Goal: Transaction & Acquisition: Purchase product/service

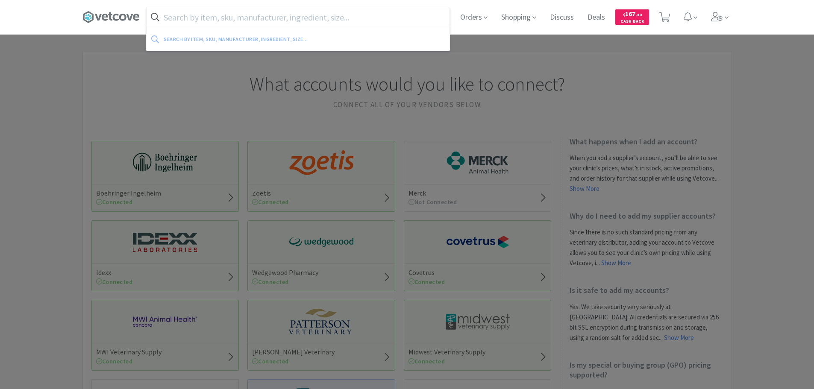
click at [217, 23] on input "text" at bounding box center [298, 17] width 303 height 20
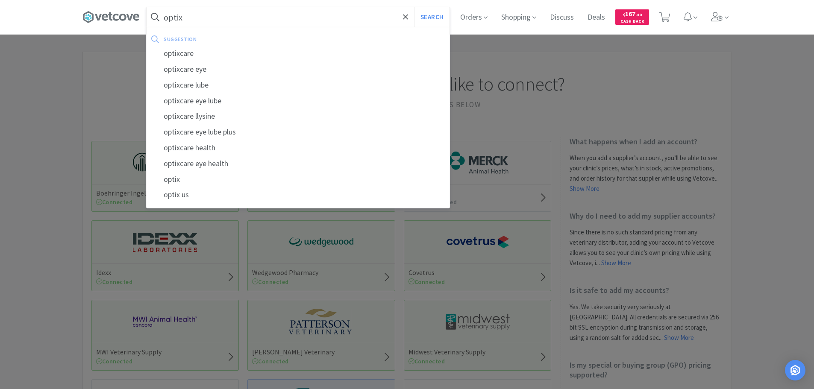
click at [184, 56] on div "optixcare" at bounding box center [298, 54] width 303 height 16
type input "optixcare"
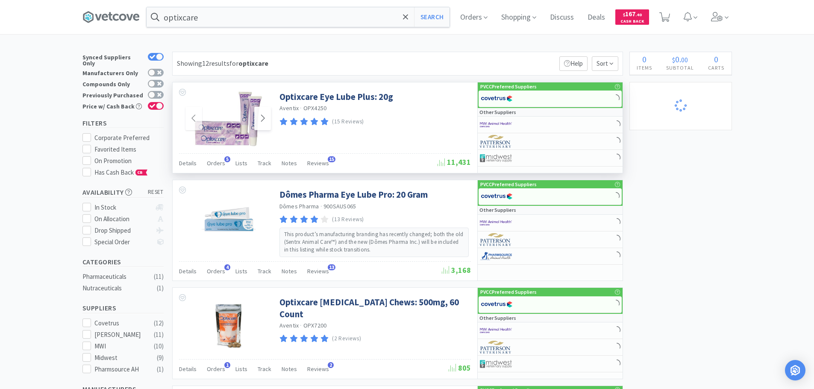
select select "1"
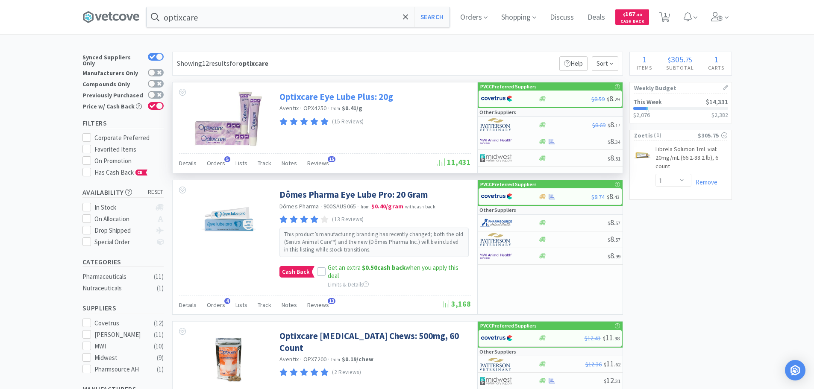
click at [308, 94] on link "Optixcare Eye Lube Plus: 20g" at bounding box center [336, 97] width 114 height 12
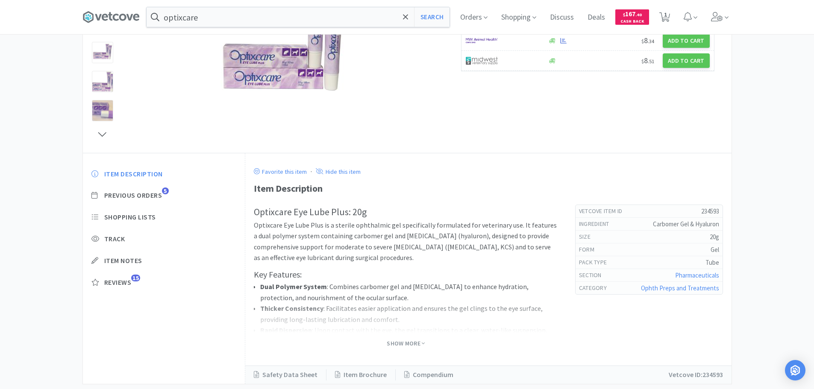
scroll to position [170, 0]
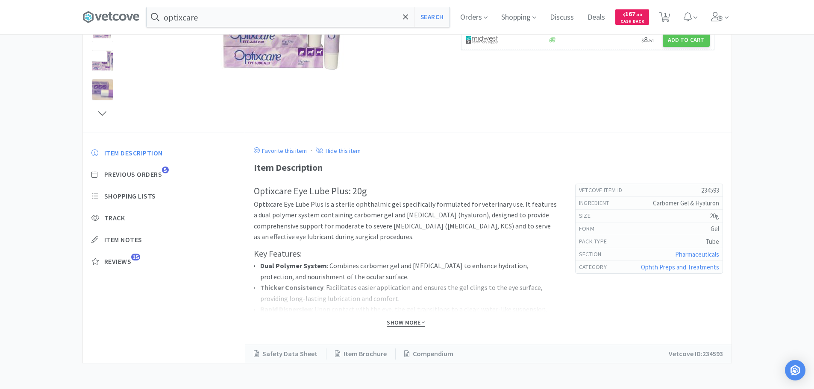
click at [399, 320] on span "Show More" at bounding box center [406, 323] width 38 height 8
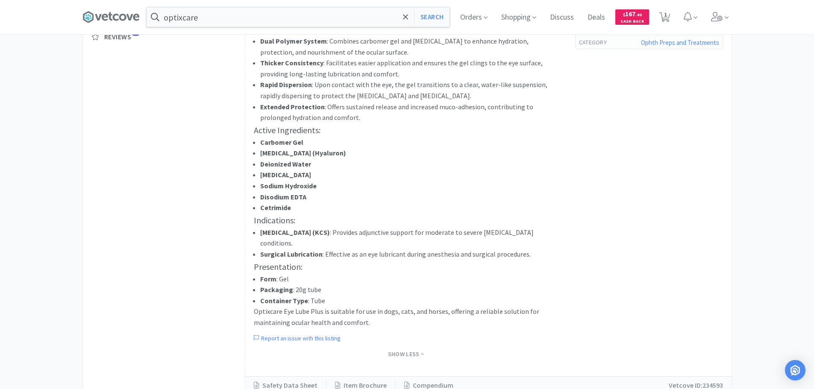
scroll to position [416, 0]
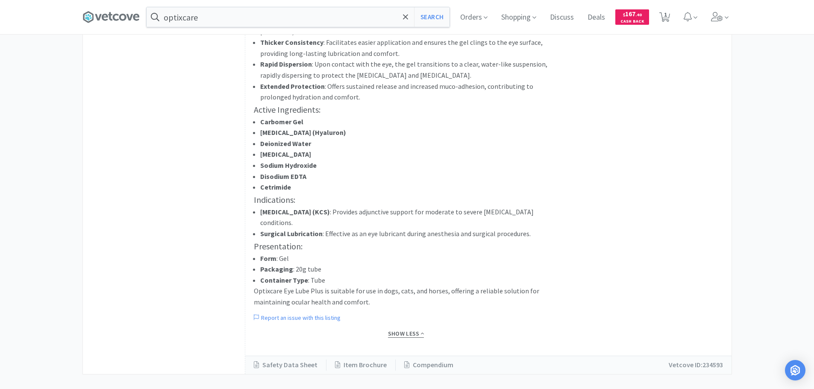
click at [400, 330] on span "Show Less" at bounding box center [406, 334] width 36 height 8
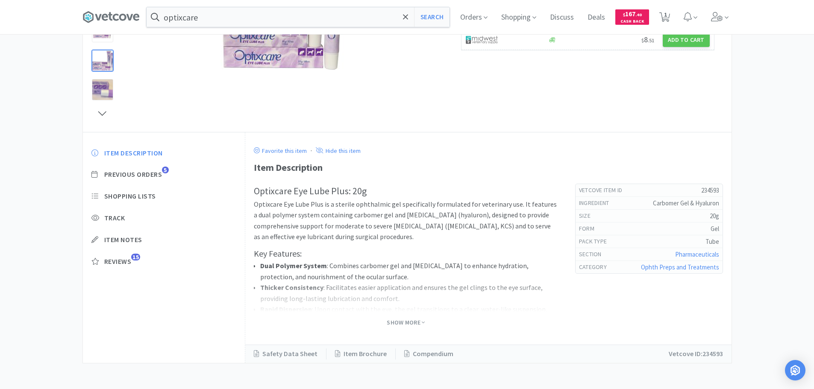
scroll to position [0, 0]
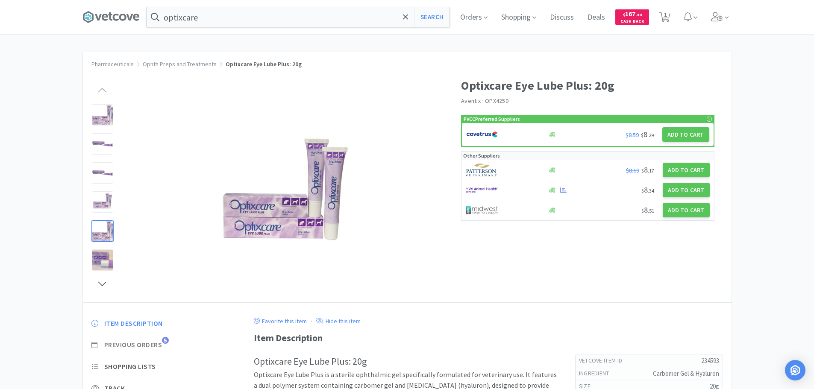
click at [145, 346] on span "Previous Orders" at bounding box center [133, 344] width 58 height 9
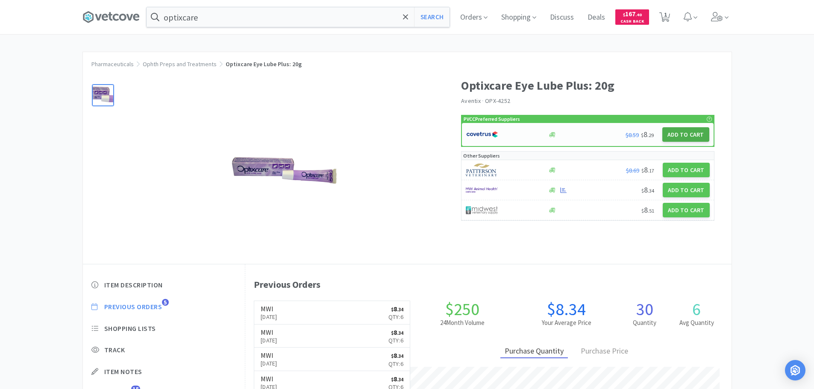
click at [691, 136] on button "Add to Cart" at bounding box center [685, 134] width 47 height 15
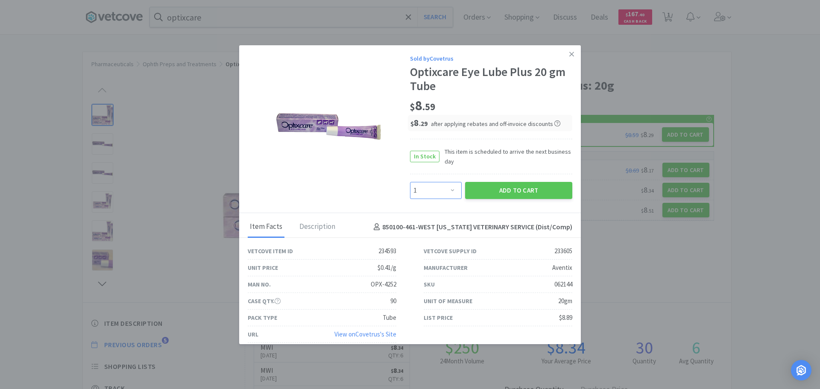
click at [420, 193] on select "Enter Quantity 1 2 3 4 5 6 7 8 9 10 11 12 13 14 15 16 17 18 19 20 Enter Quantity" at bounding box center [436, 190] width 52 height 17
select select "6"
click at [410, 182] on select "Enter Quantity 1 2 3 4 5 6 7 8 9 10 11 12 13 14 15 16 17 18 19 20 Enter Quantity" at bounding box center [436, 190] width 52 height 17
click at [518, 197] on button "Add to Cart" at bounding box center [518, 190] width 107 height 17
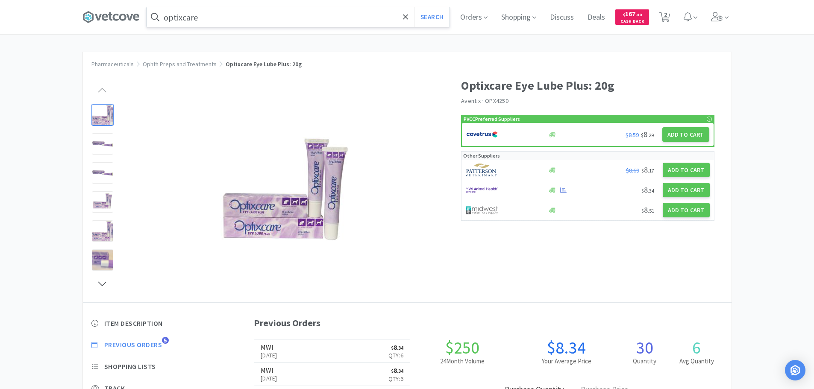
click at [376, 20] on input "optixcare" at bounding box center [298, 17] width 303 height 20
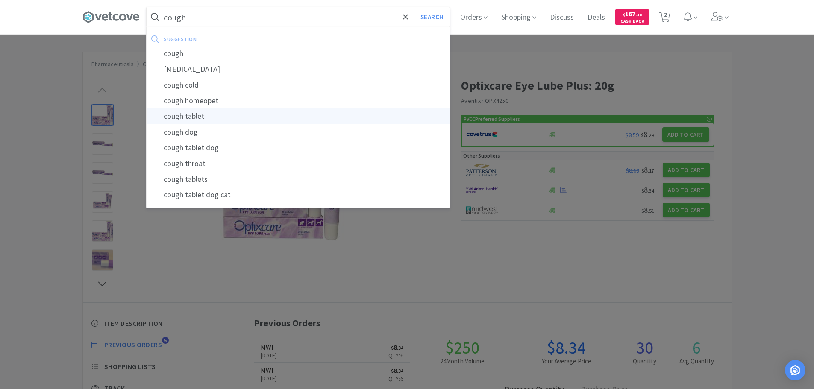
click at [200, 120] on div "cough tablet" at bounding box center [298, 117] width 303 height 16
type input "cough tablet"
select select "6"
select select "1"
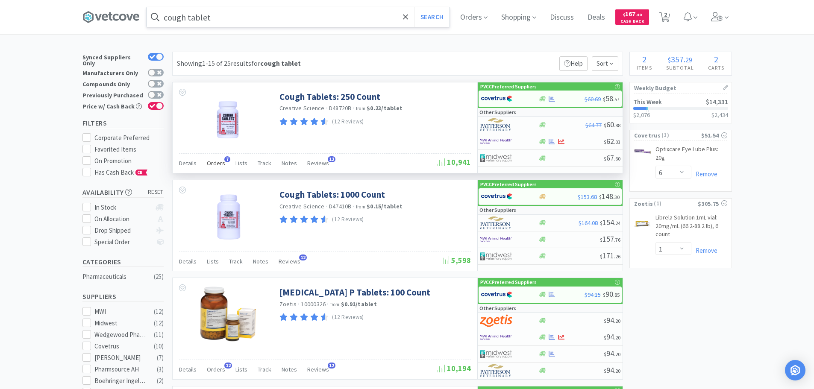
click at [217, 163] on span "Orders" at bounding box center [216, 163] width 18 height 8
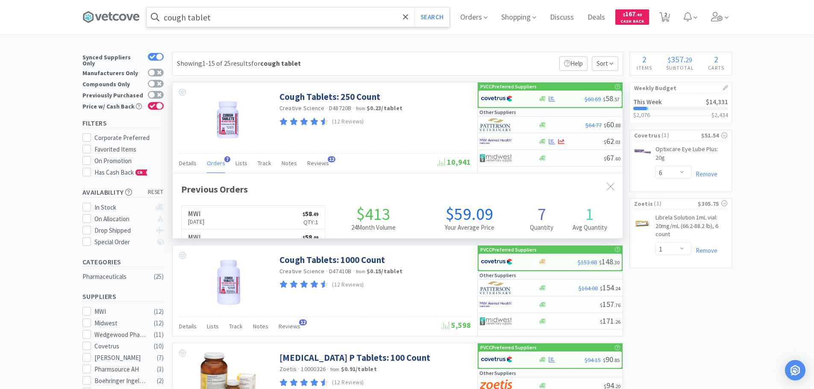
scroll to position [221, 450]
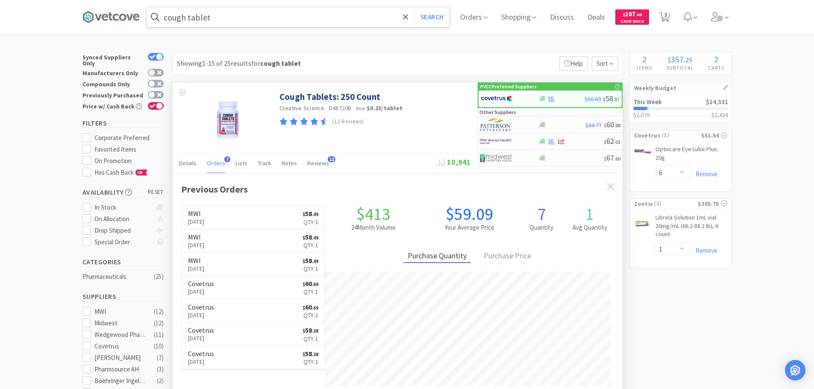
click at [607, 188] on icon at bounding box center [610, 186] width 7 height 7
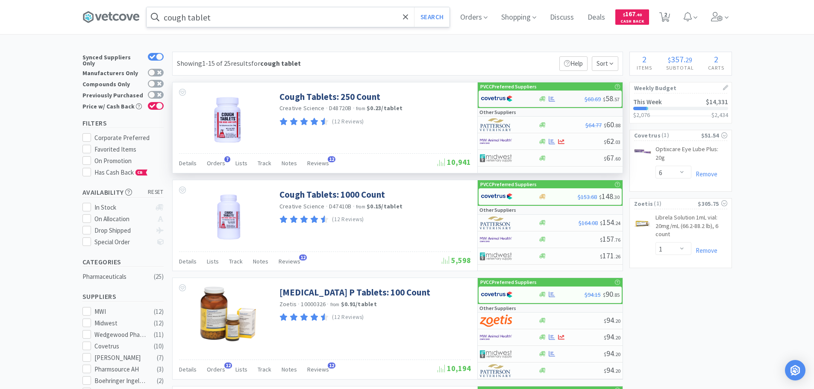
click at [509, 95] on img at bounding box center [497, 98] width 32 height 13
select select "1"
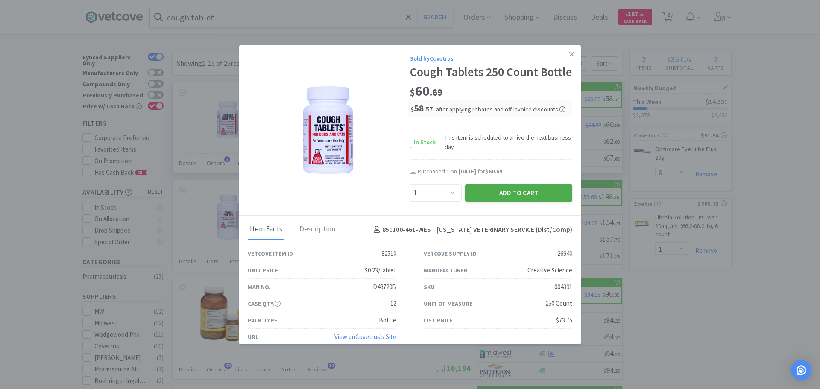
click at [513, 202] on button "Add to Cart" at bounding box center [518, 193] width 107 height 17
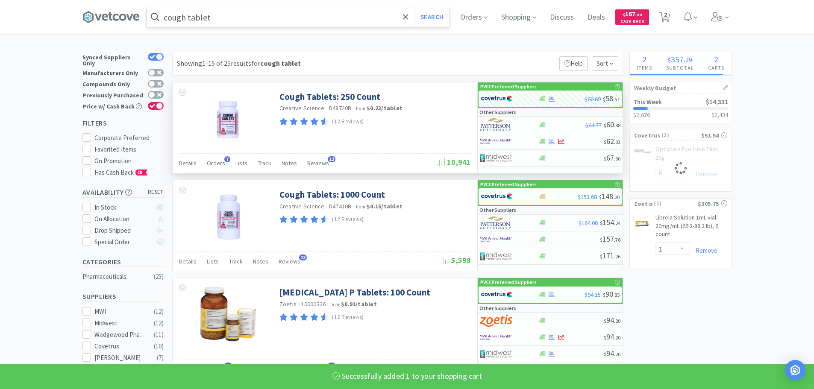
select select "1"
select select "6"
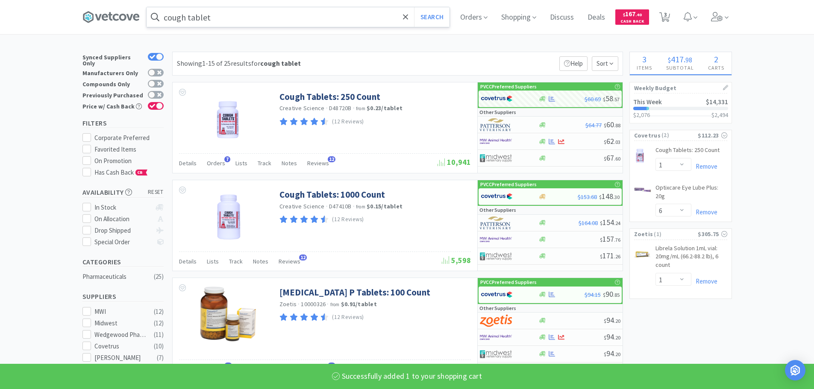
click at [218, 15] on input "cough tablet" at bounding box center [298, 17] width 303 height 20
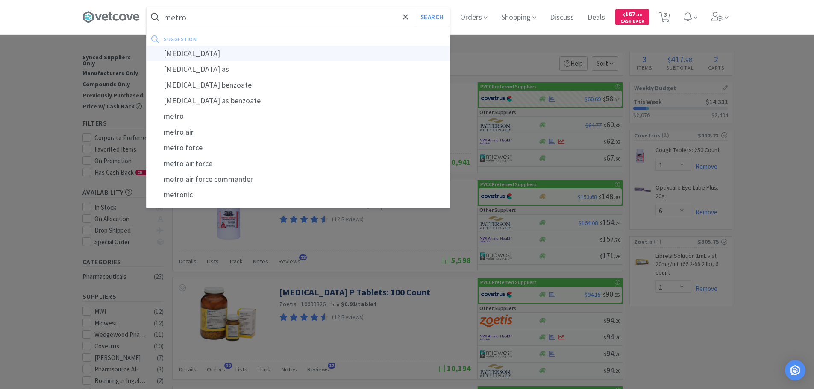
click at [217, 55] on div "[MEDICAL_DATA]" at bounding box center [298, 54] width 303 height 16
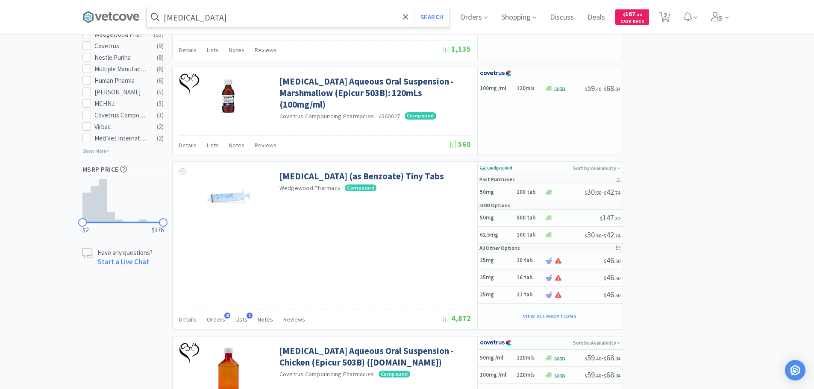
scroll to position [171, 0]
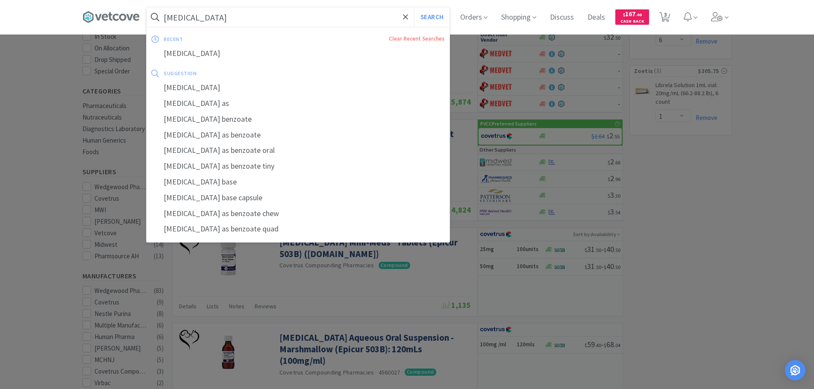
click at [245, 20] on input "[MEDICAL_DATA]" at bounding box center [298, 17] width 303 height 20
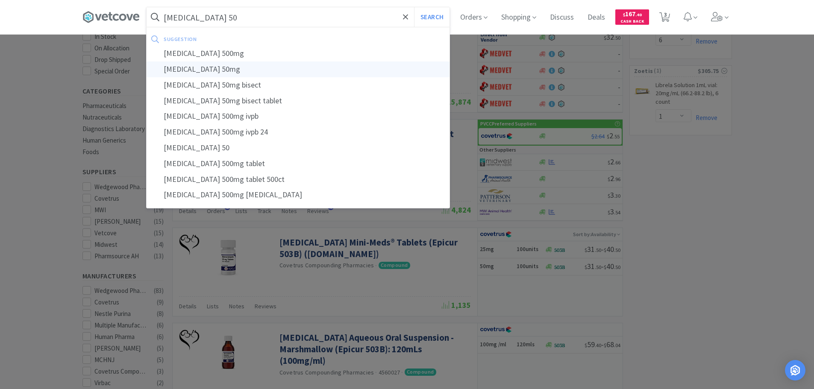
click at [205, 69] on div "[MEDICAL_DATA] 50mg" at bounding box center [298, 70] width 303 height 16
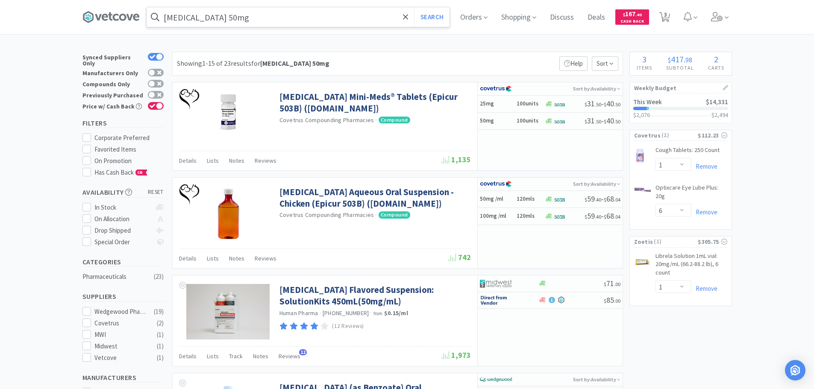
click at [253, 14] on input "[MEDICAL_DATA] 50mg" at bounding box center [298, 17] width 303 height 20
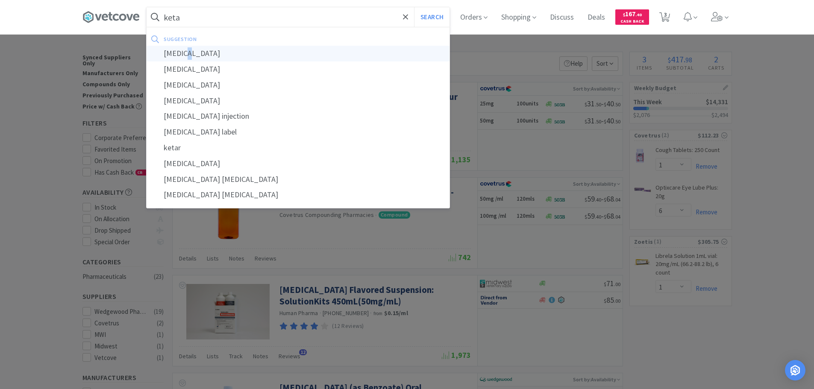
click at [191, 56] on div "[MEDICAL_DATA]" at bounding box center [298, 54] width 303 height 16
type input "[MEDICAL_DATA]"
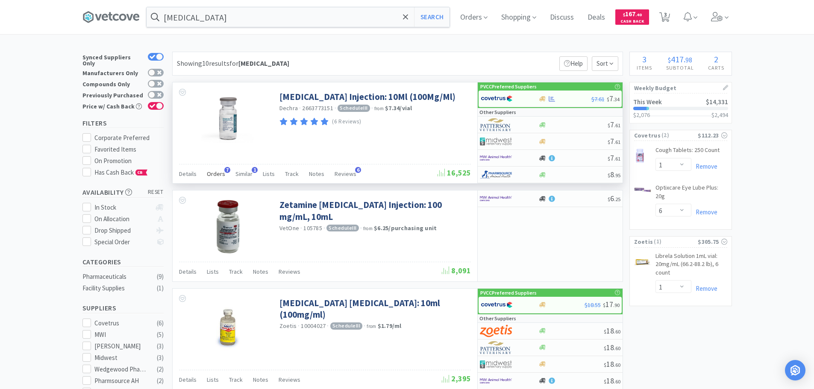
click at [218, 176] on span "Orders" at bounding box center [216, 174] width 18 height 8
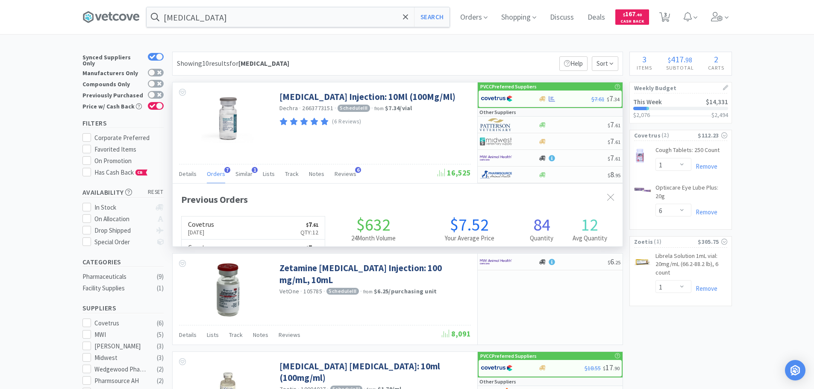
scroll to position [221, 450]
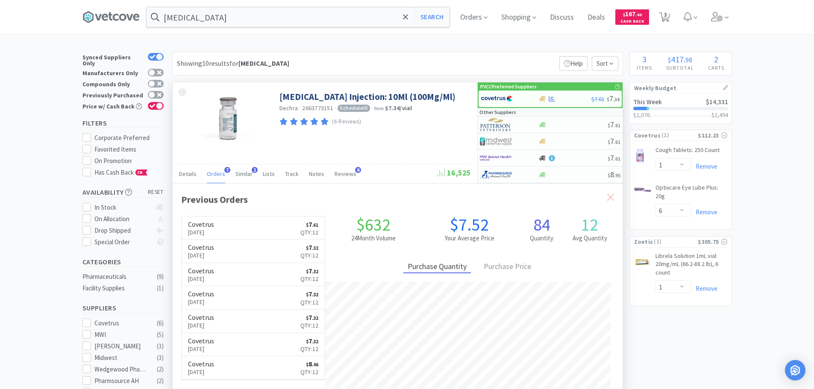
click at [609, 197] on icon at bounding box center [610, 197] width 7 height 7
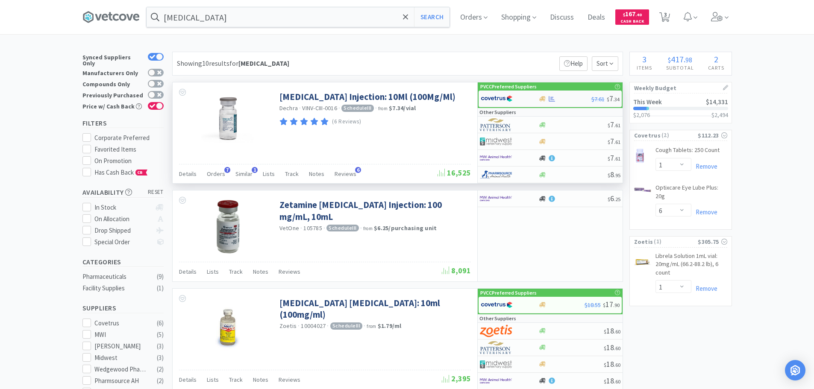
click at [496, 97] on img at bounding box center [497, 98] width 32 height 13
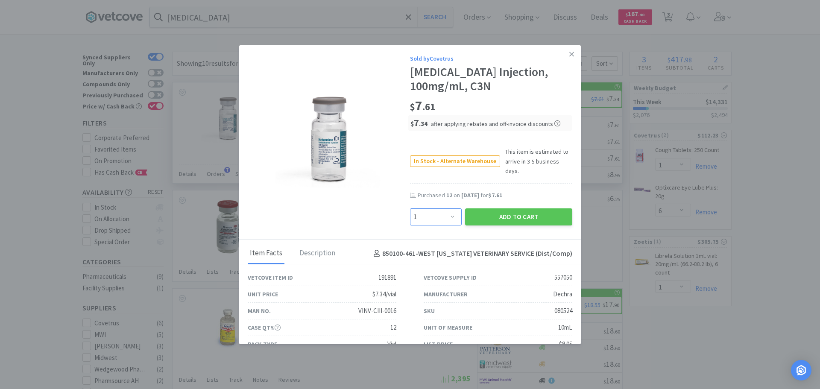
click at [421, 208] on select "Enter Quantity 1 2 3 4 5 6 7 8 9 10 11 12 13 14 15 16 17 18 19 20 Enter Quantity" at bounding box center [436, 216] width 52 height 17
select select "12"
click at [410, 208] on select "Enter Quantity 1 2 3 4 5 6 7 8 9 10 11 12 13 14 15 16 17 18 19 20 Enter Quantity" at bounding box center [436, 216] width 52 height 17
click at [513, 208] on button "Add to Cart" at bounding box center [518, 216] width 107 height 17
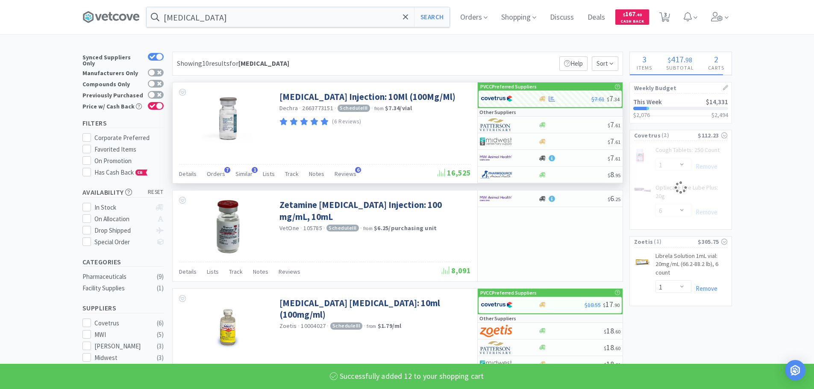
select select "12"
select select "6"
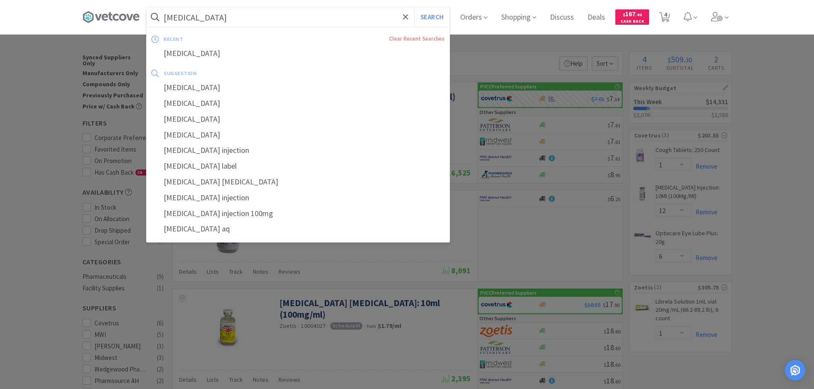
click at [217, 19] on input "[MEDICAL_DATA]" at bounding box center [298, 17] width 303 height 20
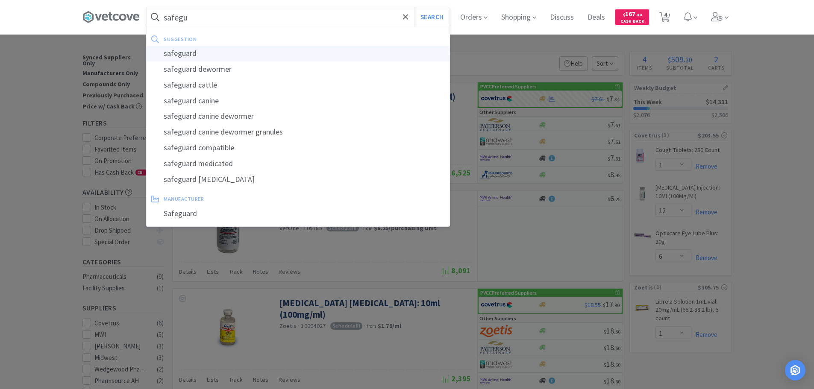
click at [190, 53] on div "safeguard" at bounding box center [298, 54] width 303 height 16
type input "safeguard"
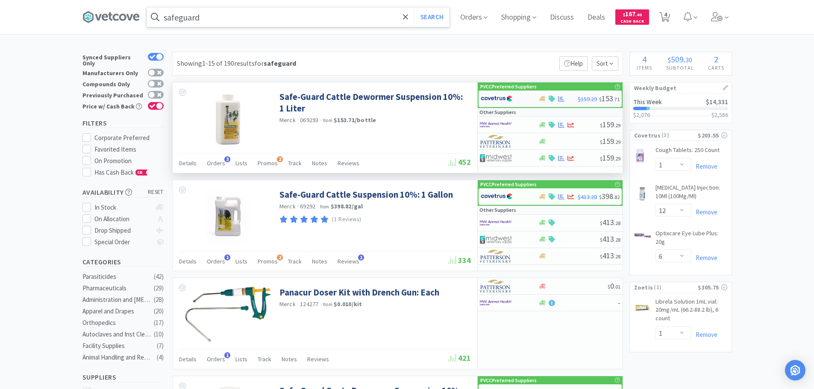
click at [498, 97] on img at bounding box center [497, 98] width 32 height 13
select select "1"
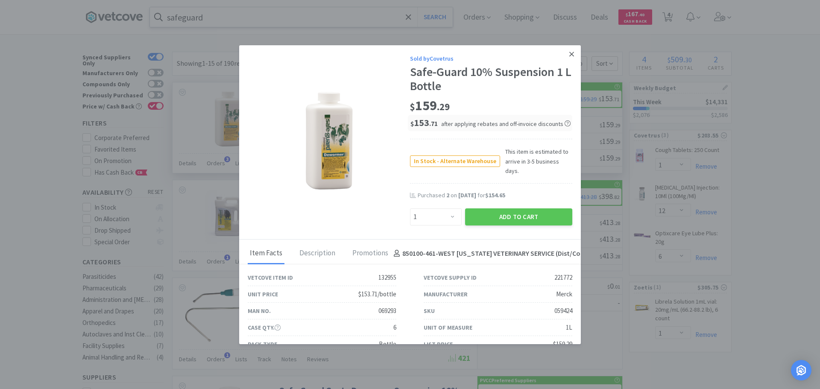
click at [569, 54] on icon at bounding box center [571, 54] width 5 height 8
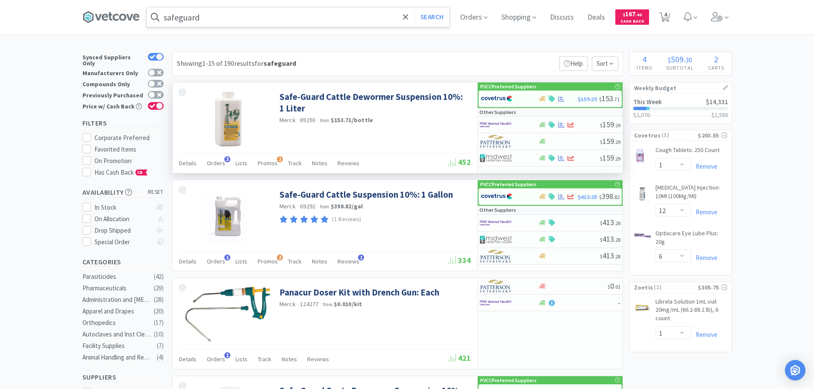
click at [212, 21] on input "safeguard" at bounding box center [298, 17] width 303 height 20
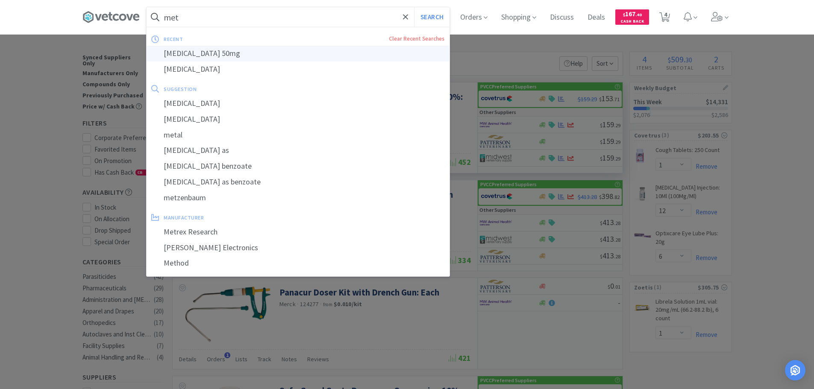
click at [206, 53] on div "[MEDICAL_DATA] 50mg" at bounding box center [298, 54] width 303 height 16
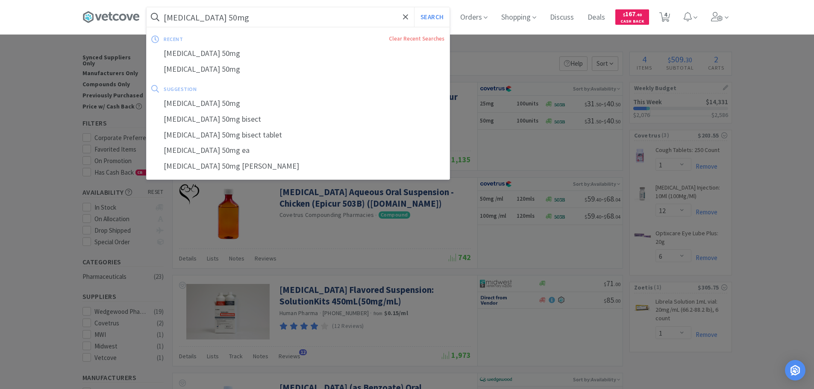
click at [259, 19] on input "[MEDICAL_DATA] 50mg" at bounding box center [298, 17] width 303 height 20
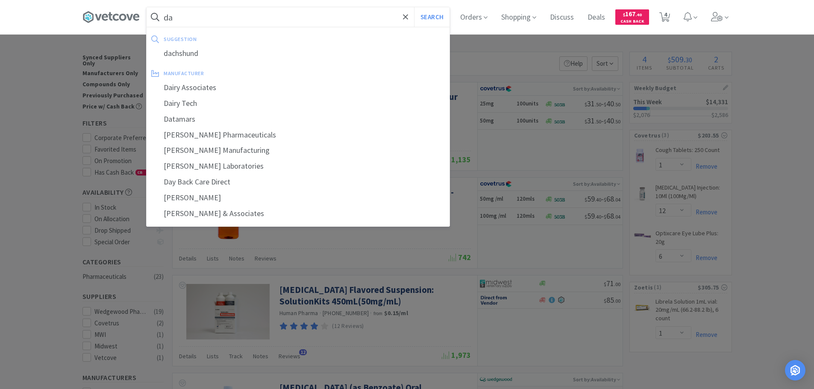
type input "d"
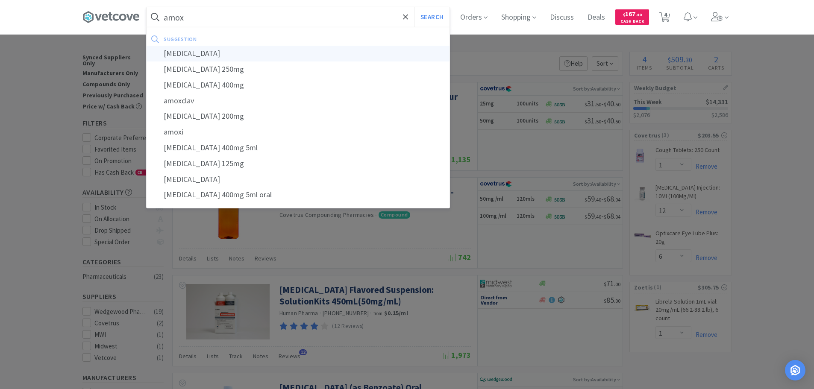
click at [172, 53] on div "[MEDICAL_DATA]" at bounding box center [298, 54] width 303 height 16
type input "[MEDICAL_DATA]"
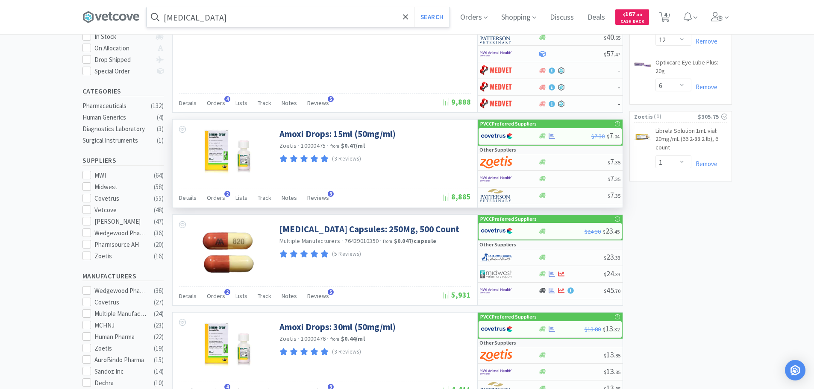
scroll to position [214, 0]
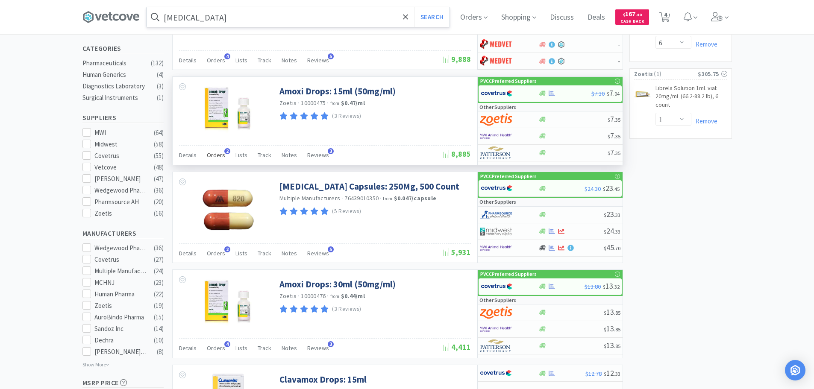
click at [216, 155] on span "Orders" at bounding box center [216, 155] width 18 height 8
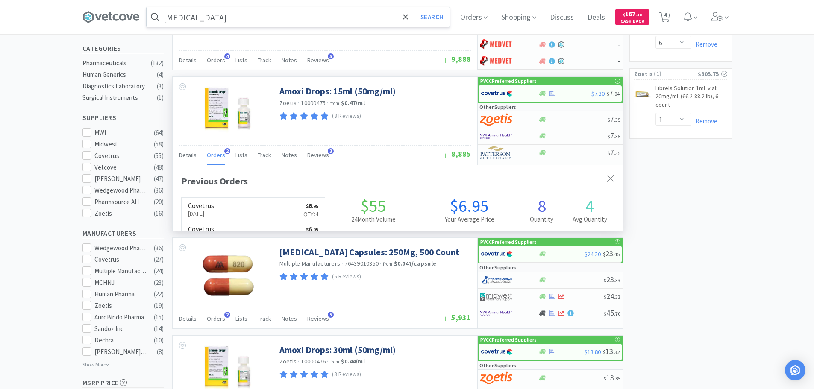
scroll to position [221, 450]
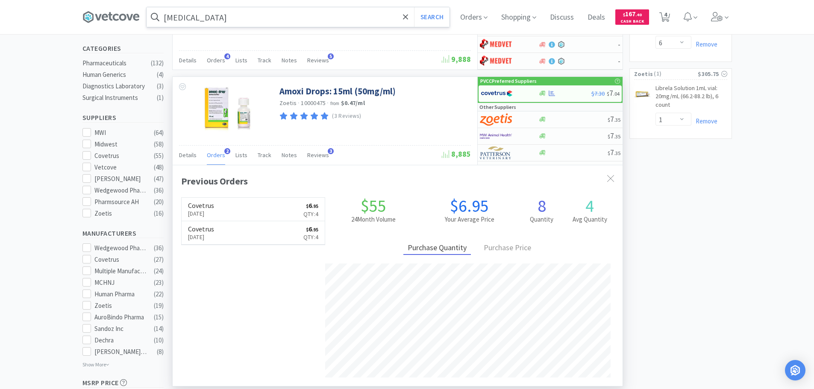
click at [216, 155] on span "Orders" at bounding box center [216, 155] width 18 height 8
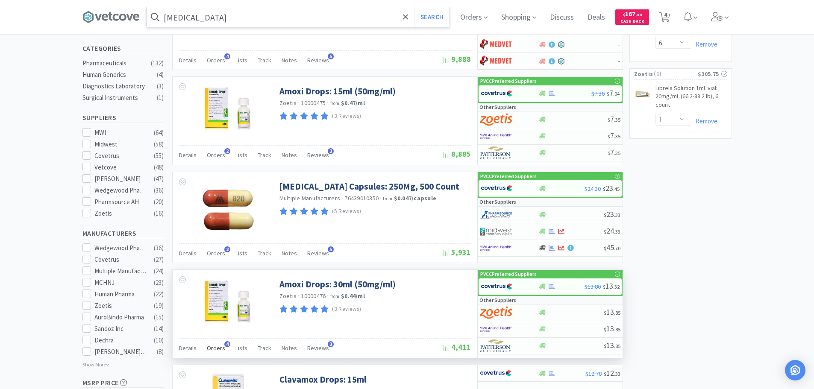
click at [217, 349] on span "Orders" at bounding box center [216, 348] width 18 height 8
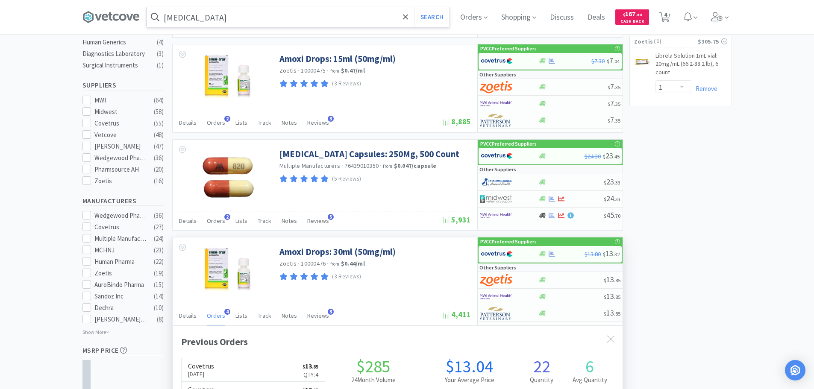
scroll to position [171, 0]
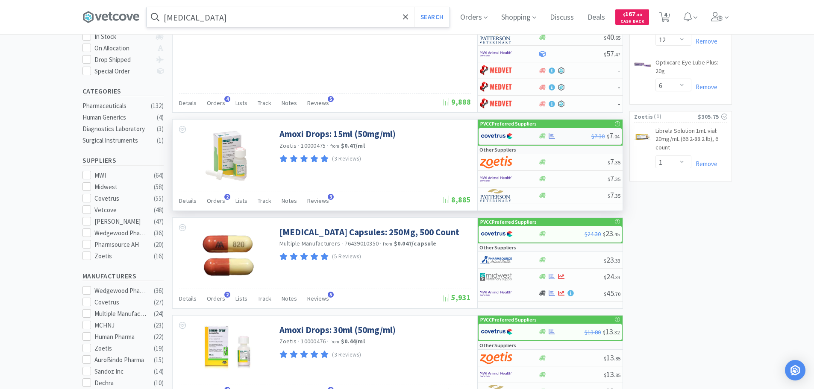
click at [517, 135] on div at bounding box center [504, 136] width 47 height 15
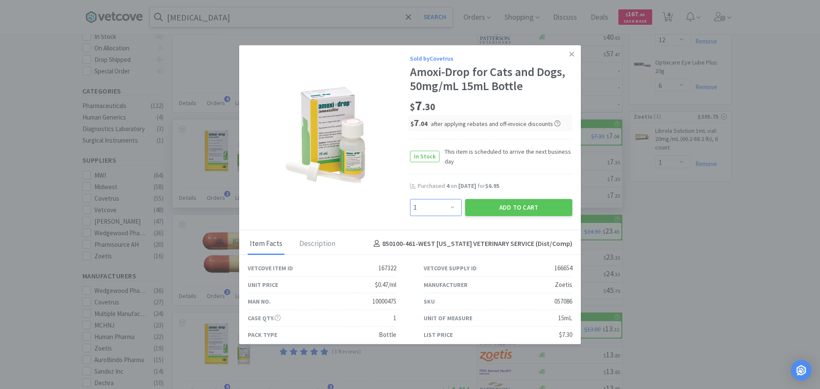
click at [425, 205] on select "Enter Quantity 1 2 3 4 5 6 7 8 9 10 11 12 13 14 15 16 17 18 19 20 Enter Quantity" at bounding box center [436, 207] width 52 height 17
select select "4"
click at [410, 199] on select "Enter Quantity 1 2 3 4 5 6 7 8 9 10 11 12 13 14 15 16 17 18 19 20 Enter Quantity" at bounding box center [436, 207] width 52 height 17
click at [497, 206] on button "Add to Cart" at bounding box center [518, 207] width 107 height 17
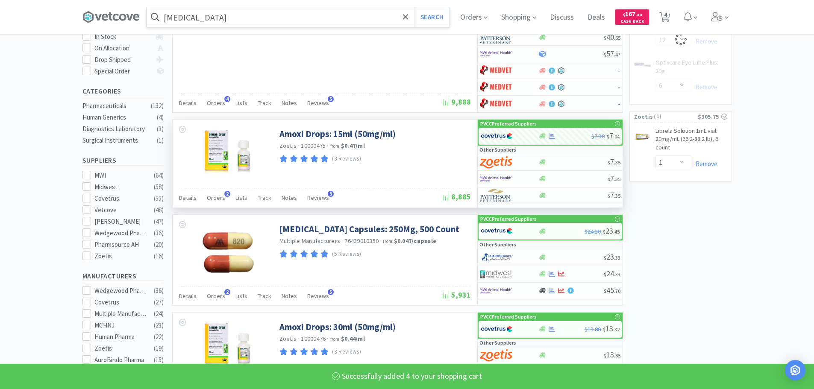
select select "4"
select select "1"
select select "12"
select select "6"
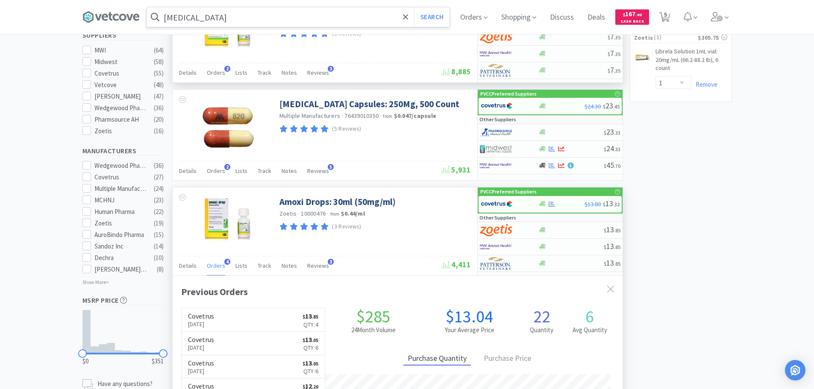
scroll to position [299, 0]
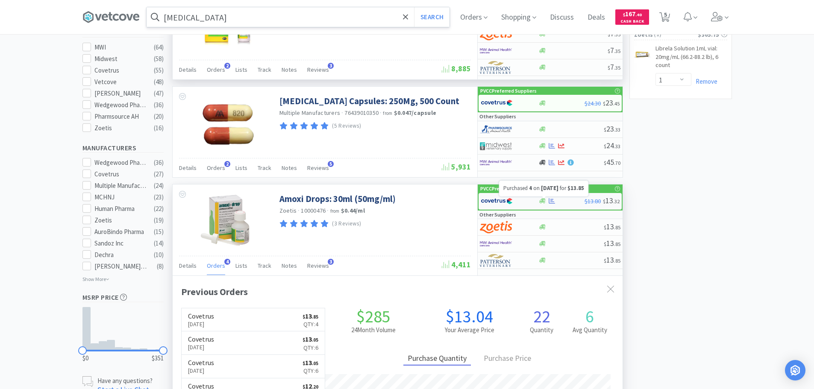
click at [549, 203] on icon at bounding box center [552, 201] width 6 height 6
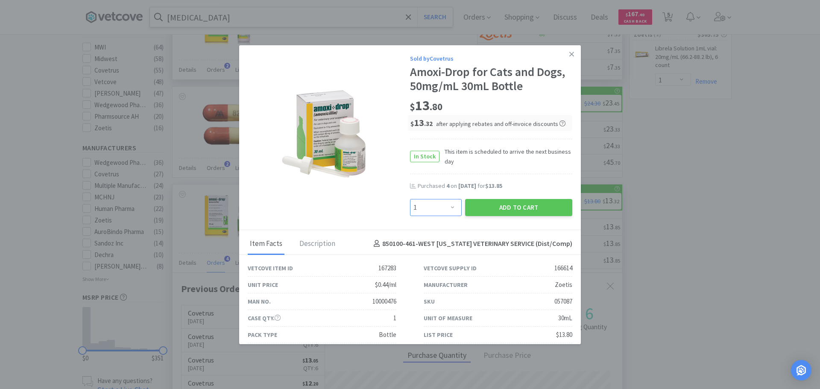
click at [417, 208] on select "Enter Quantity 1 2 3 4 5 6 7 8 9 10 11 12 13 14 15 16 17 18 19 20 Enter Quantity" at bounding box center [436, 207] width 52 height 17
select select "4"
click at [410, 199] on select "Enter Quantity 1 2 3 4 5 6 7 8 9 10 11 12 13 14 15 16 17 18 19 20 Enter Quantity" at bounding box center [436, 207] width 52 height 17
click at [505, 206] on button "Add to Cart" at bounding box center [518, 207] width 107 height 17
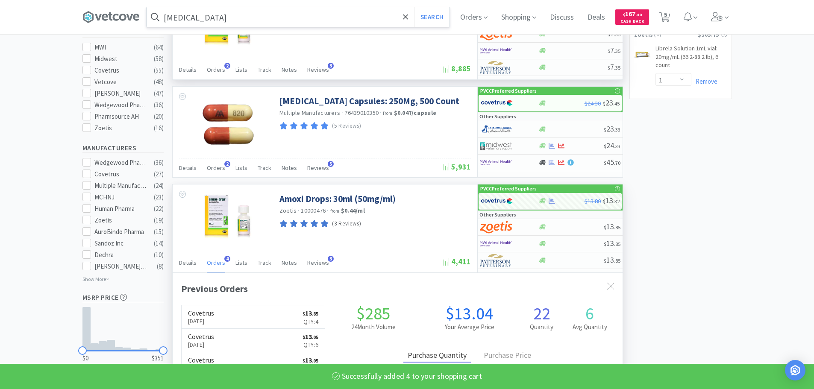
select select "4"
select select "1"
select select "12"
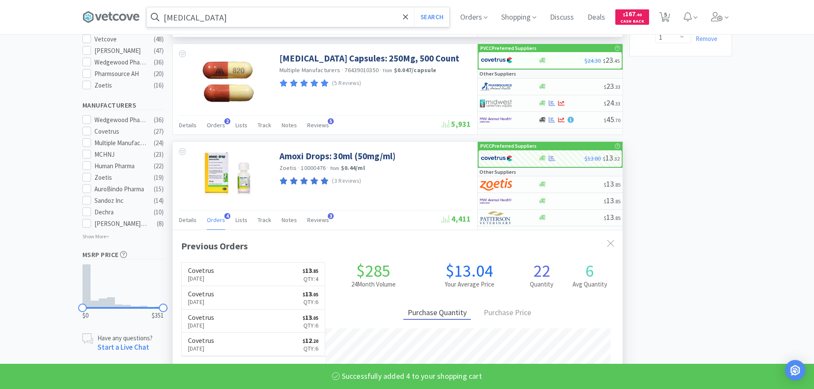
select select "6"
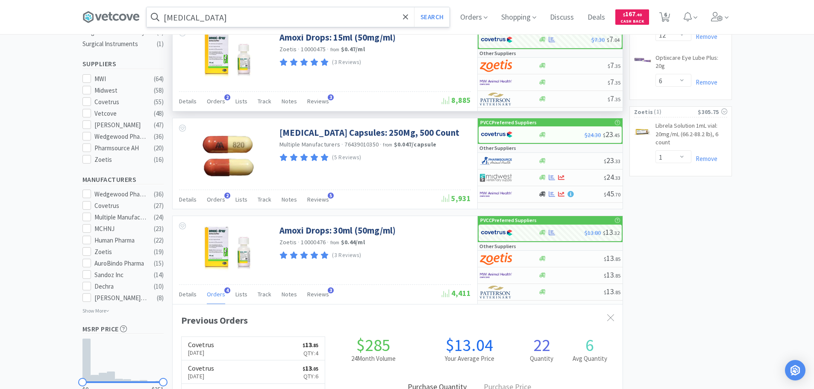
scroll to position [214, 0]
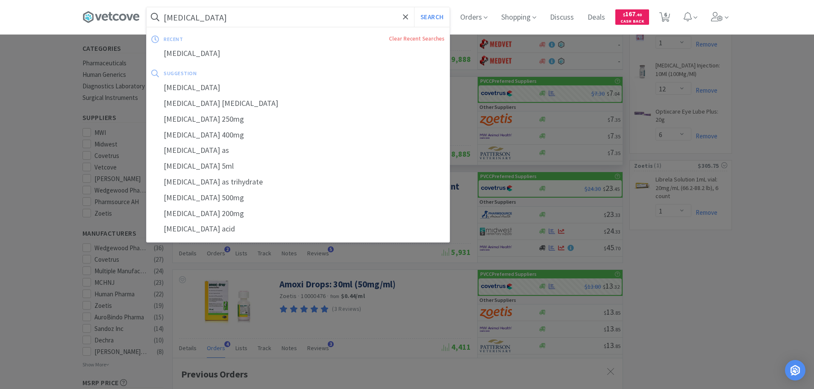
click at [218, 16] on input "[MEDICAL_DATA]" at bounding box center [298, 17] width 303 height 20
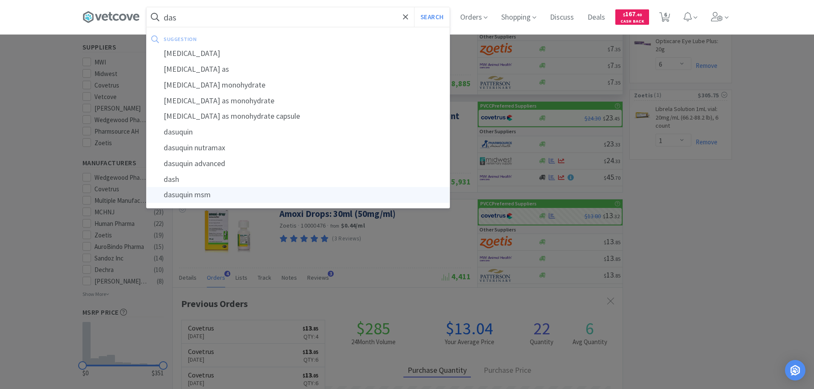
scroll to position [299, 0]
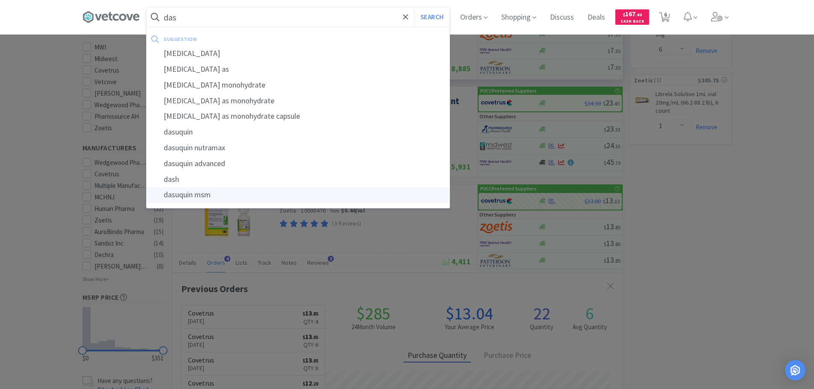
click at [198, 194] on div "dasuquin msm" at bounding box center [298, 195] width 303 height 16
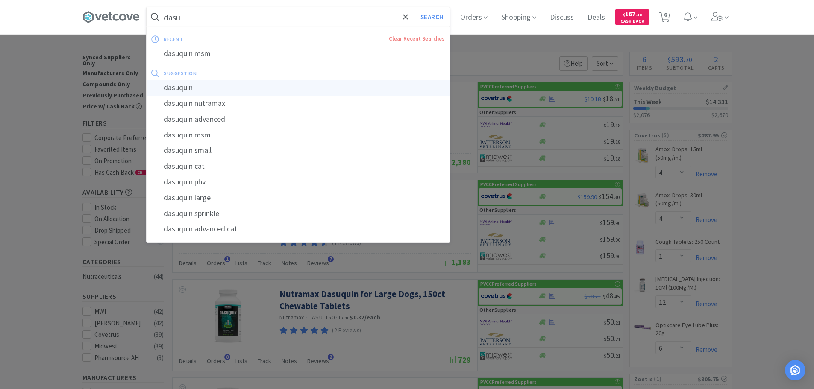
click at [187, 89] on div "dasuquin" at bounding box center [298, 88] width 303 height 16
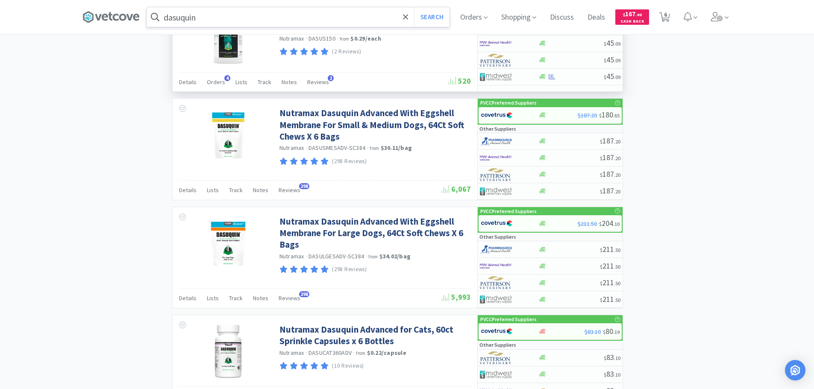
scroll to position [684, 0]
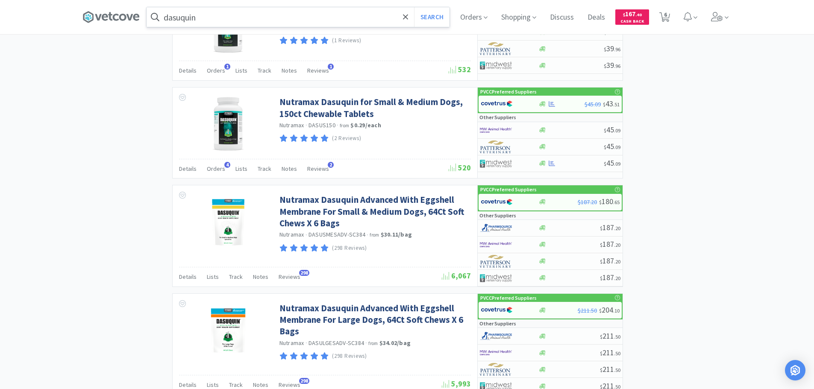
click at [247, 19] on input "dasuquin" at bounding box center [298, 17] width 303 height 20
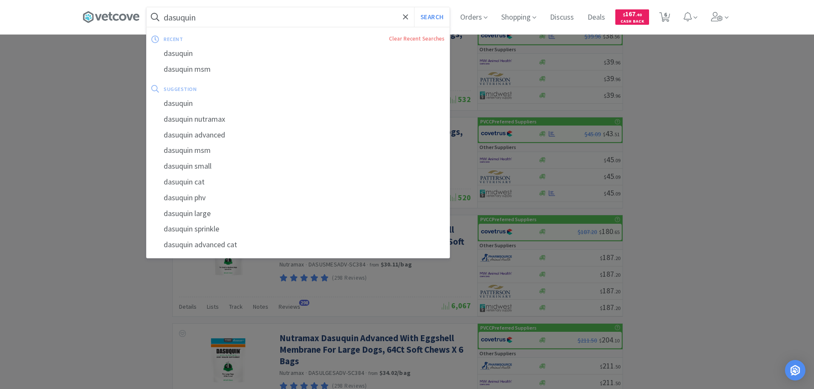
scroll to position [641, 0]
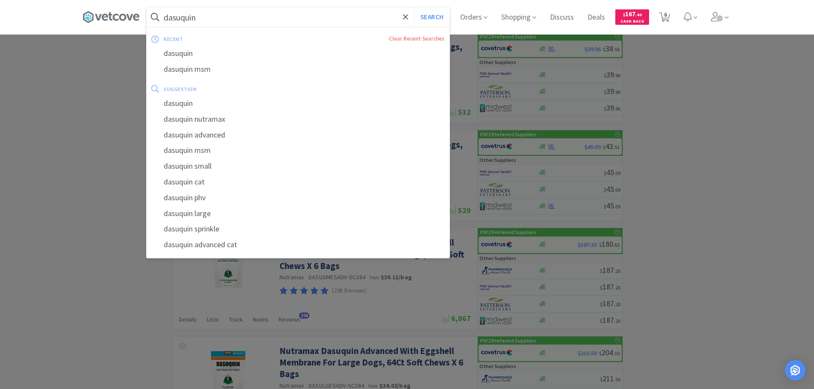
click at [246, 19] on input "dasuquin" at bounding box center [298, 17] width 303 height 20
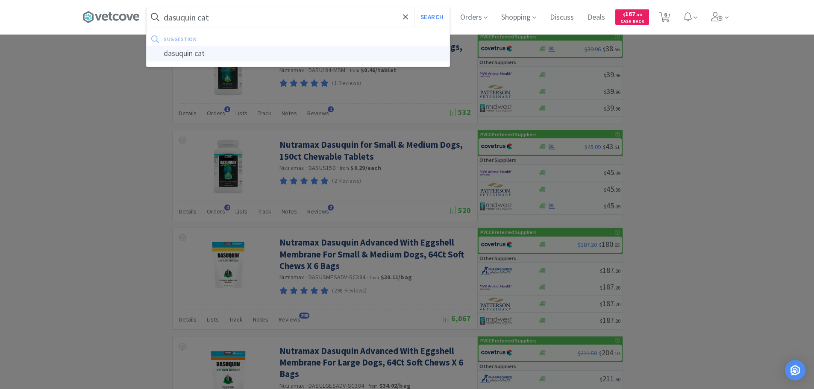
type input "dasuquin cat"
click at [208, 54] on div "dasuquin cat" at bounding box center [298, 54] width 303 height 16
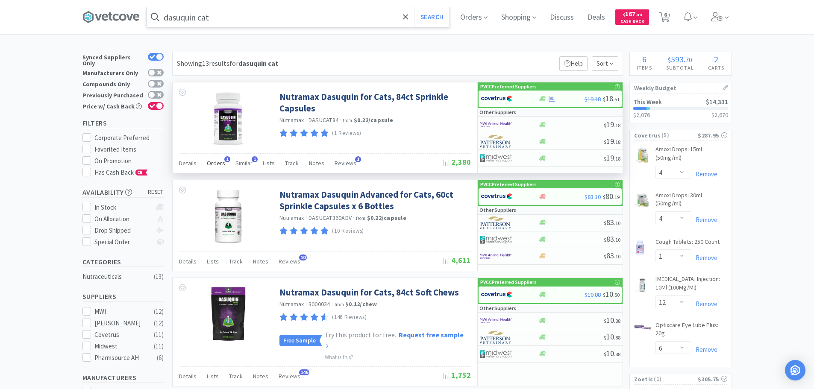
click at [217, 161] on span "Orders" at bounding box center [216, 163] width 18 height 8
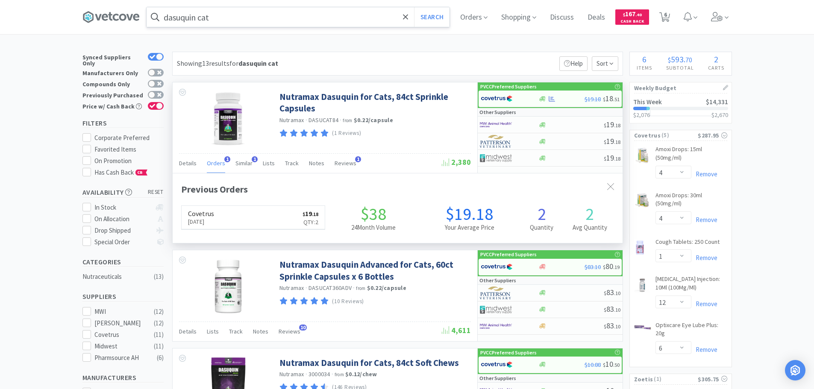
scroll to position [221, 450]
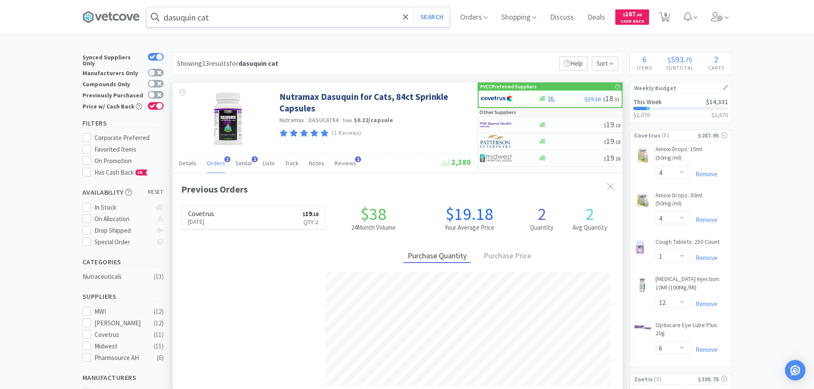
click at [217, 161] on span "Orders" at bounding box center [216, 163] width 18 height 8
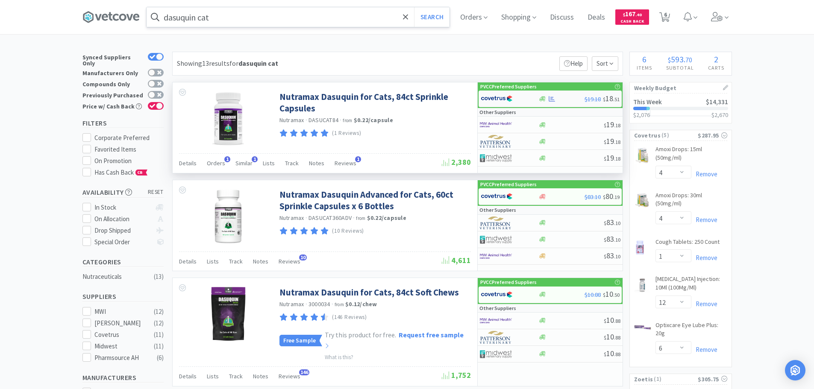
click at [559, 101] on div at bounding box center [561, 99] width 46 height 6
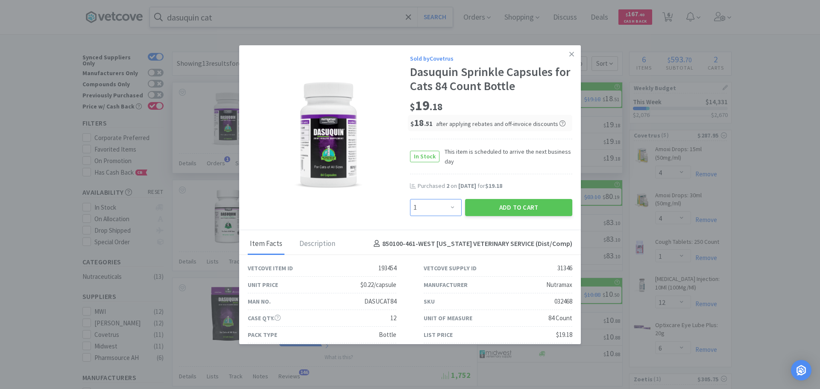
click at [449, 210] on select "Enter Quantity 1 2 3 4 5 6 7 8 9 10 11 12 13 14 15 16 17 18 19 20 Enter Quantity" at bounding box center [436, 207] width 52 height 17
select select "2"
click at [410, 199] on select "Enter Quantity 1 2 3 4 5 6 7 8 9 10 11 12 13 14 15 16 17 18 19 20 Enter Quantity" at bounding box center [436, 207] width 52 height 17
click at [508, 205] on button "Add to Cart" at bounding box center [518, 207] width 107 height 17
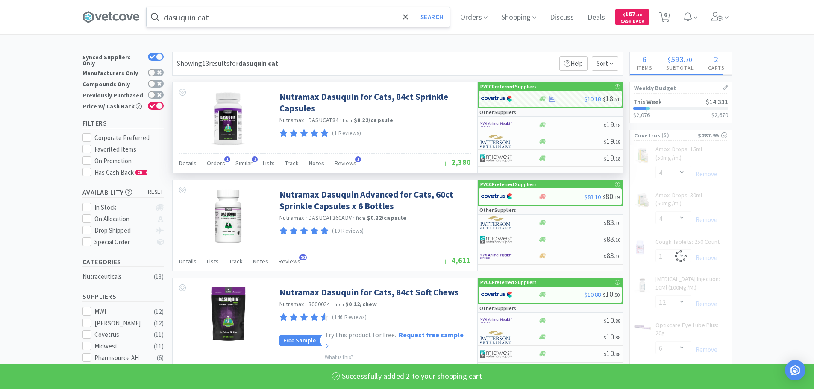
select select "2"
select select "6"
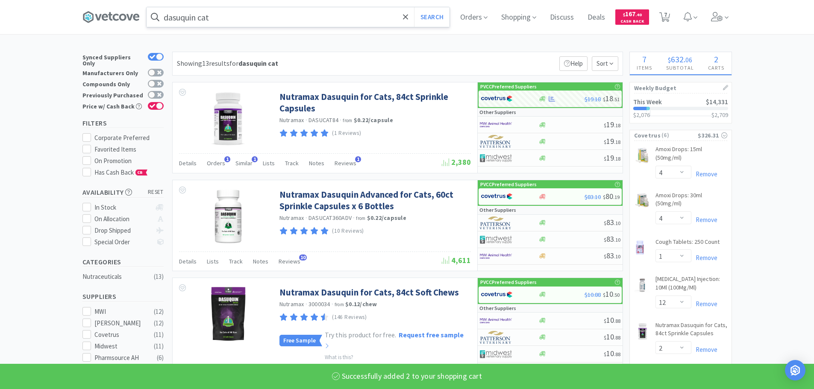
click at [220, 18] on input "dasuquin cat" at bounding box center [298, 17] width 303 height 20
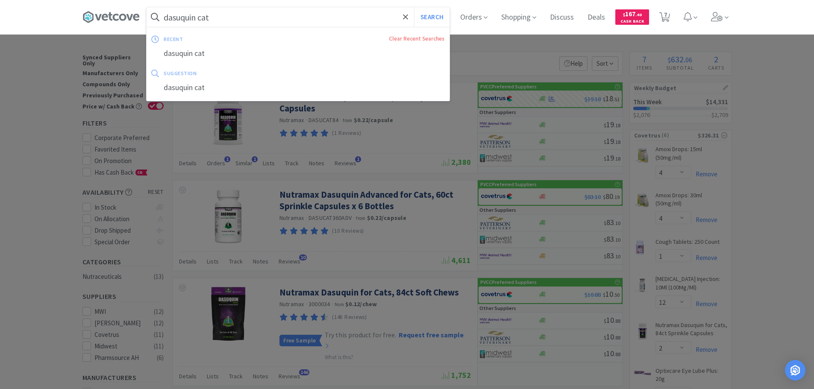
click at [220, 18] on input "dasuquin cat" at bounding box center [298, 17] width 303 height 20
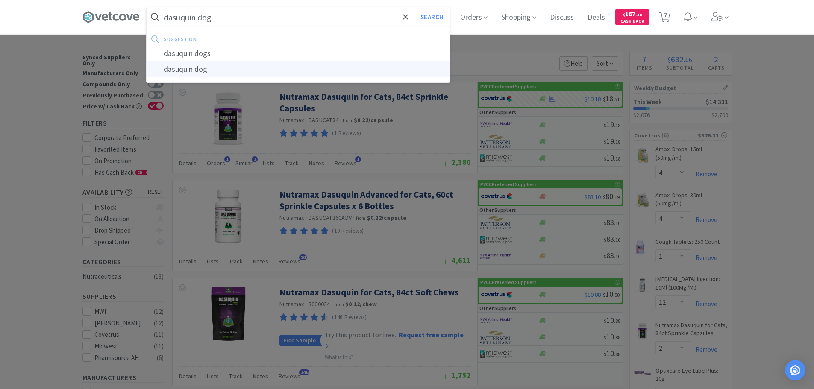
click at [203, 73] on div "dasuquin dog" at bounding box center [298, 70] width 303 height 16
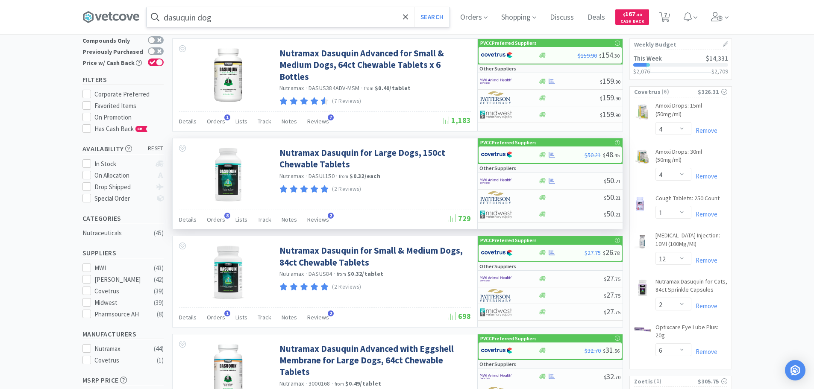
scroll to position [43, 0]
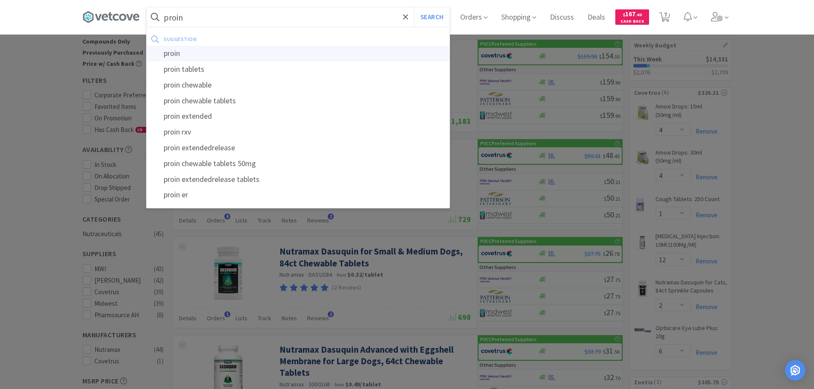
type input "proin"
click at [191, 57] on div "proin" at bounding box center [298, 54] width 303 height 16
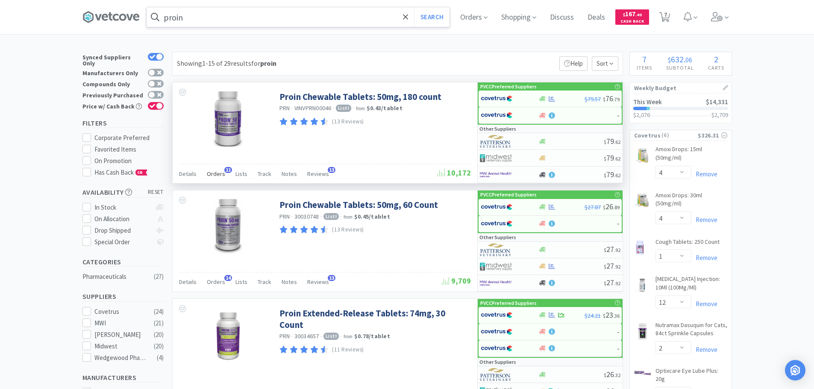
click at [218, 176] on span "Orders" at bounding box center [216, 174] width 18 height 8
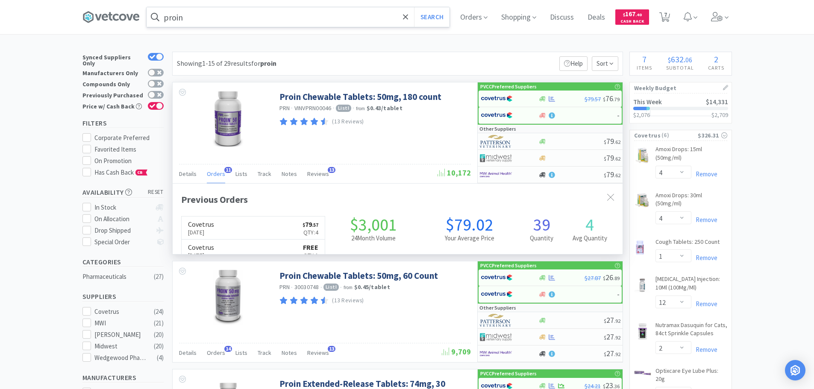
scroll to position [229, 450]
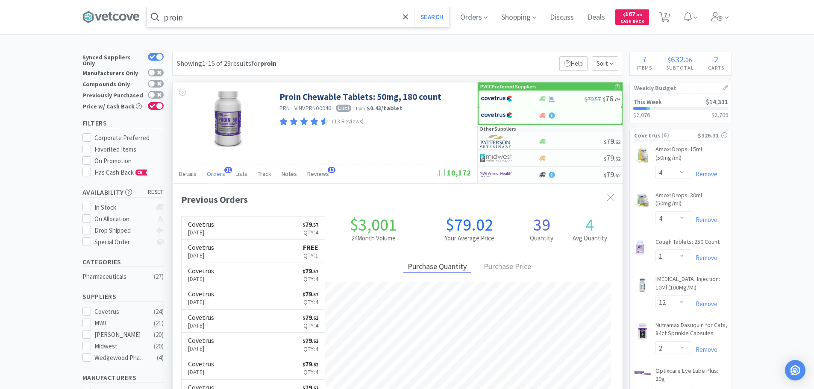
click at [218, 176] on span "Orders" at bounding box center [216, 174] width 18 height 8
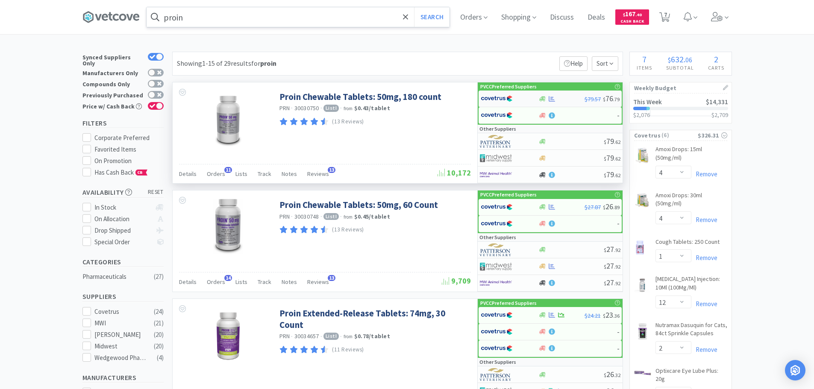
click at [513, 102] on div at bounding box center [504, 98] width 47 height 15
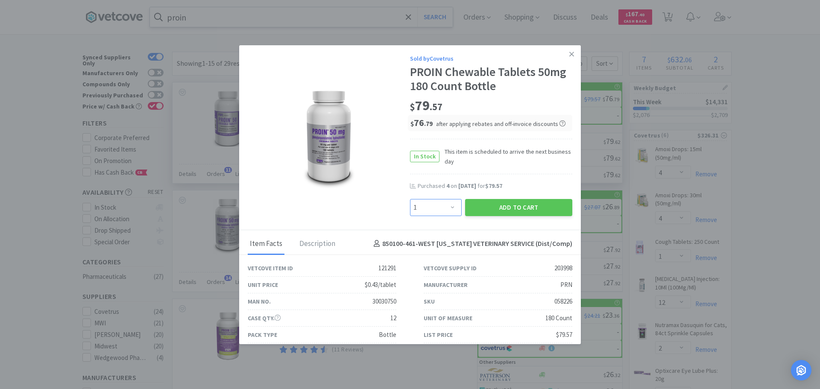
click at [438, 208] on select "Enter Quantity 1 2 3 4 5 6 7 8 9 10 11 12 13 14 15 16 17 18 19 20 Enter Quantity" at bounding box center [436, 207] width 52 height 17
select select "4"
click at [410, 199] on select "Enter Quantity 1 2 3 4 5 6 7 8 9 10 11 12 13 14 15 16 17 18 19 20 Enter Quantity" at bounding box center [436, 207] width 52 height 17
click at [515, 206] on button "Add to Cart" at bounding box center [518, 207] width 107 height 17
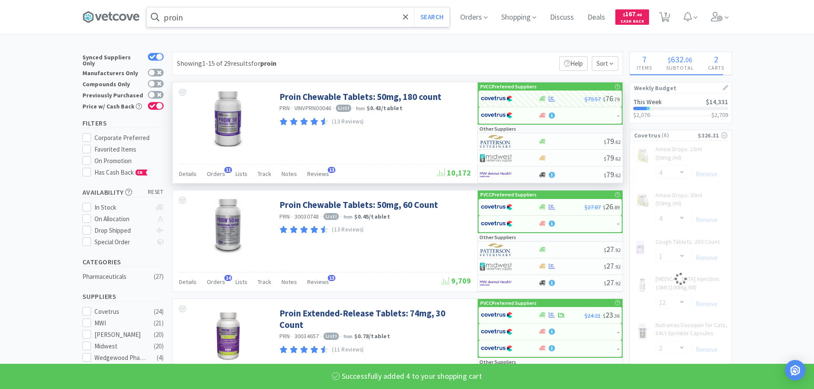
select select "4"
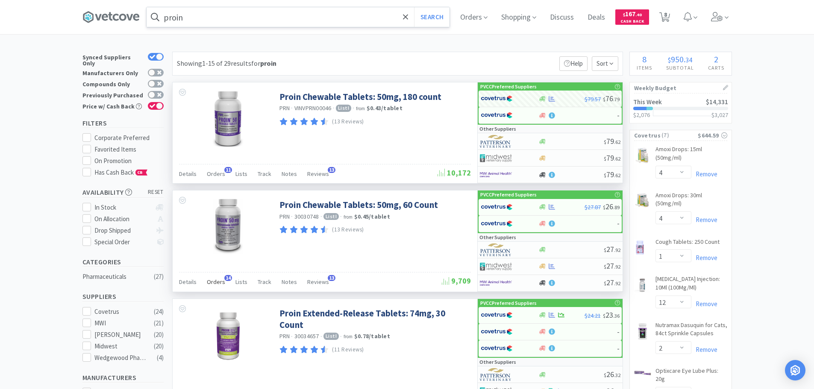
click at [218, 286] on div "Orders 14" at bounding box center [216, 283] width 18 height 16
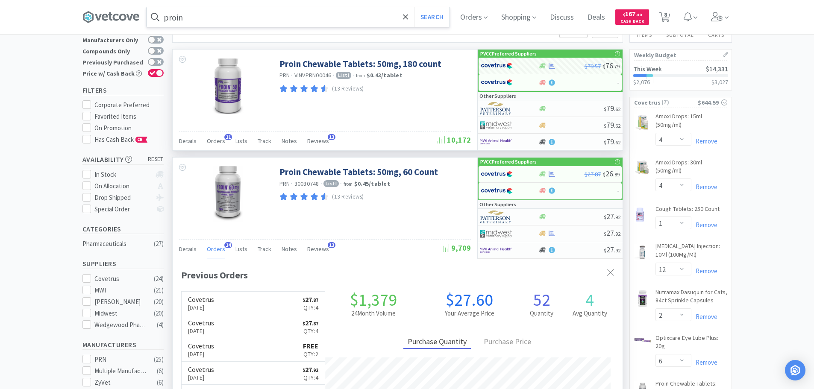
scroll to position [43, 0]
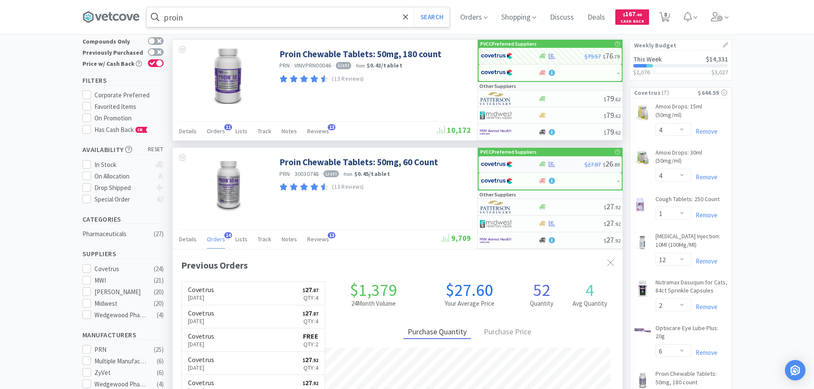
click at [507, 163] on img at bounding box center [497, 164] width 32 height 13
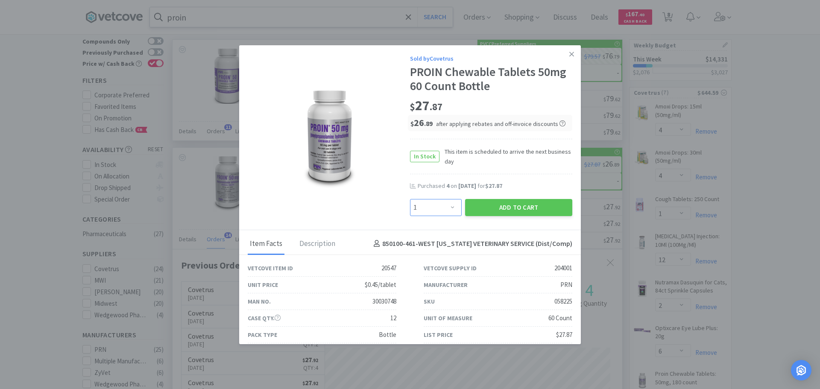
click at [414, 210] on select "Enter Quantity 1 2 3 4 5 6 7 8 9 10 11 12 13 14 15 16 17 18 19 20 Enter Quantity" at bounding box center [436, 207] width 52 height 17
select select "4"
click at [410, 199] on select "Enter Quantity 1 2 3 4 5 6 7 8 9 10 11 12 13 14 15 16 17 18 19 20 Enter Quantity" at bounding box center [436, 207] width 52 height 17
click at [502, 207] on button "Add to Cart" at bounding box center [518, 207] width 107 height 17
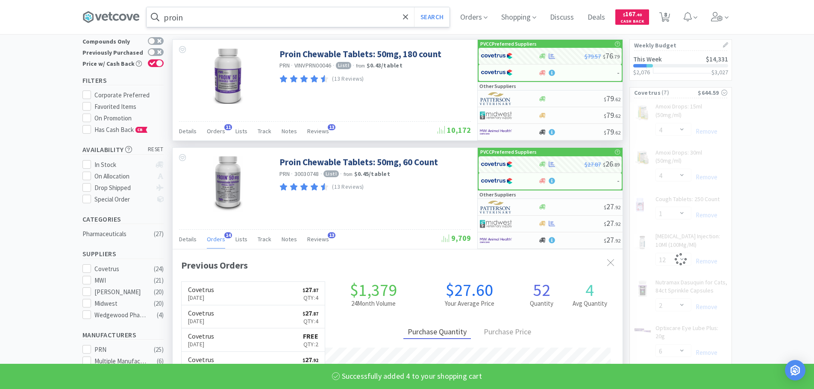
select select "4"
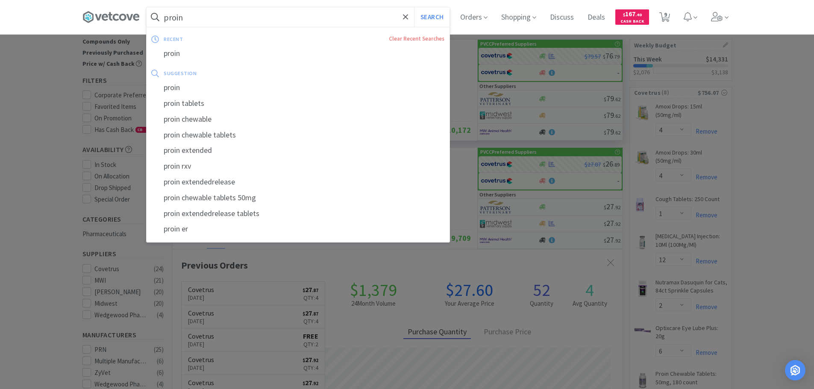
click at [219, 15] on input "proin" at bounding box center [298, 17] width 303 height 20
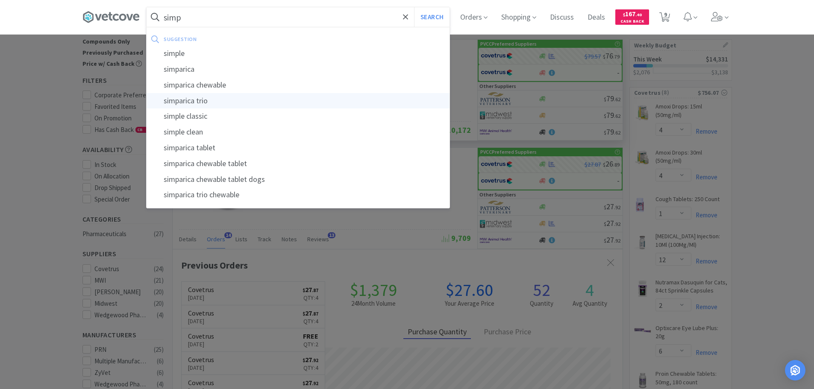
click at [198, 100] on div "simparica trio" at bounding box center [298, 101] width 303 height 16
type input "simparica trio"
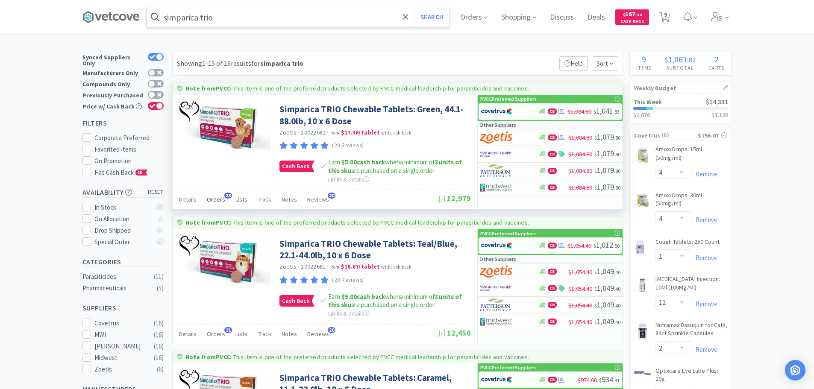
click at [214, 199] on span "Orders" at bounding box center [216, 200] width 18 height 8
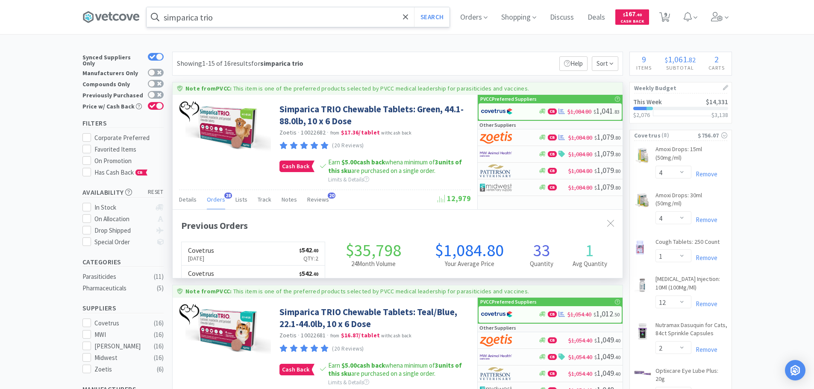
scroll to position [229, 450]
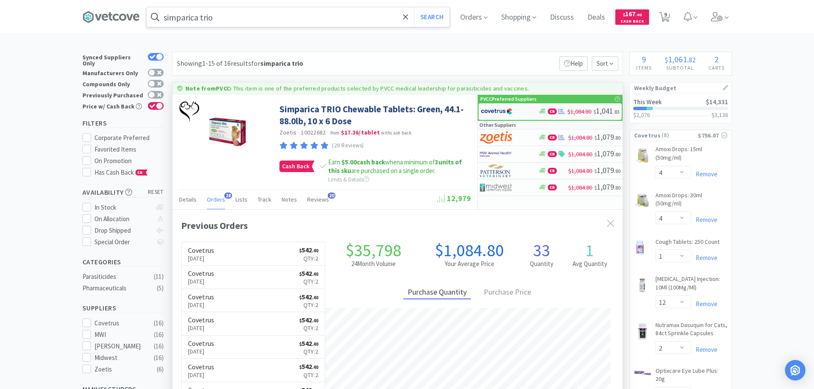
click at [511, 112] on img at bounding box center [497, 111] width 32 height 13
select select "2"
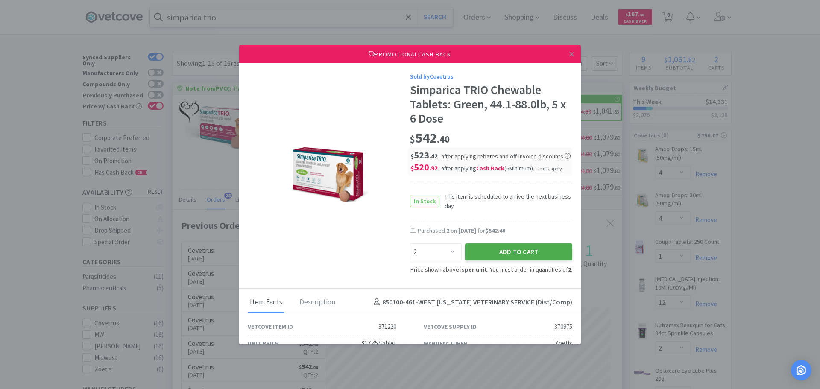
click at [528, 252] on button "Add to Cart" at bounding box center [518, 252] width 107 height 17
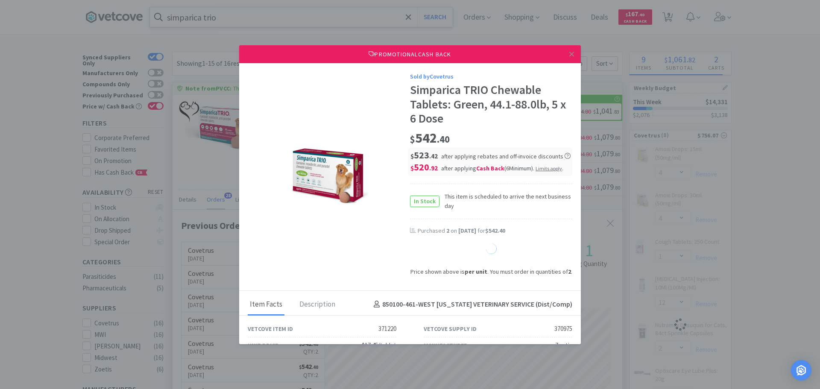
select select "1"
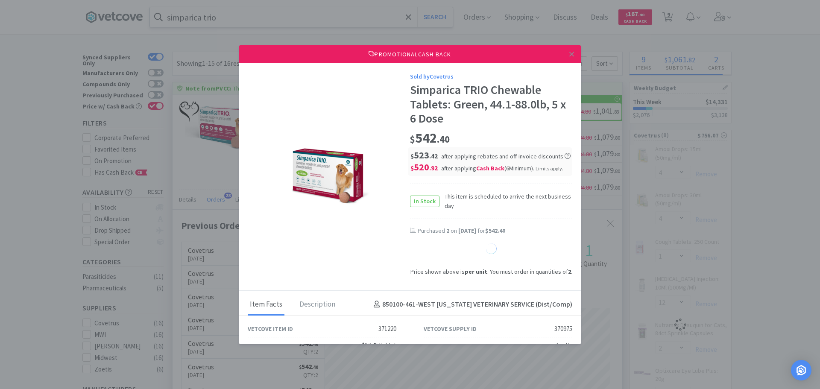
select select "1"
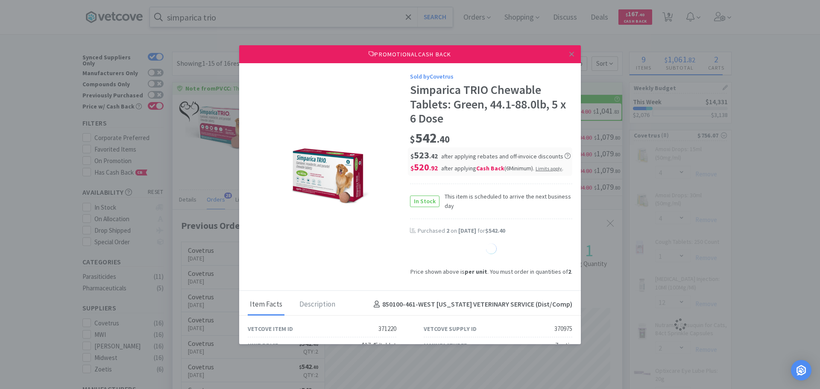
select select "1"
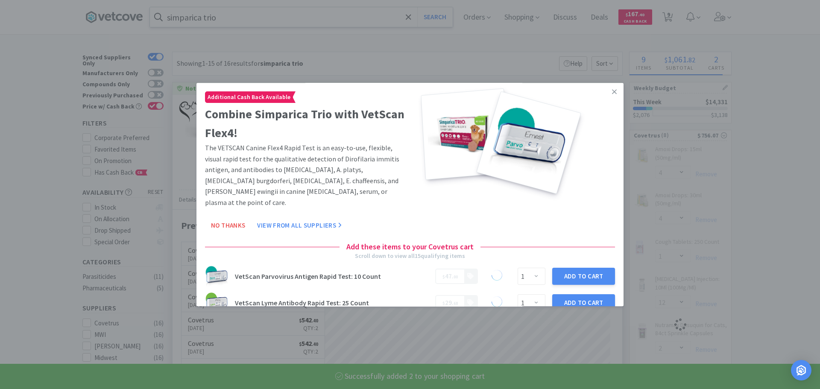
select select "2"
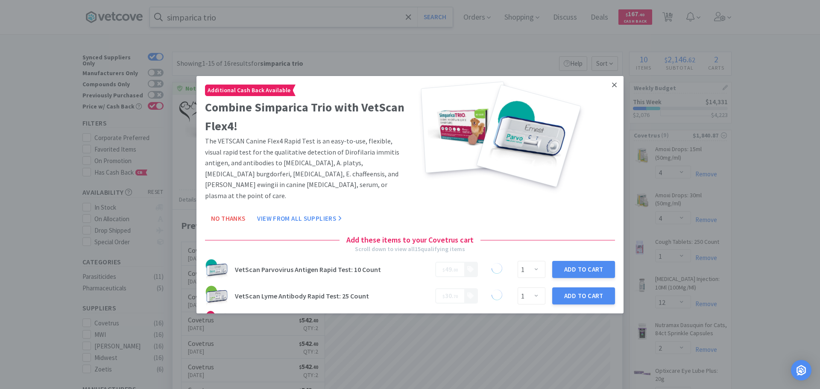
click at [612, 85] on icon at bounding box center [614, 84] width 5 height 5
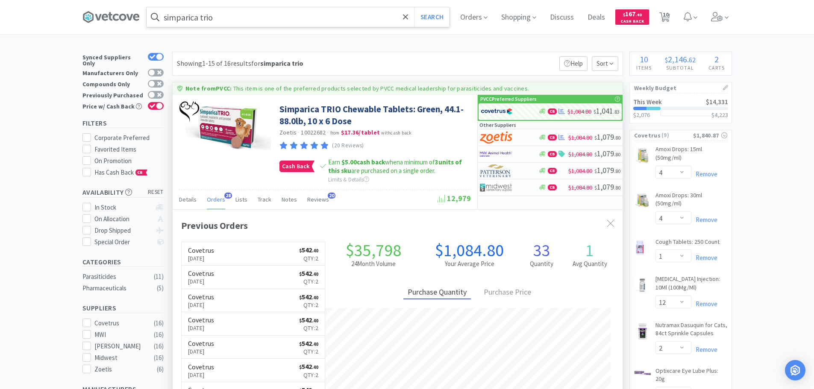
click at [229, 22] on input "simparica trio" at bounding box center [298, 17] width 303 height 20
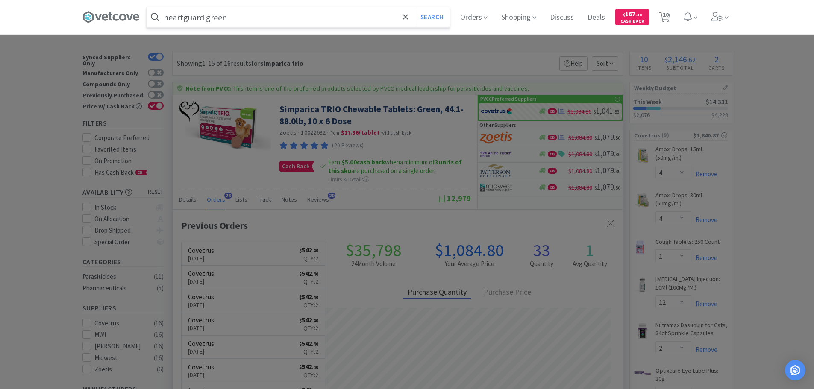
type input "heartguard green"
click at [414, 7] on button "Search" at bounding box center [431, 17] width 35 height 20
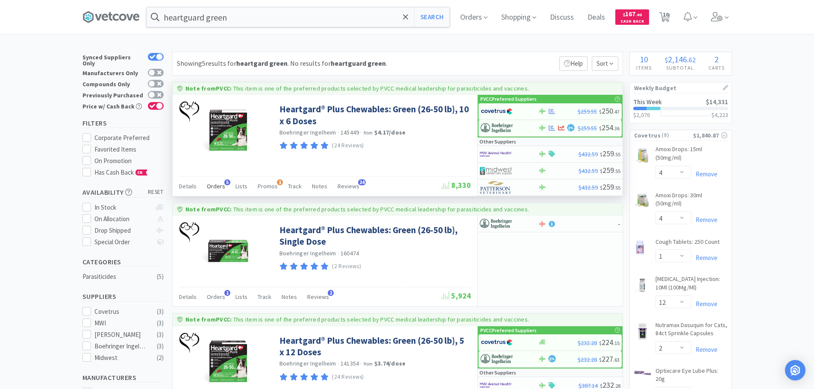
click at [218, 187] on span "Orders" at bounding box center [216, 186] width 18 height 8
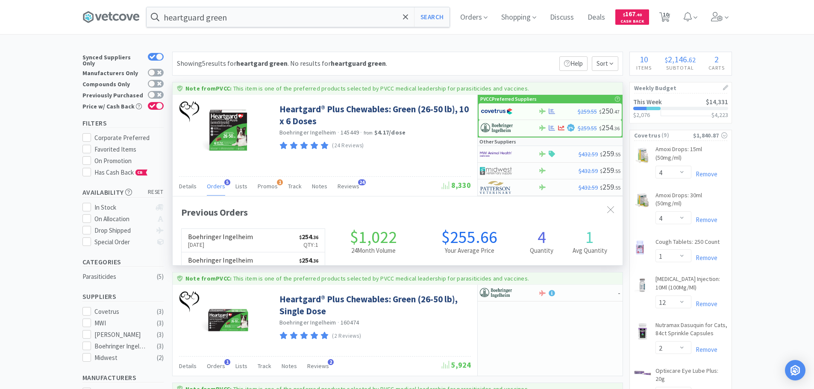
scroll to position [221, 450]
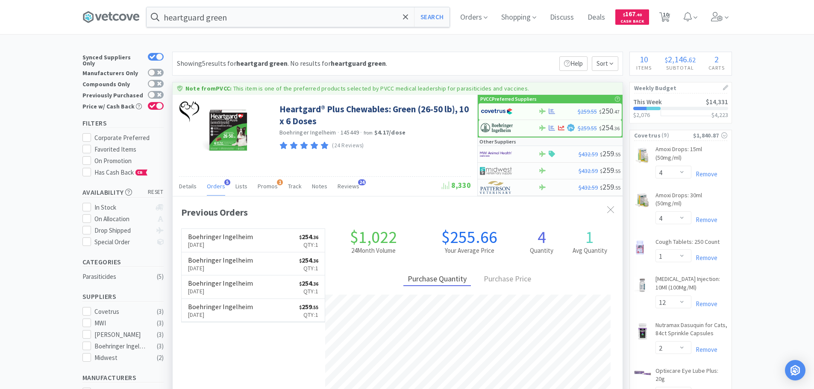
click at [218, 187] on span "Orders" at bounding box center [216, 186] width 18 height 8
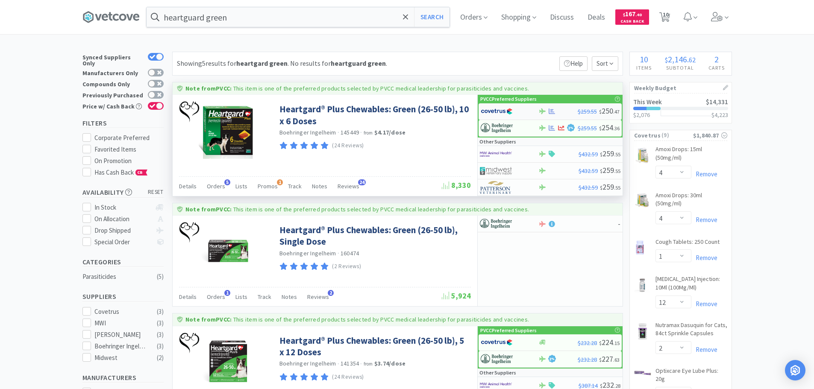
click at [557, 112] on div at bounding box center [557, 111] width 39 height 6
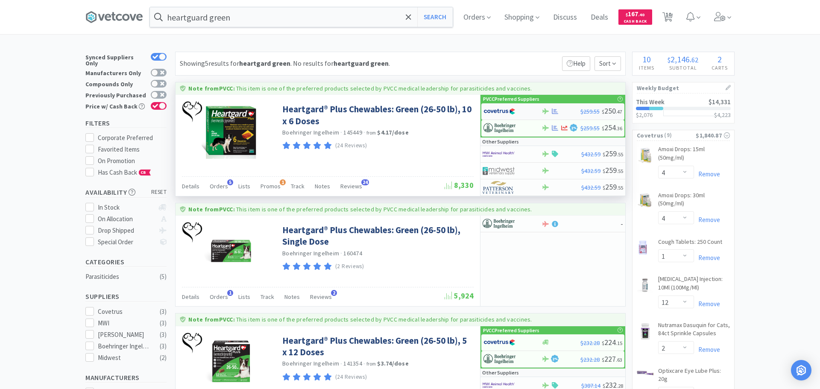
select select "1"
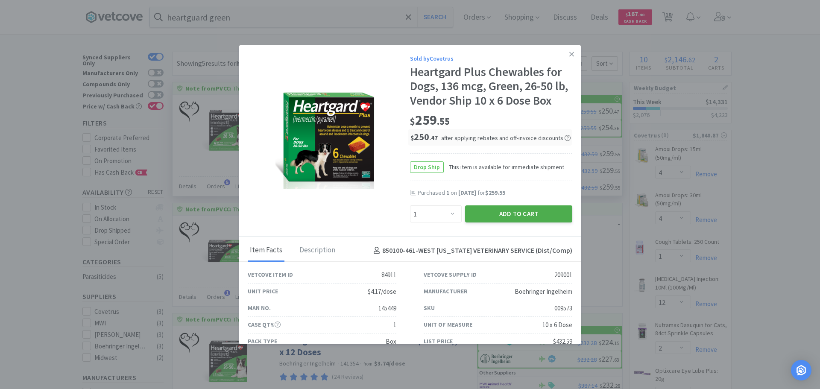
click at [510, 213] on button "Add to Cart" at bounding box center [518, 213] width 107 height 17
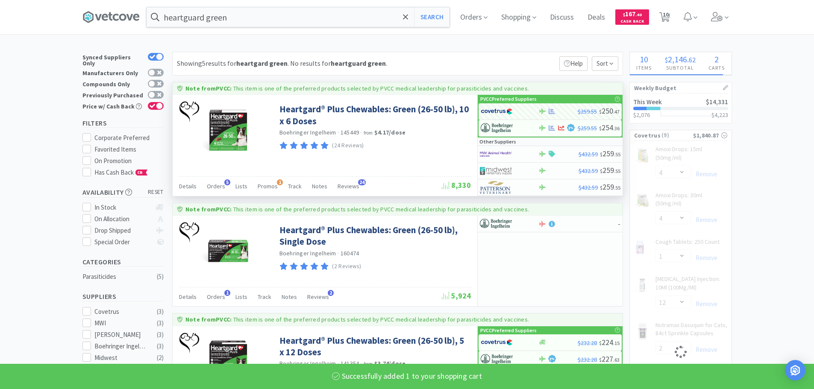
select select "1"
select select "12"
select select "2"
select select "6"
select select "4"
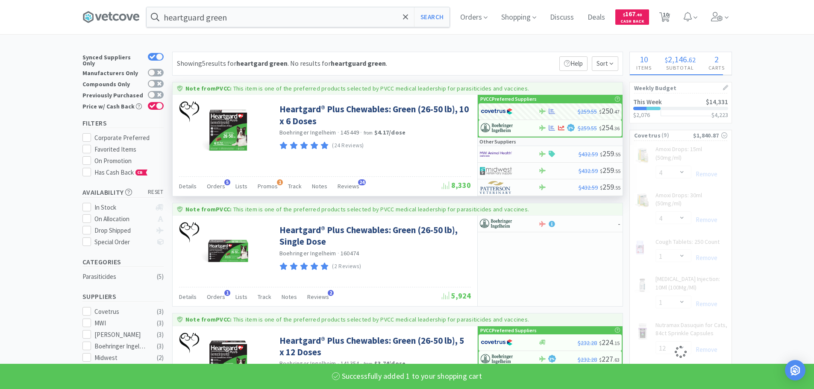
select select "2"
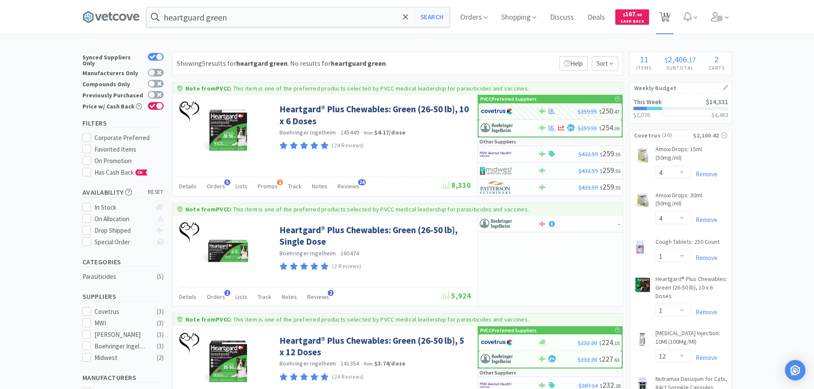
click at [668, 17] on span "11" at bounding box center [666, 14] width 6 height 34
select select "1"
select select "4"
select select "1"
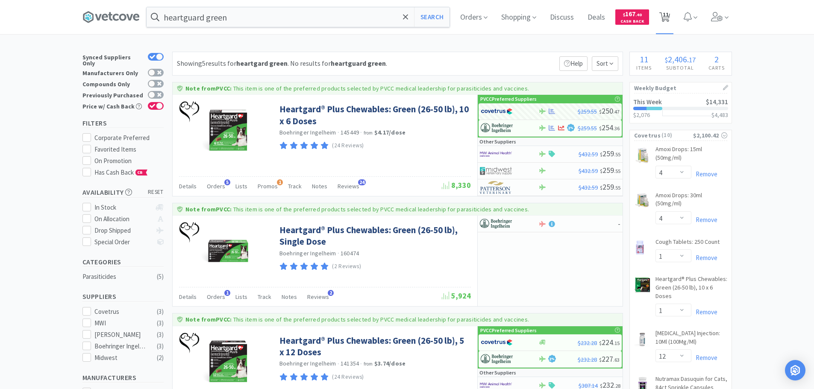
select select "1"
select select "12"
select select "2"
select select "6"
select select "4"
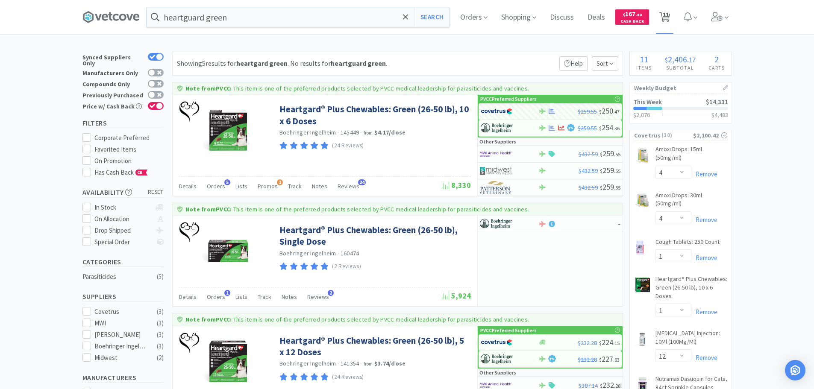
select select "4"
select select "2"
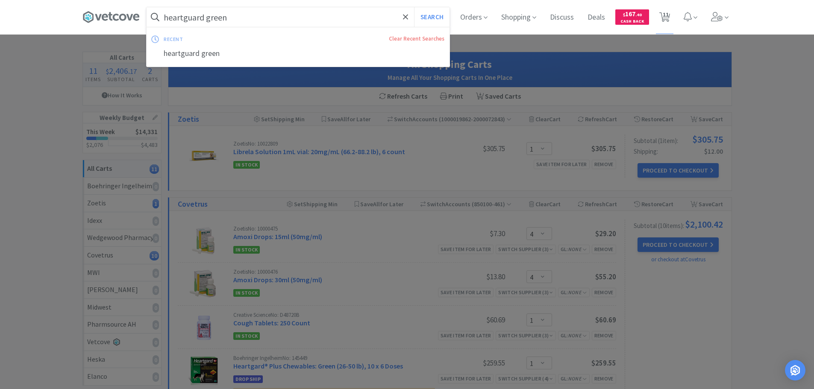
click at [242, 19] on input "heartguard green" at bounding box center [298, 17] width 303 height 20
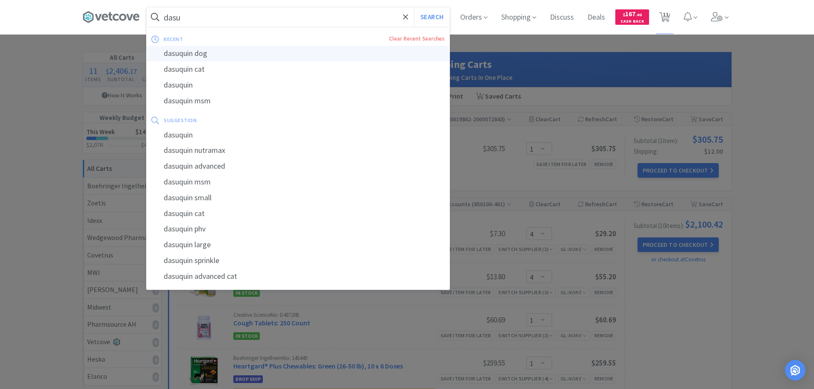
click at [207, 53] on div "dasuquin dog" at bounding box center [298, 54] width 303 height 16
type input "dasuquin dog"
select select "4"
select select "1"
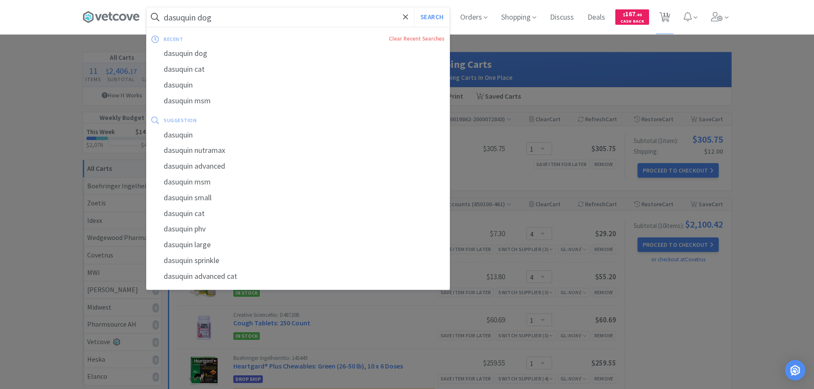
select select "1"
select select "12"
select select "2"
select select "6"
select select "4"
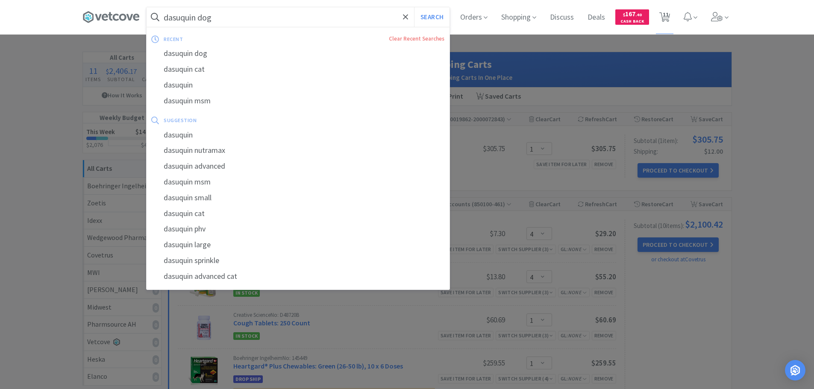
select select "4"
select select "2"
select select "1"
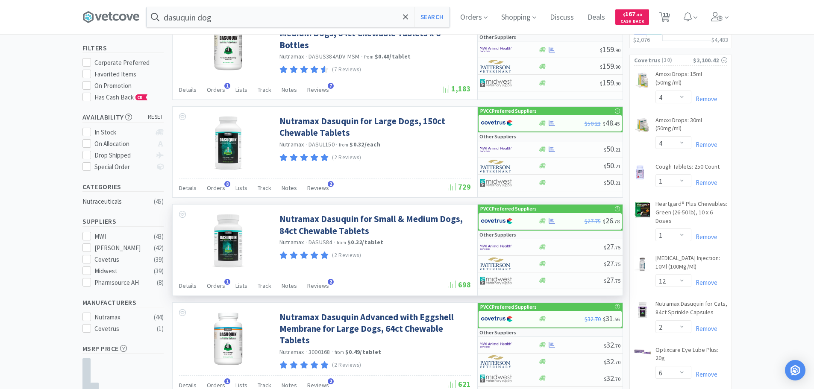
scroll to position [85, 0]
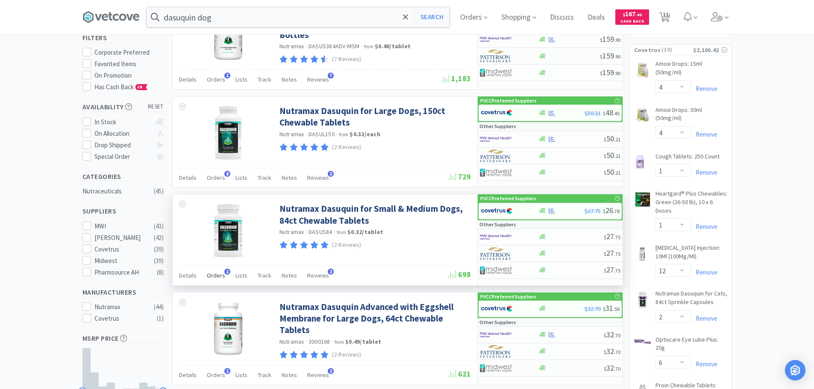
click at [214, 273] on span "Orders" at bounding box center [216, 276] width 18 height 8
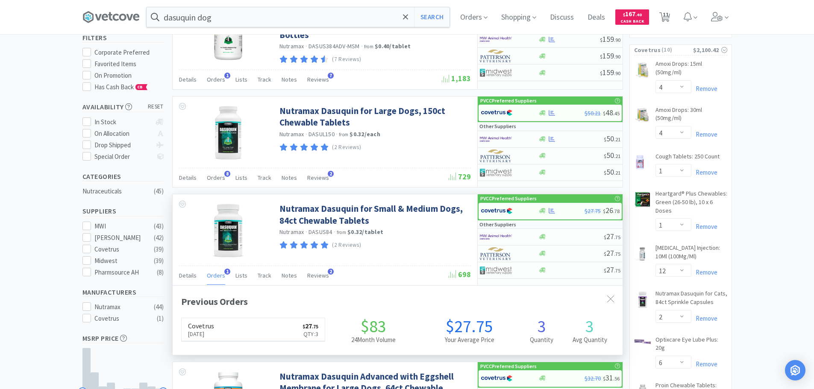
scroll to position [221, 450]
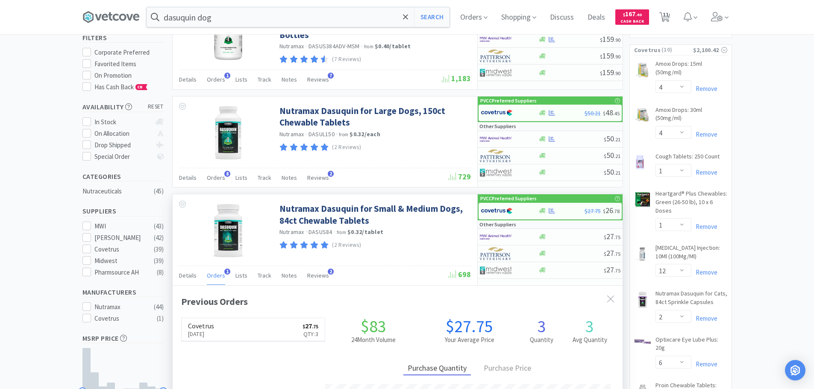
click at [214, 274] on span "Orders" at bounding box center [216, 276] width 18 height 8
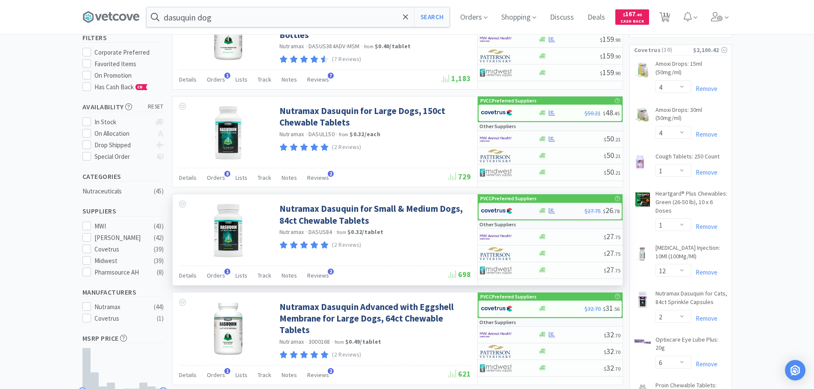
click at [522, 211] on div at bounding box center [504, 211] width 47 height 15
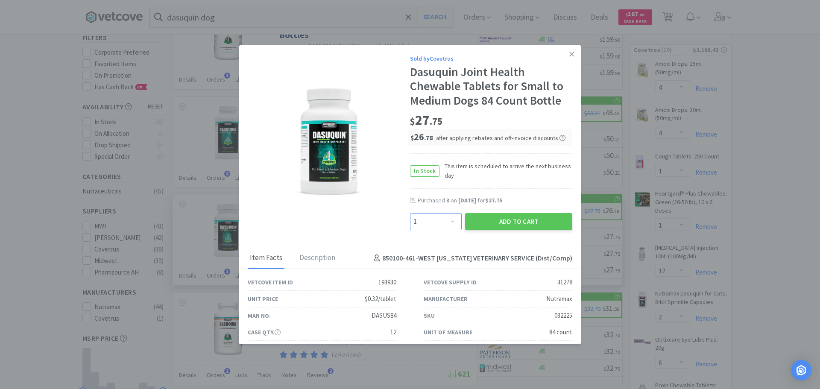
click at [449, 222] on select "Enter Quantity 1 2 3 4 5 6 7 8 9 10 11 12 13 14 15 16 17 18 19 20 Enter Quantity" at bounding box center [436, 221] width 52 height 17
select select "3"
click at [410, 213] on select "Enter Quantity 1 2 3 4 5 6 7 8 9 10 11 12 13 14 15 16 17 18 19 20 Enter Quantity" at bounding box center [436, 221] width 52 height 17
click at [519, 224] on button "Add to Cart" at bounding box center [518, 221] width 107 height 17
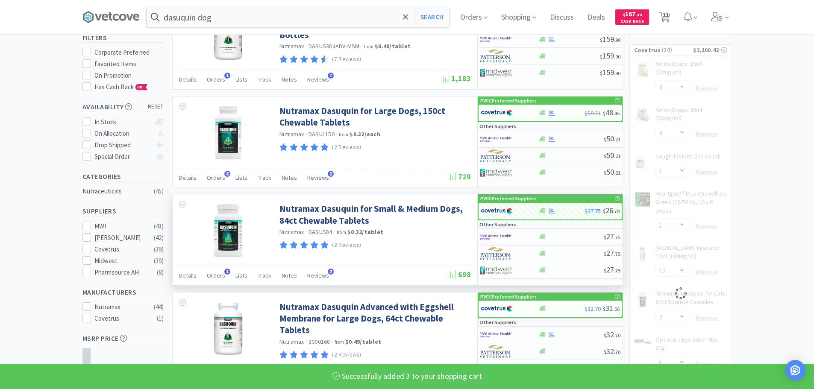
select select "3"
select select "6"
select select "4"
select select "2"
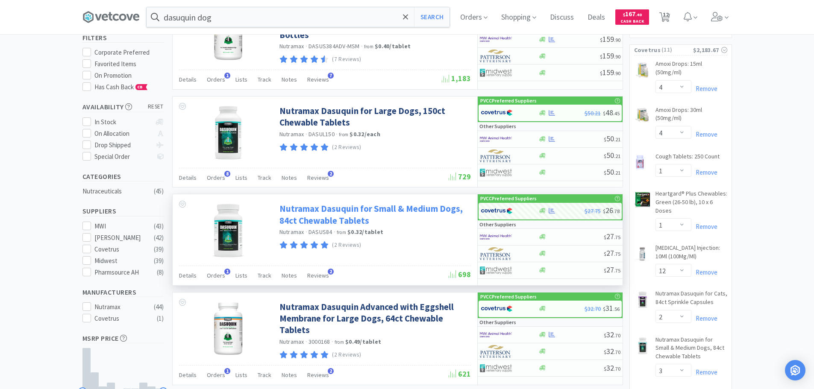
scroll to position [0, 0]
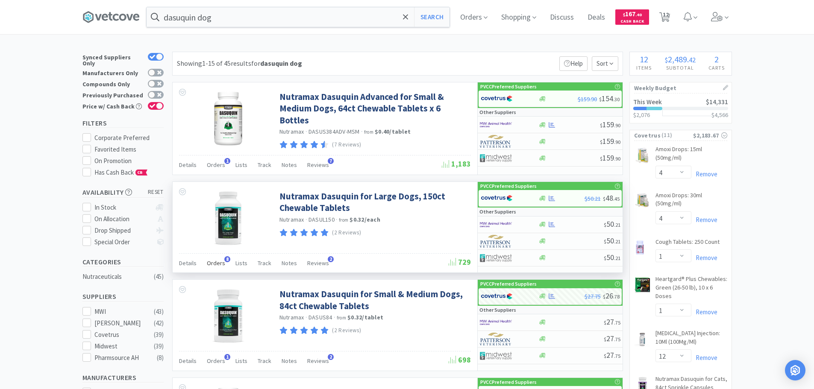
click at [221, 260] on span "Orders" at bounding box center [216, 263] width 18 height 8
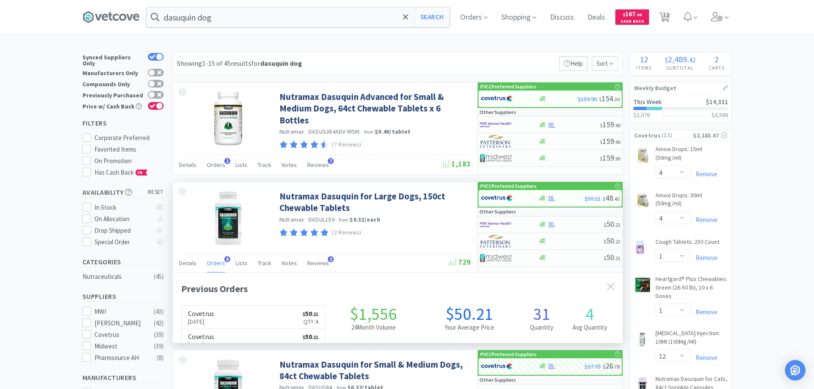
scroll to position [229, 450]
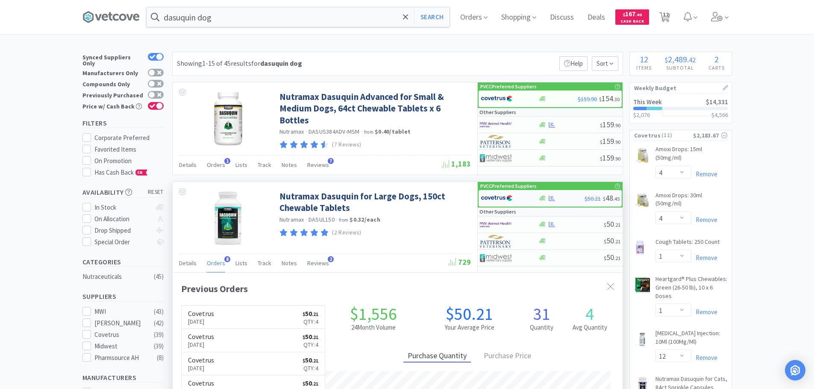
click at [525, 199] on div at bounding box center [504, 198] width 47 height 15
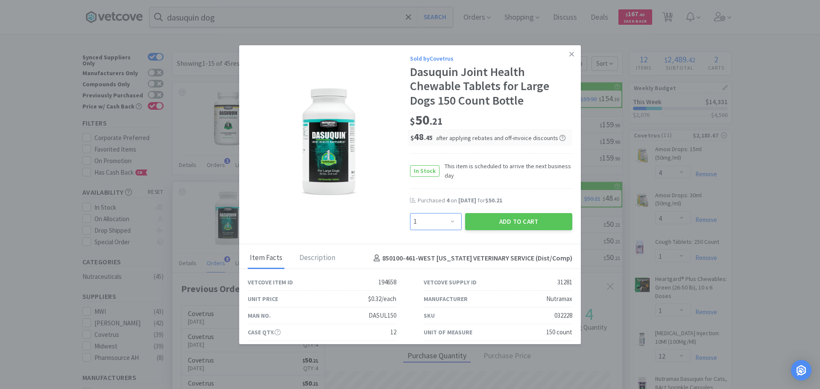
click at [419, 219] on select "Enter Quantity 1 2 3 4 5 6 7 8 9 10 11 12 13 14 15 16 17 18 19 20 Enter Quantity" at bounding box center [436, 221] width 52 height 17
select select "4"
click at [410, 213] on select "Enter Quantity 1 2 3 4 5 6 7 8 9 10 11 12 13 14 15 16 17 18 19 20 Enter Quantity" at bounding box center [436, 221] width 52 height 17
click at [511, 220] on button "Add to Cart" at bounding box center [518, 221] width 107 height 17
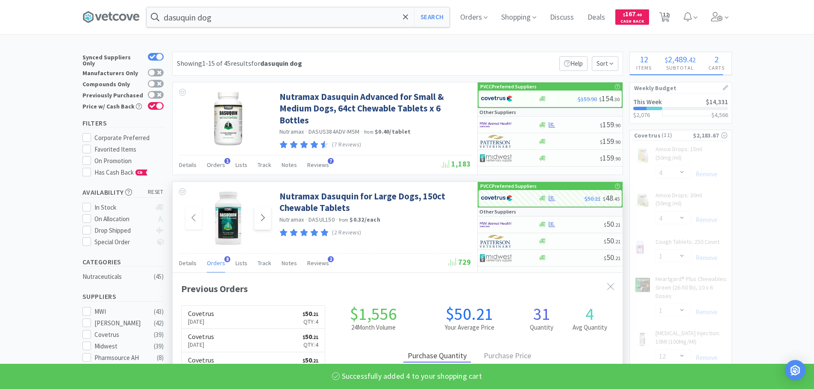
select select "4"
select select "3"
select select "6"
select select "4"
select select "2"
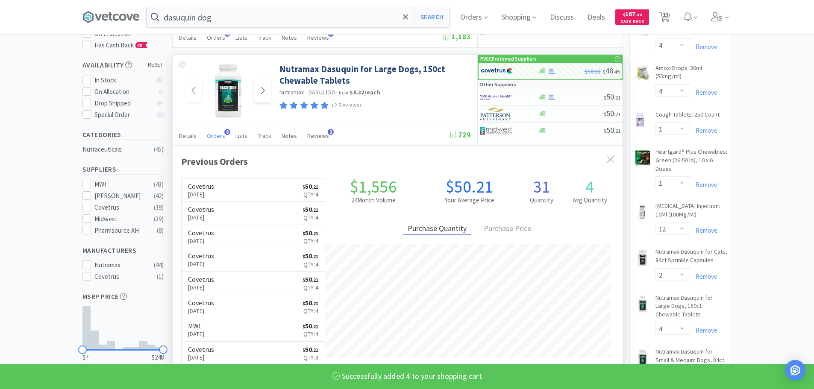
scroll to position [128, 0]
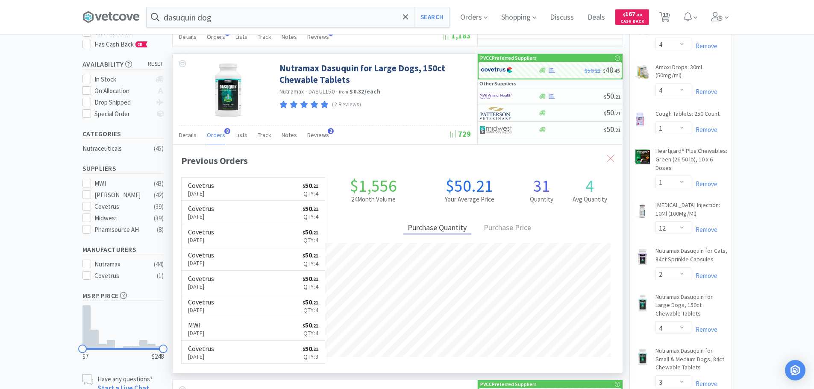
click at [612, 158] on icon at bounding box center [610, 158] width 7 height 7
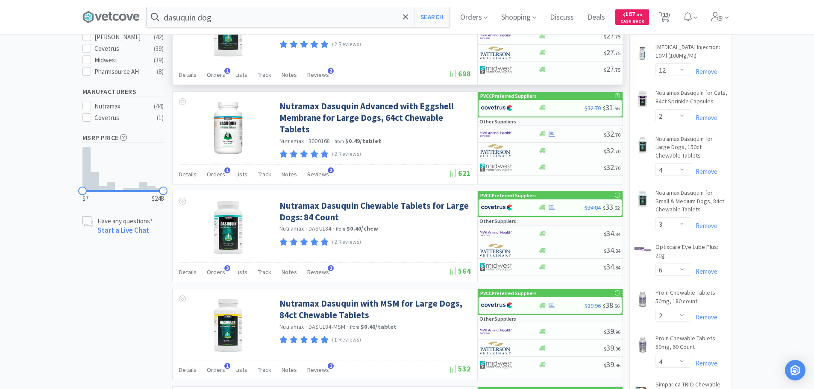
scroll to position [299, 0]
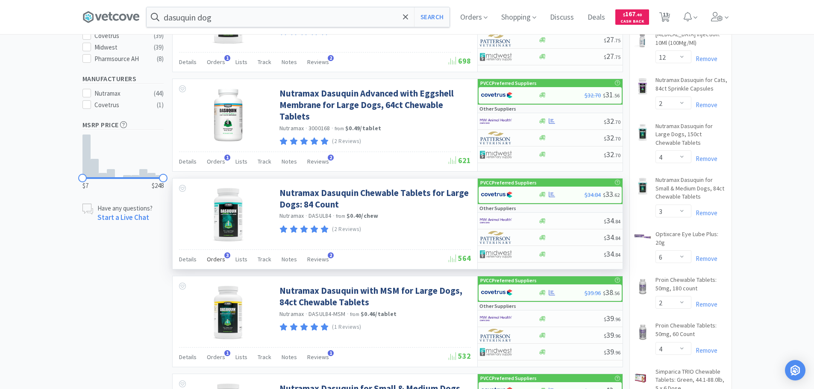
click at [214, 256] on span "Orders" at bounding box center [216, 259] width 18 height 8
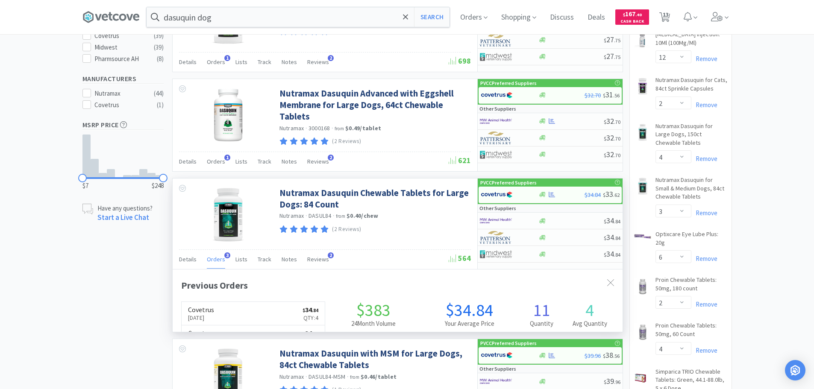
scroll to position [221, 450]
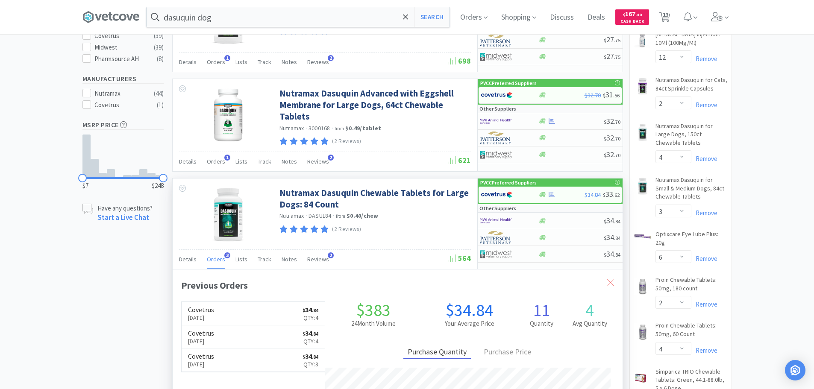
click at [610, 283] on icon at bounding box center [610, 282] width 7 height 7
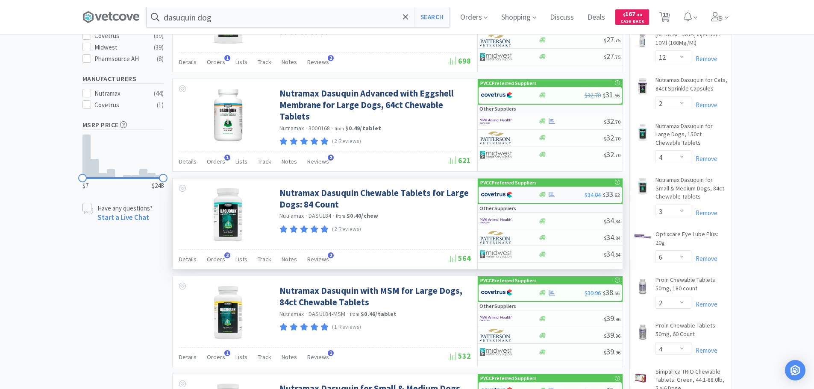
click at [511, 195] on img at bounding box center [497, 194] width 32 height 13
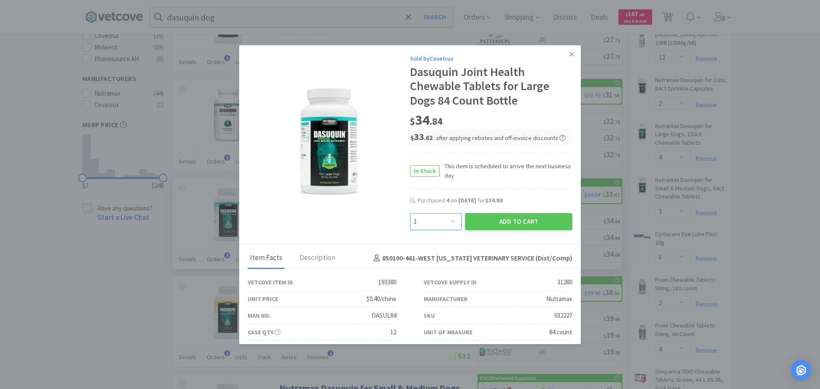
click at [423, 220] on select "Enter Quantity 1 2 3 4 5 6 7 8 9 10 11 12 13 14 15 16 17 18 19 20 Enter Quantity" at bounding box center [436, 221] width 52 height 17
select select "4"
click at [410, 213] on select "Enter Quantity 1 2 3 4 5 6 7 8 9 10 11 12 13 14 15 16 17 18 19 20 Enter Quantity" at bounding box center [436, 221] width 52 height 17
click at [508, 222] on button "Add to Cart" at bounding box center [518, 221] width 107 height 17
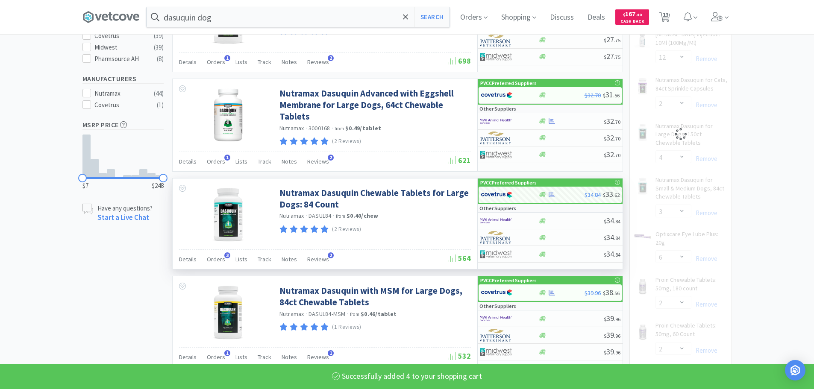
select select "4"
select select "2"
select select "4"
select select "3"
select select "6"
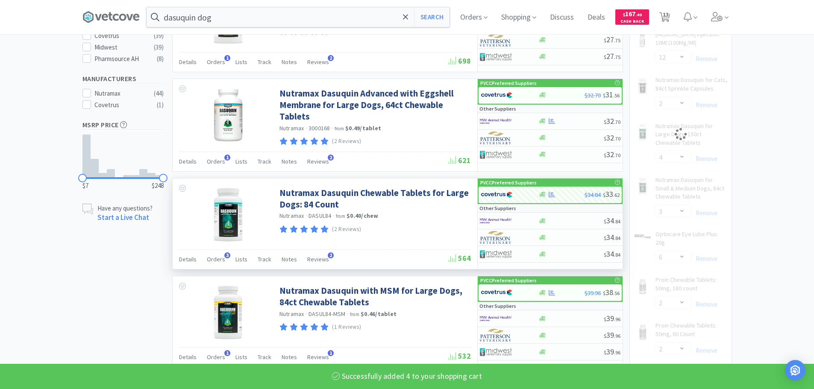
select select "4"
select select "2"
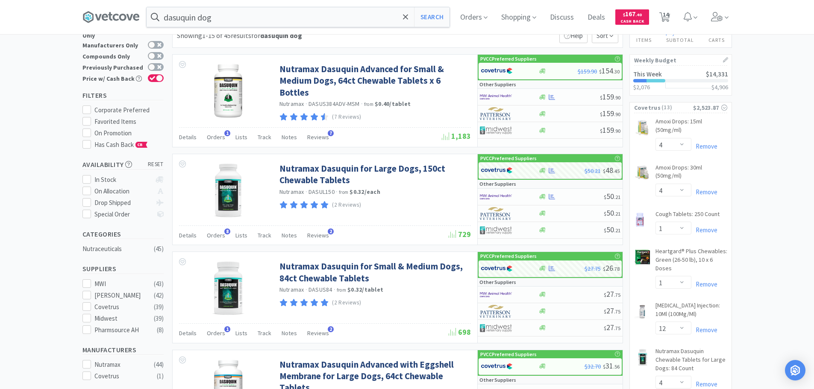
scroll to position [0, 0]
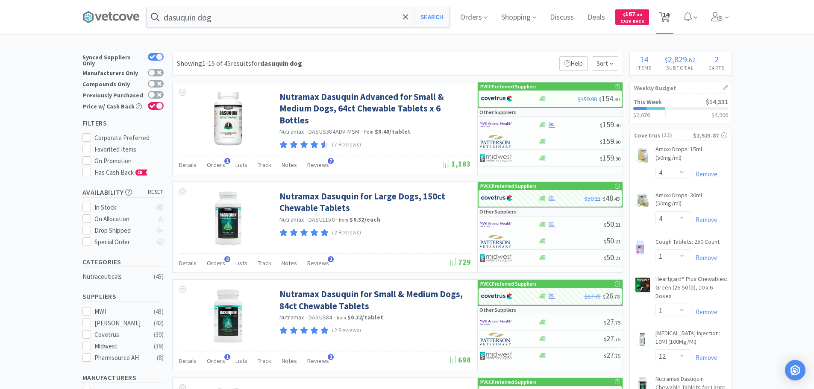
click at [668, 17] on span "14" at bounding box center [666, 14] width 6 height 34
select select "1"
select select "4"
select select "1"
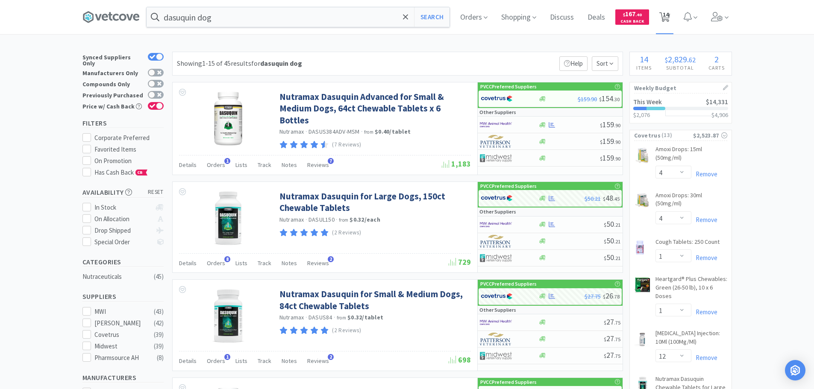
select select "1"
select select "12"
select select "4"
select select "2"
select select "4"
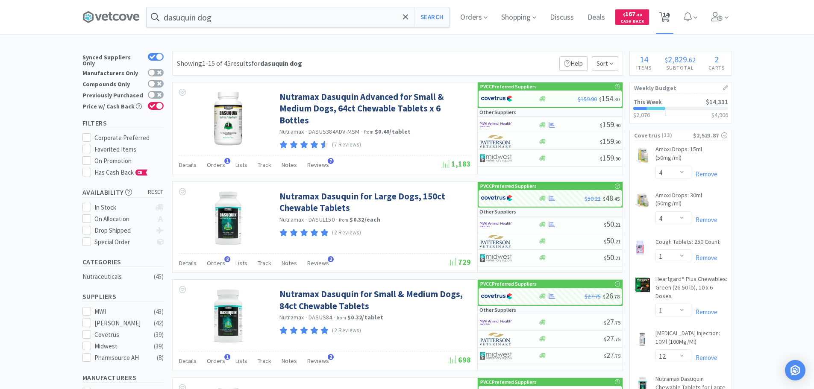
select select "3"
select select "6"
select select "4"
select select "2"
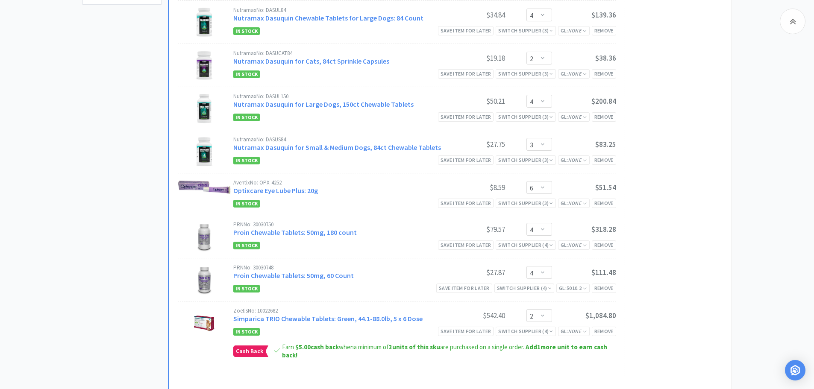
scroll to position [427, 0]
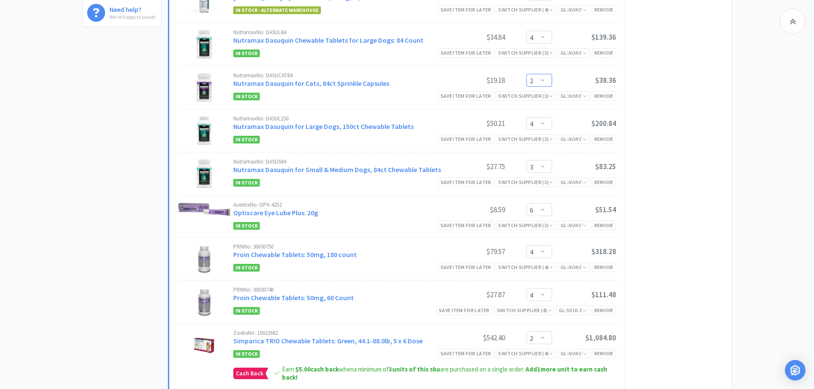
click at [543, 78] on select "Enter Quantity 1 2 3 4 5 6 7 8 9 10 11 12 13 14 15 16 17 18 19 20 Enter Quantity" at bounding box center [539, 80] width 26 height 13
click at [526, 74] on select "Enter Quantity 1 2 3 4 5 6 7 8 9 10 11 12 13 14 15 16 17 18 19 20 Enter Quantity" at bounding box center [539, 80] width 26 height 13
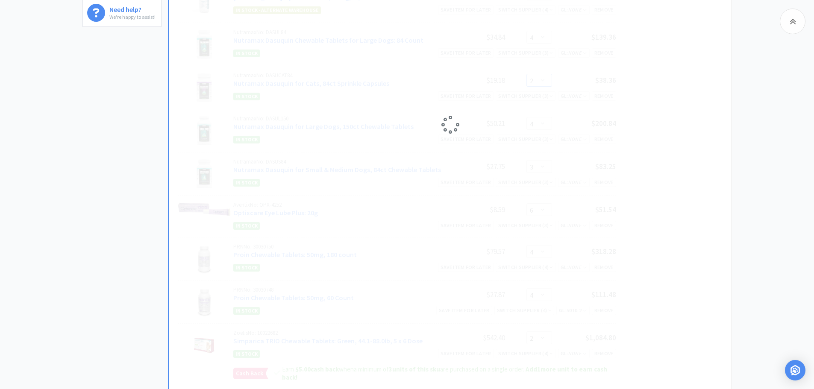
select select "1"
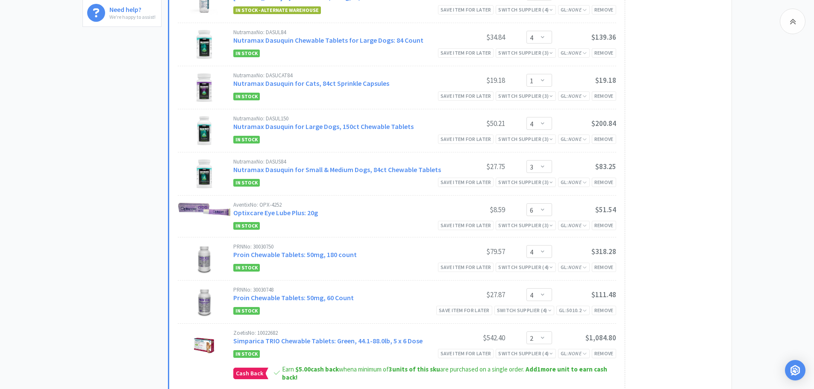
click at [206, 90] on img at bounding box center [204, 88] width 30 height 30
click at [244, 84] on link "Nutramax Dasuquin for Cats, 84ct Sprinkle Capsules" at bounding box center [311, 83] width 156 height 9
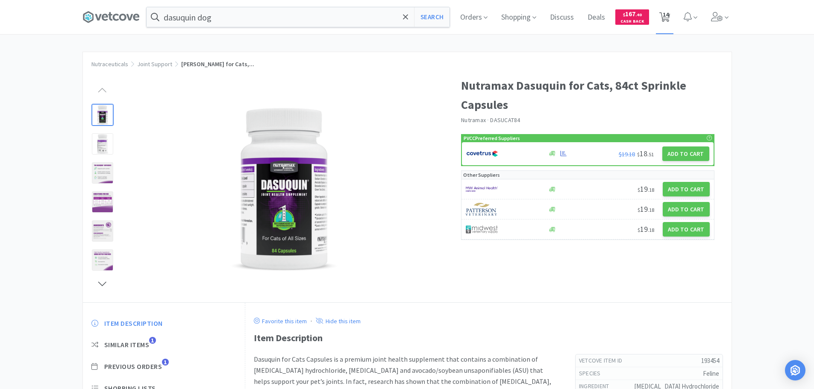
click at [669, 18] on span "14" at bounding box center [666, 14] width 6 height 34
select select "1"
select select "4"
select select "1"
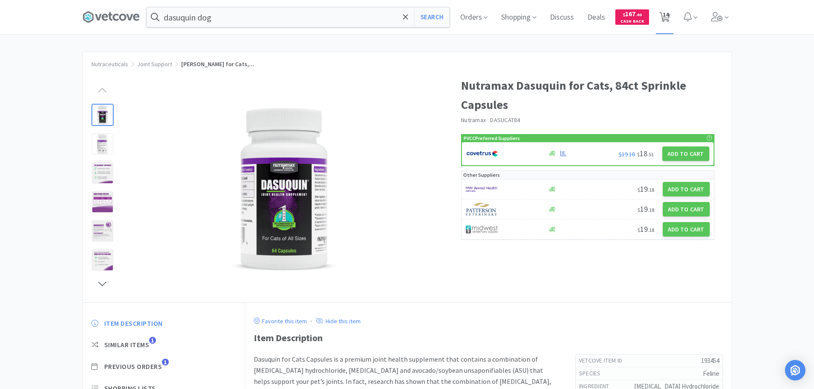
select select "1"
select select "12"
select select "4"
select select "1"
select select "4"
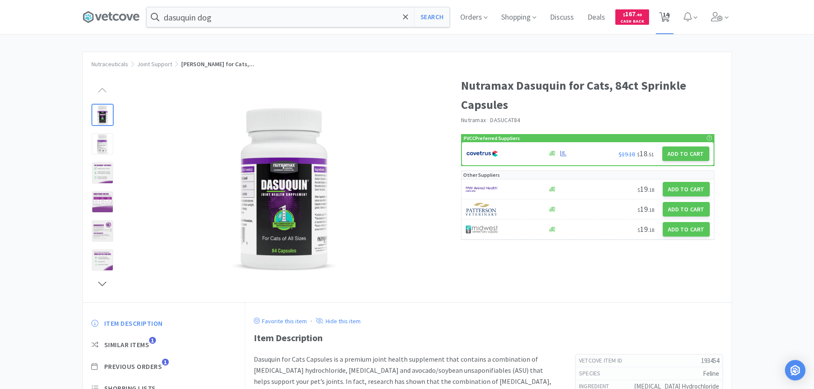
select select "3"
select select "6"
select select "4"
select select "2"
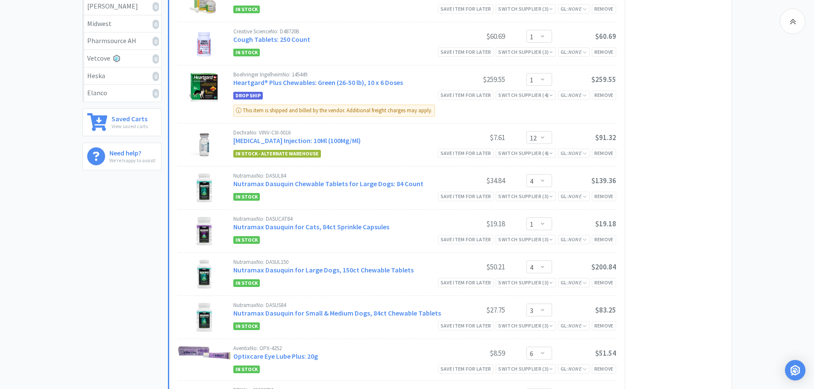
scroll to position [299, 0]
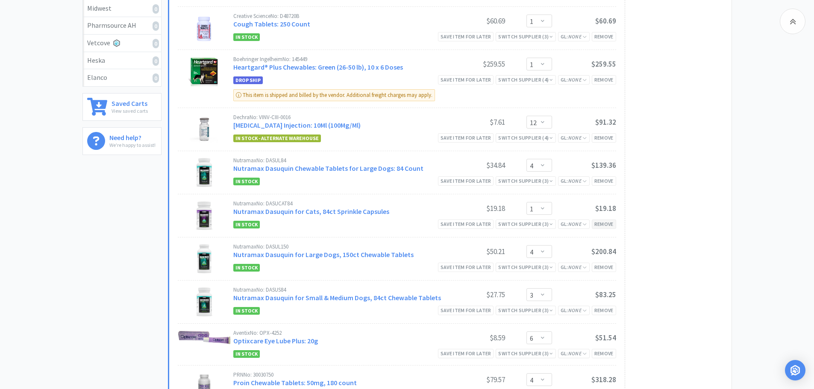
click at [599, 225] on div "Remove" at bounding box center [604, 224] width 24 height 9
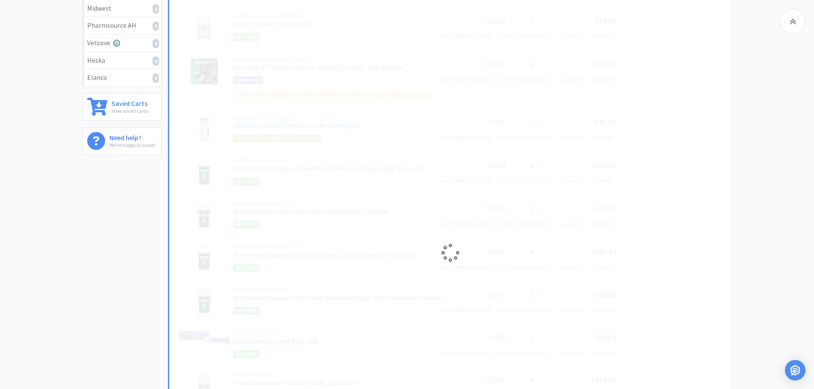
select select "4"
select select "3"
select select "6"
select select "4"
select select "2"
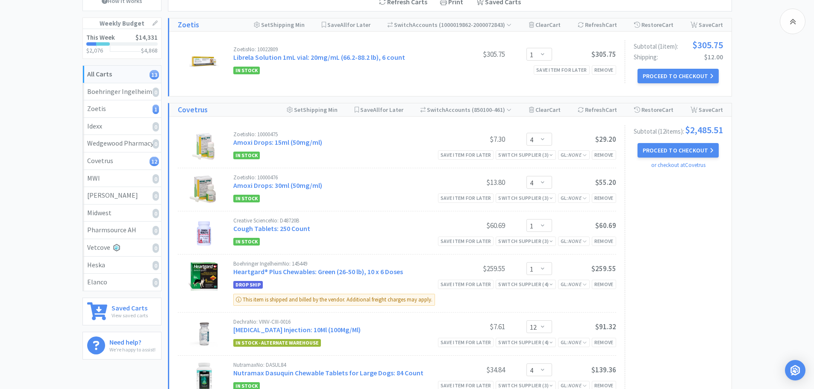
scroll to position [0, 0]
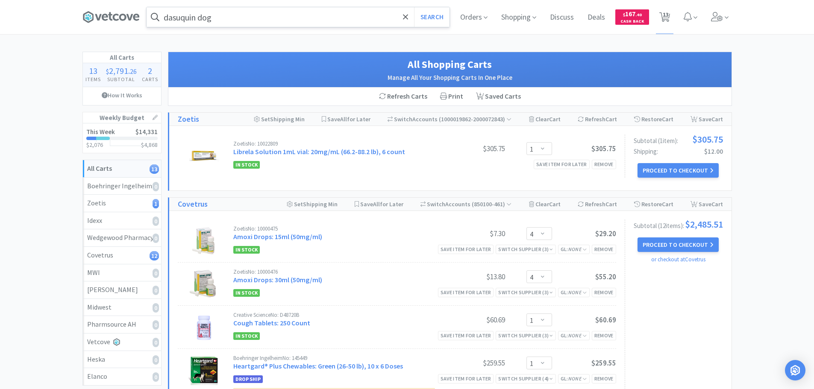
click at [226, 21] on input "dasuquin dog" at bounding box center [298, 17] width 303 height 20
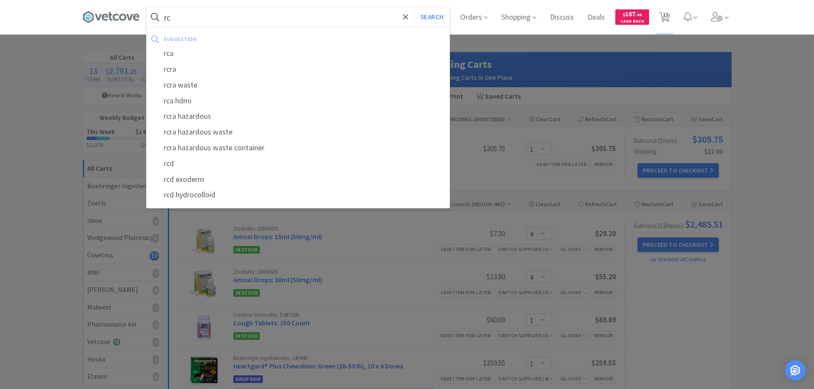
type input "r"
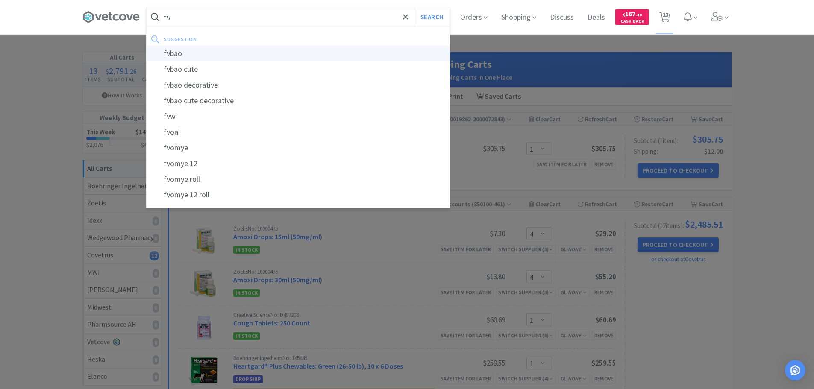
type input "f"
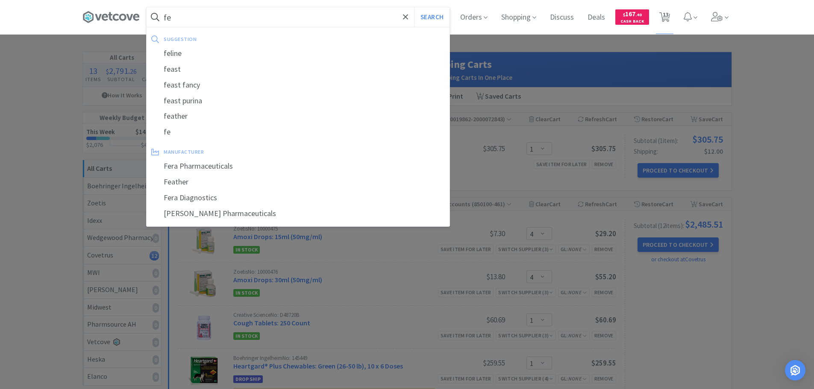
type input "f"
type input "b"
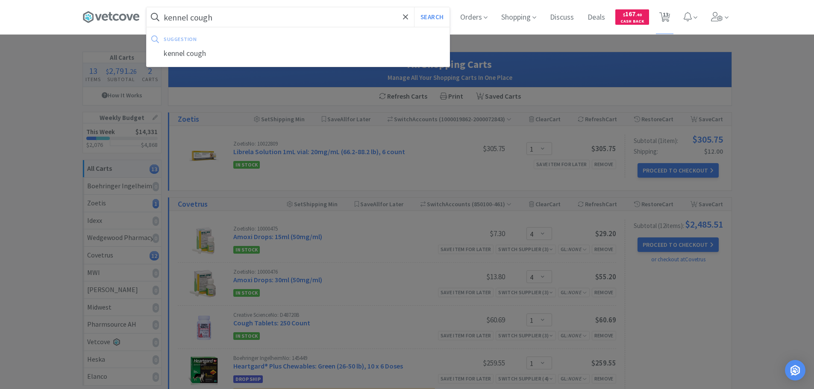
type input "kennel cough"
click at [414, 7] on button "Search" at bounding box center [431, 17] width 35 height 20
select select "4"
select select "1"
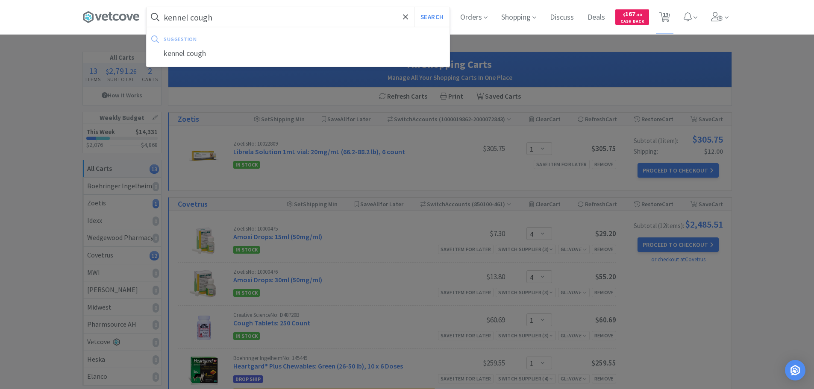
select select "1"
select select "12"
select select "4"
select select "3"
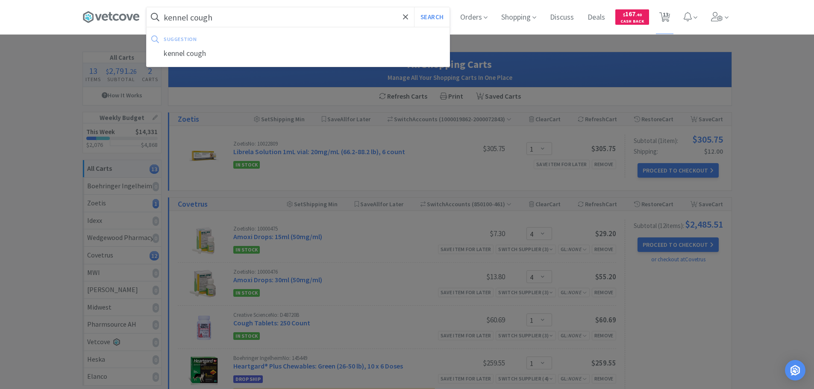
select select "6"
select select "4"
select select "2"
select select "1"
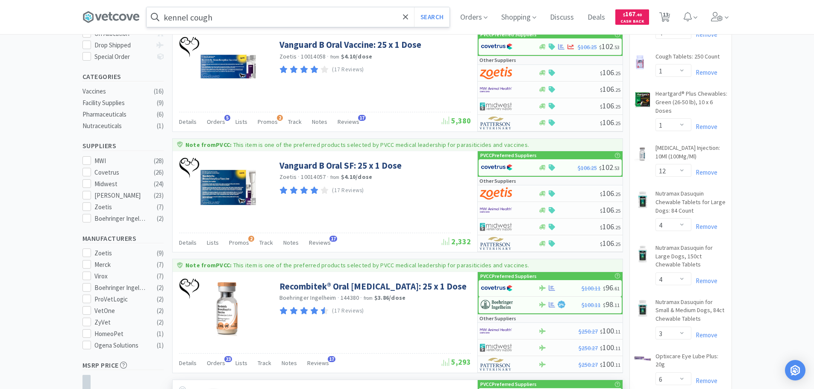
scroll to position [128, 0]
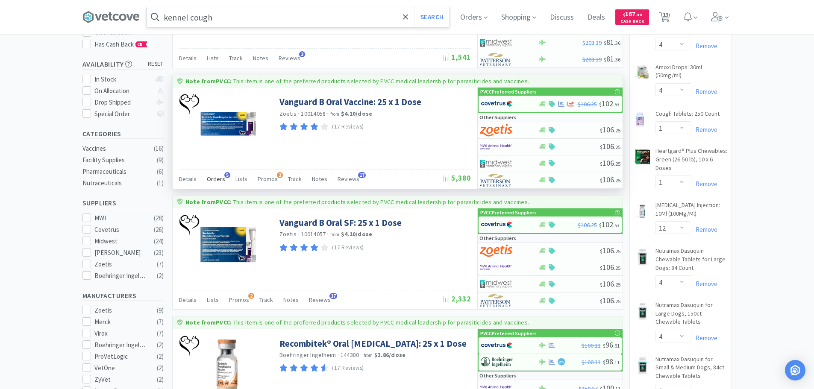
click at [214, 176] on span "Orders" at bounding box center [216, 179] width 18 height 8
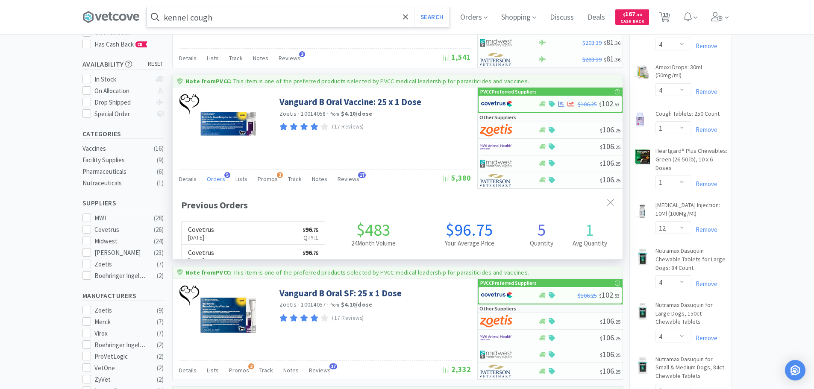
scroll to position [221, 450]
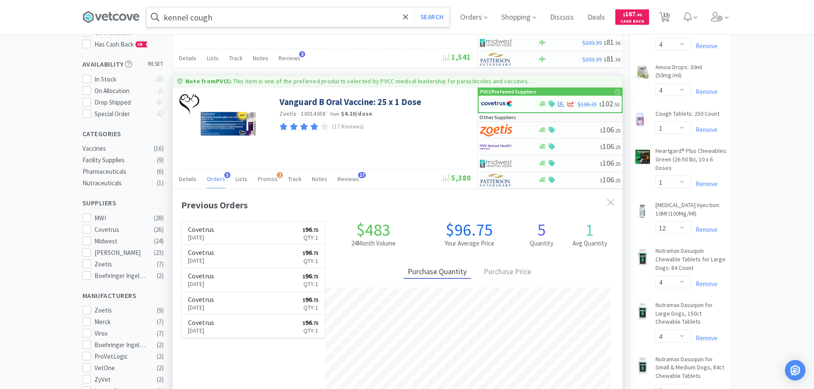
click at [215, 178] on span "Orders" at bounding box center [216, 179] width 18 height 8
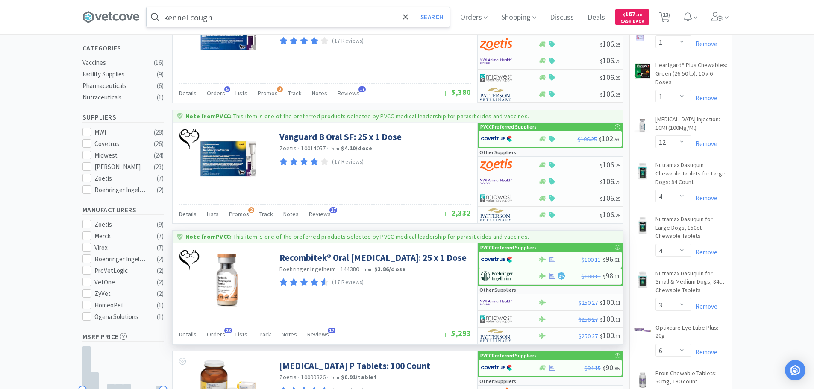
scroll to position [299, 0]
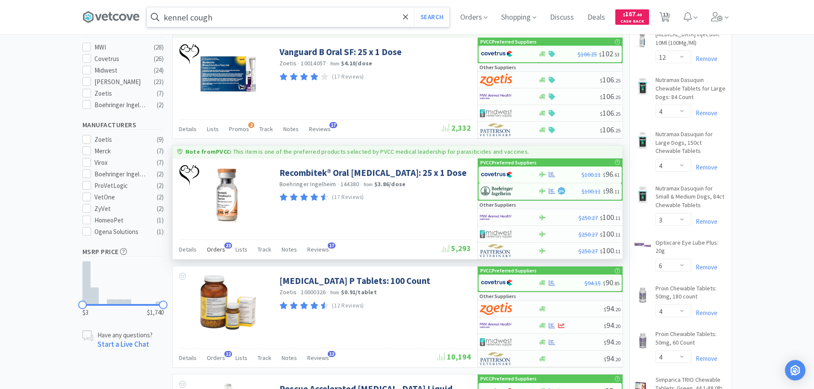
click at [219, 251] on span "Orders" at bounding box center [216, 250] width 18 height 8
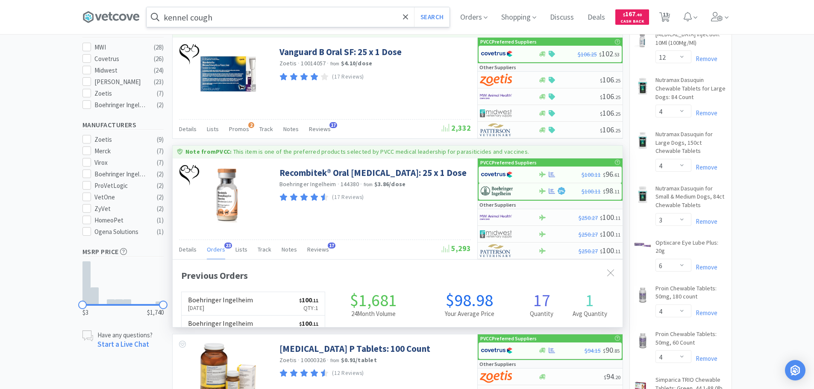
scroll to position [229, 450]
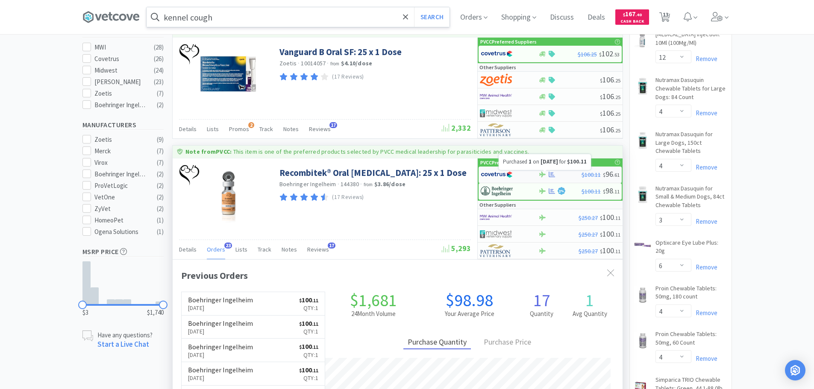
click at [552, 176] on icon at bounding box center [552, 175] width 6 height 6
select select "1"
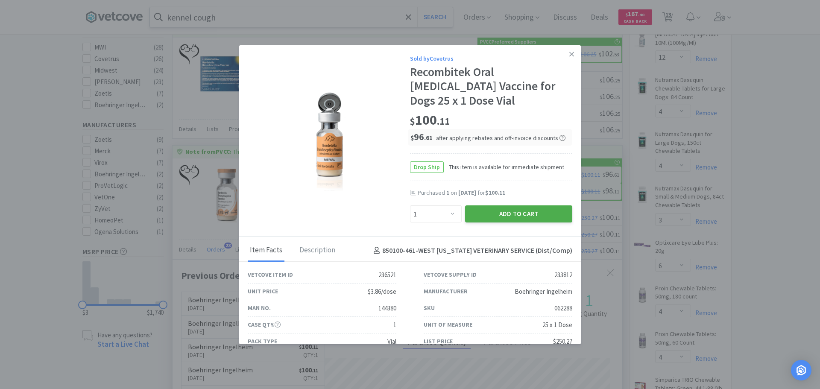
click at [518, 216] on button "Add to Cart" at bounding box center [518, 213] width 107 height 17
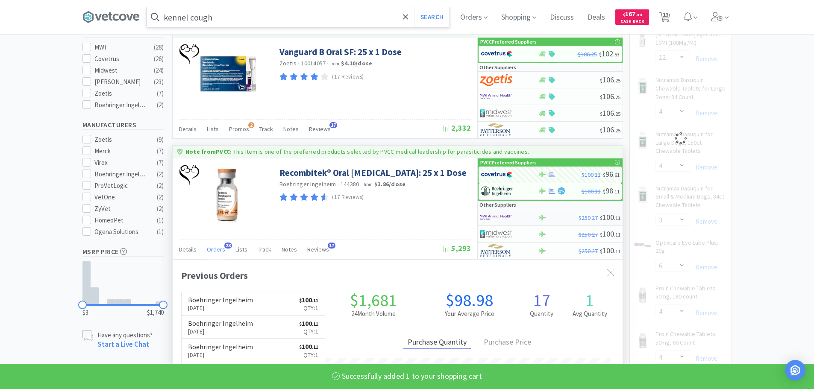
select select "1"
select select "2"
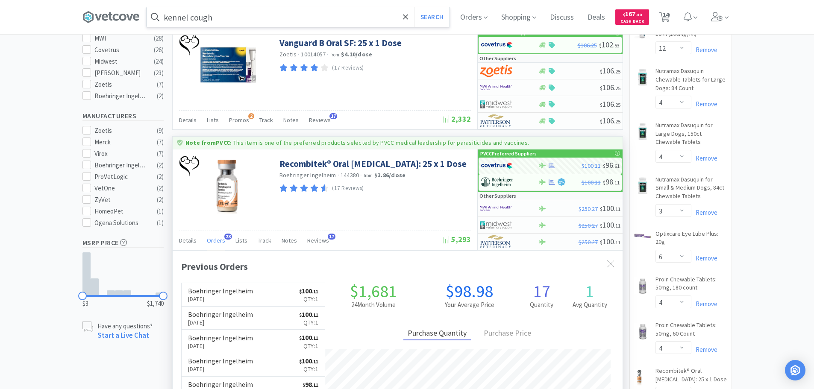
scroll to position [299, 0]
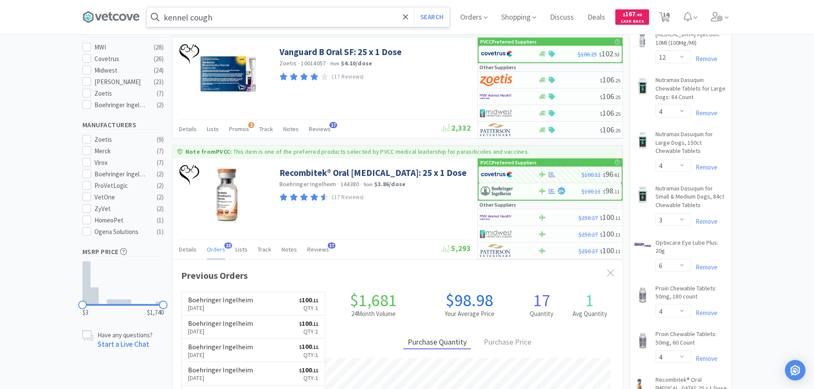
click at [226, 17] on input "kennel cough" at bounding box center [298, 17] width 303 height 20
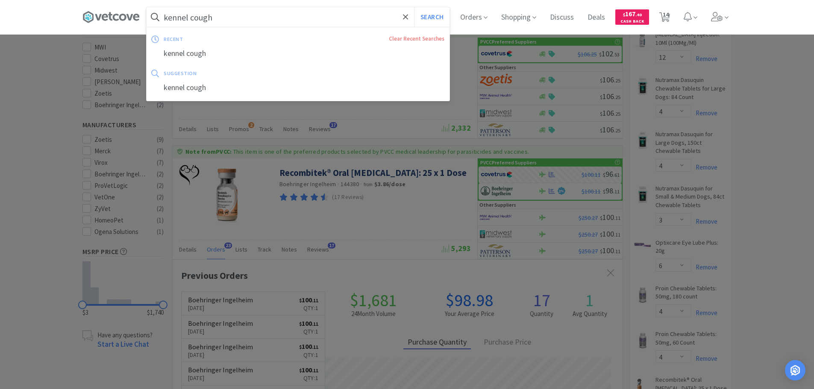
click at [282, 205] on div at bounding box center [407, 194] width 814 height 389
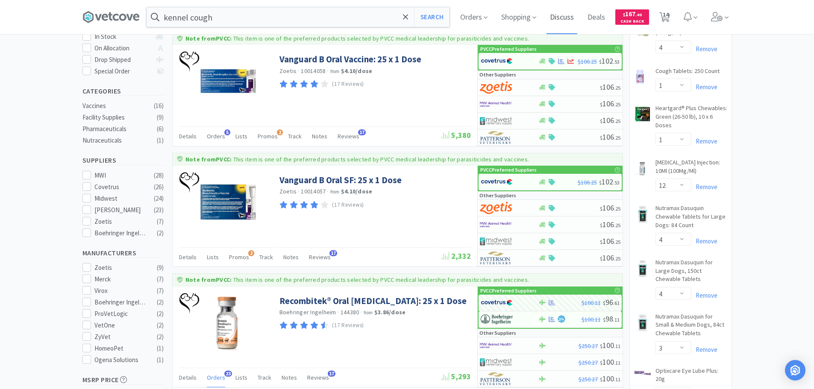
scroll to position [0, 0]
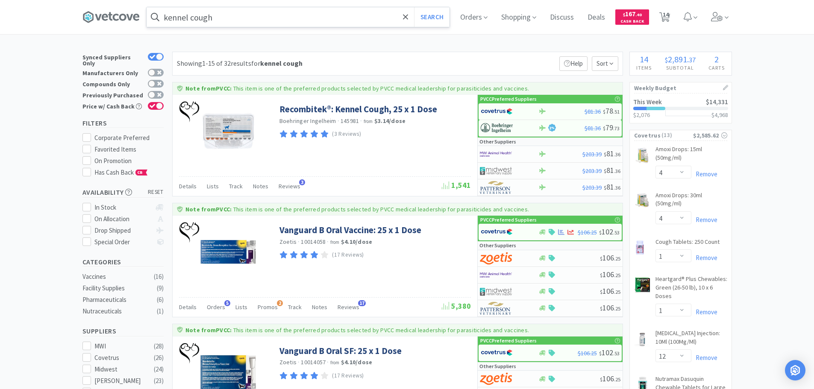
click at [240, 15] on input "kennel cough" at bounding box center [298, 17] width 303 height 20
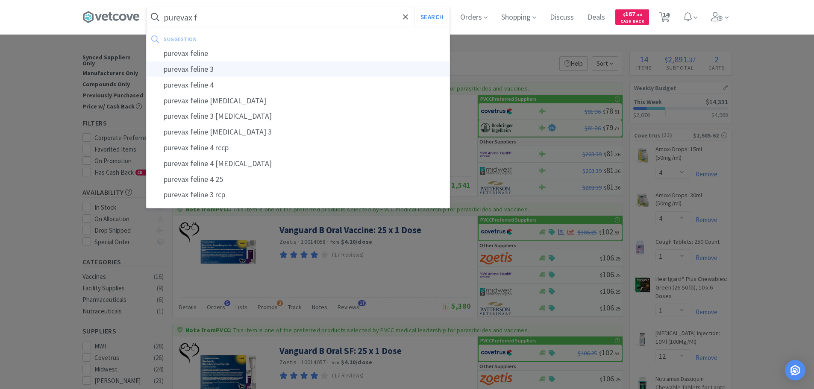
click at [221, 72] on div "purevax feline 3" at bounding box center [298, 70] width 303 height 16
type input "purevax feline 3"
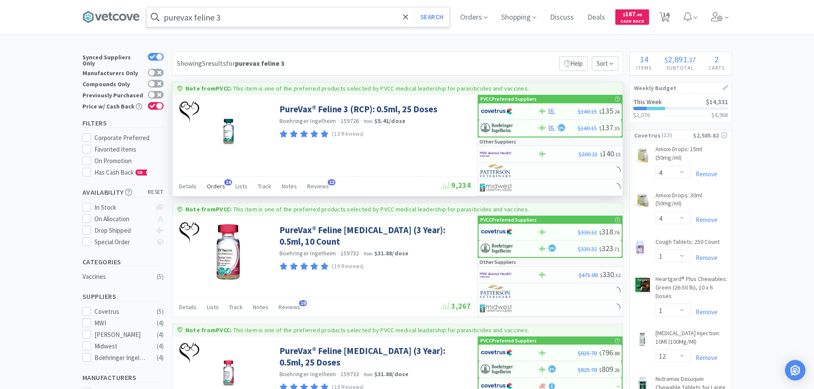
click at [215, 188] on span "Orders" at bounding box center [216, 186] width 18 height 8
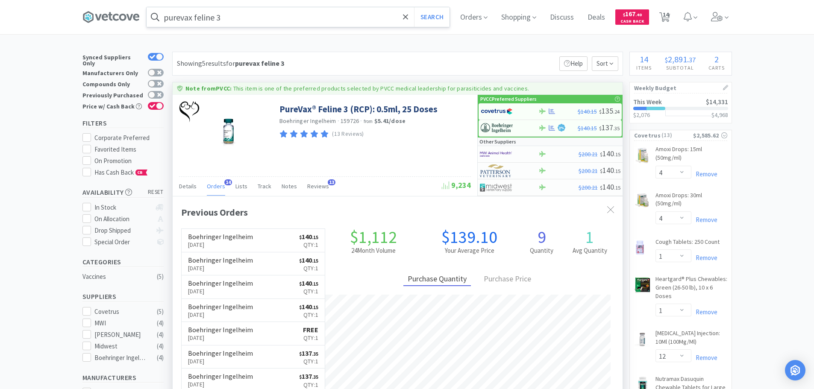
scroll to position [229, 450]
click at [548, 116] on div "$140.15 $ 135 . 24" at bounding box center [549, 111] width 143 height 17
select select "1"
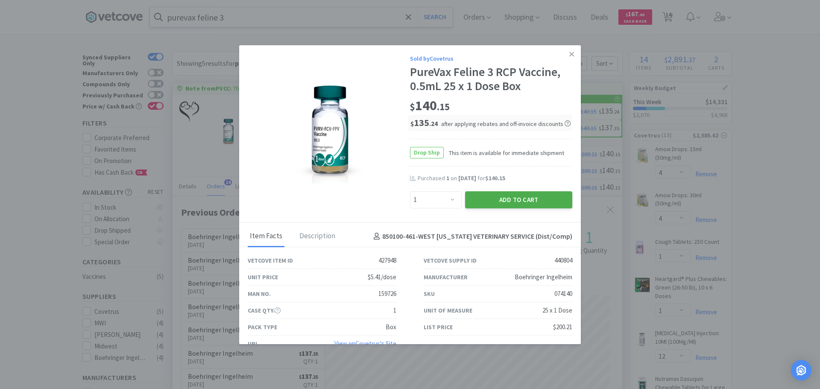
click at [511, 203] on button "Add to Cart" at bounding box center [518, 199] width 107 height 17
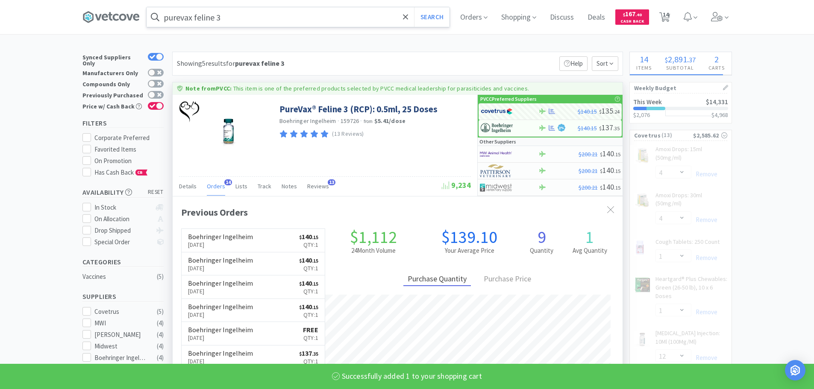
select select "1"
select select "2"
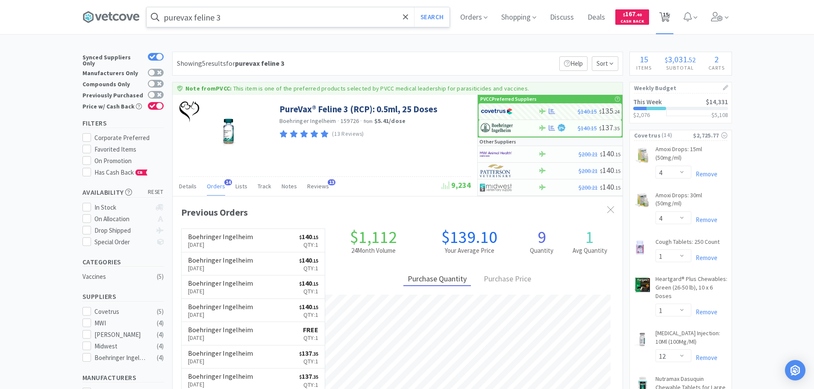
click at [664, 14] on icon at bounding box center [664, 16] width 11 height 9
select select "1"
select select "4"
select select "1"
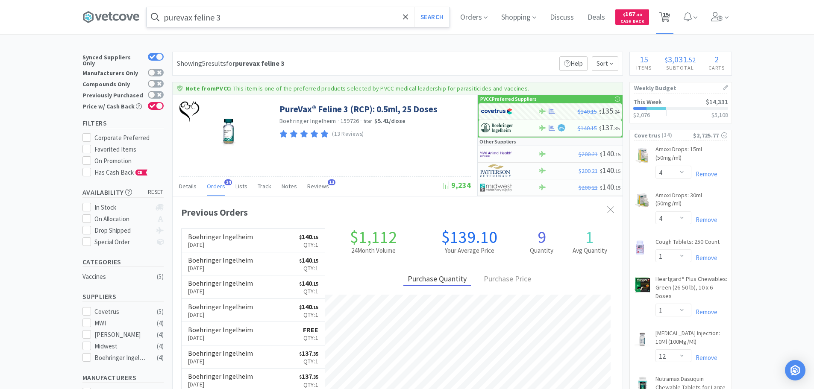
select select "1"
select select "12"
select select "4"
select select "3"
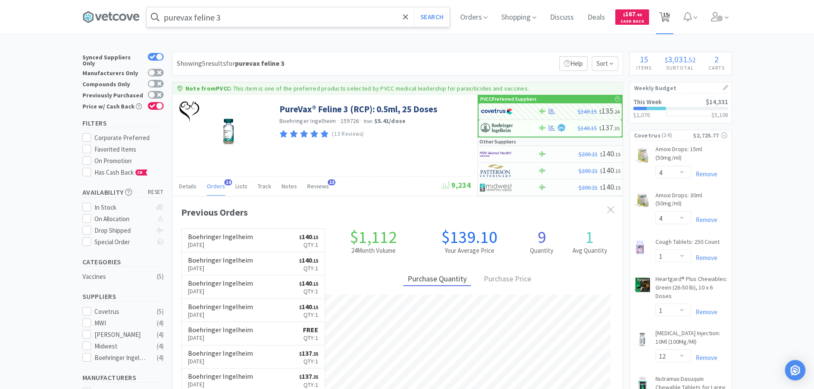
select select "6"
select select "4"
select select "1"
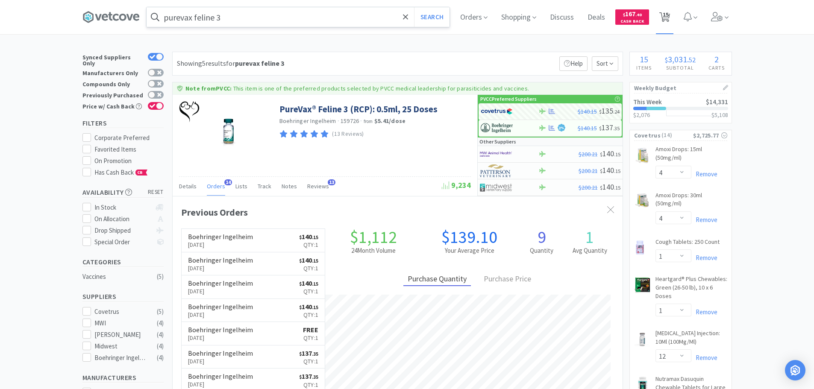
select select "2"
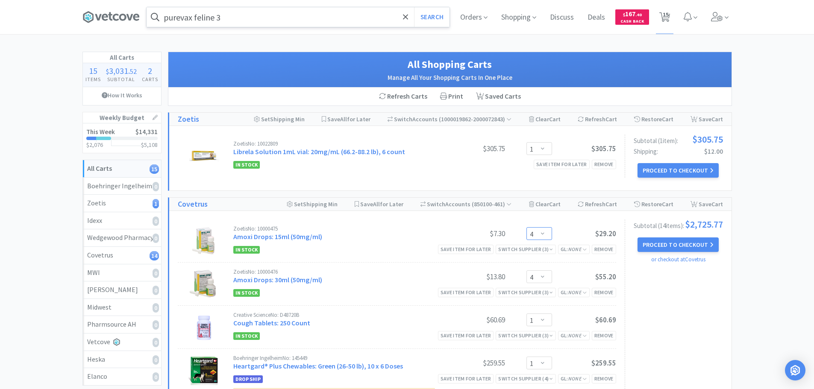
click at [543, 235] on select "Enter Quantity 1 2 3 4 5 6 7 8 9 10 11 12 13 14 15 16 17 18 19 20 Enter Quantity" at bounding box center [539, 233] width 26 height 13
click at [526, 227] on select "Enter Quantity 1 2 3 4 5 6 7 8 9 10 11 12 13 14 15 16 17 18 19 20 Enter Quantity" at bounding box center [539, 233] width 26 height 13
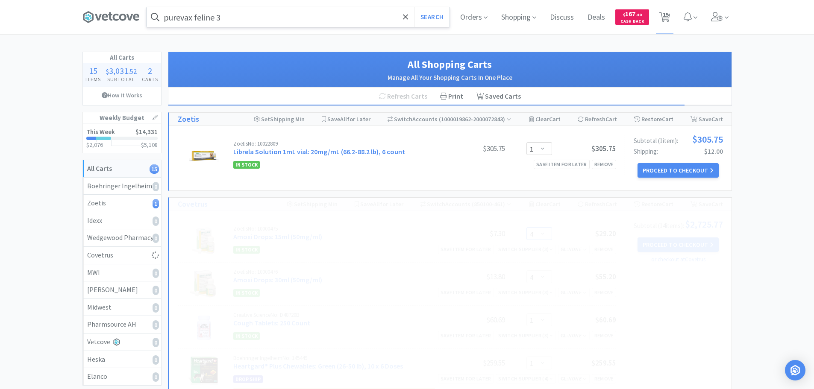
select select "3"
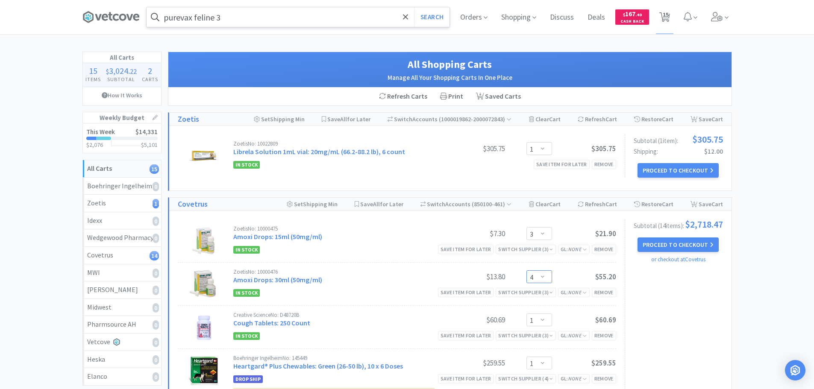
click at [546, 276] on select "Enter Quantity 1 2 3 4 5 6 7 8 9 10 11 12 13 14 15 16 17 18 19 20 Enter Quantity" at bounding box center [539, 276] width 26 height 13
click at [526, 270] on select "Enter Quantity 1 2 3 4 5 6 7 8 9 10 11 12 13 14 15 16 17 18 19 20 Enter Quantity" at bounding box center [539, 276] width 26 height 13
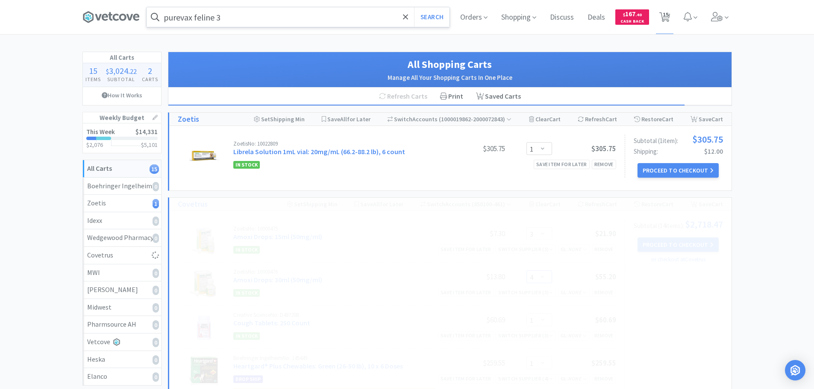
select select "3"
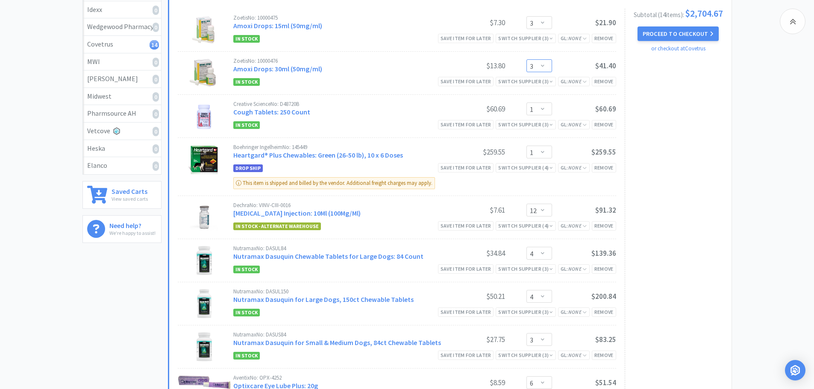
scroll to position [214, 0]
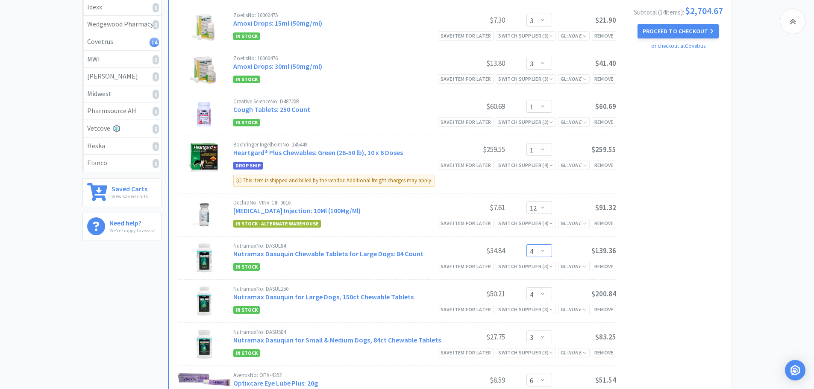
click at [543, 249] on select "Enter Quantity 1 2 3 4 5 6 7 8 9 10 11 12 13 14 15 16 17 18 19 20 Enter Quantity" at bounding box center [539, 250] width 26 height 13
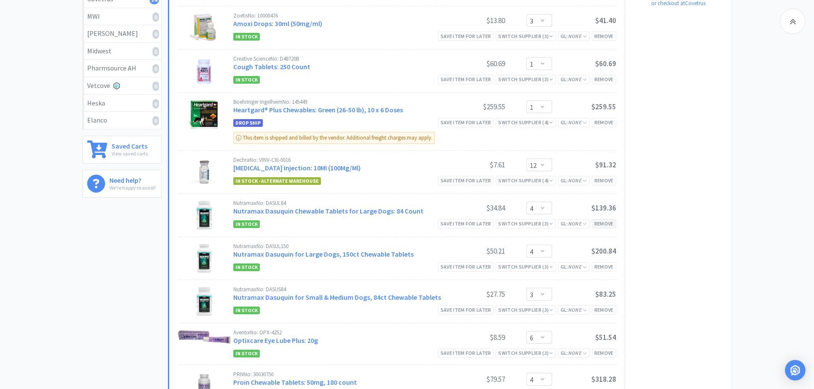
click at [610, 222] on div "Remove" at bounding box center [604, 223] width 24 height 9
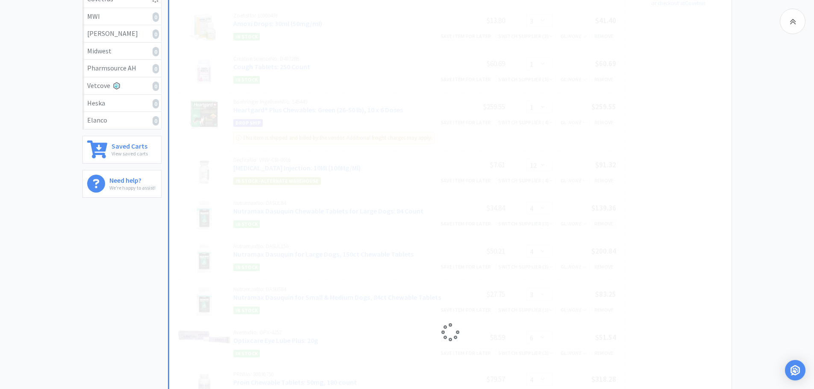
select select "3"
select select "6"
select select "4"
select select "1"
select select "2"
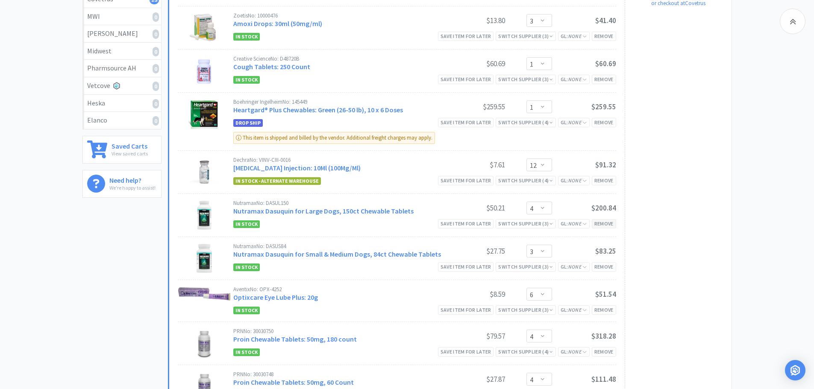
click at [605, 225] on div "Remove" at bounding box center [604, 223] width 24 height 9
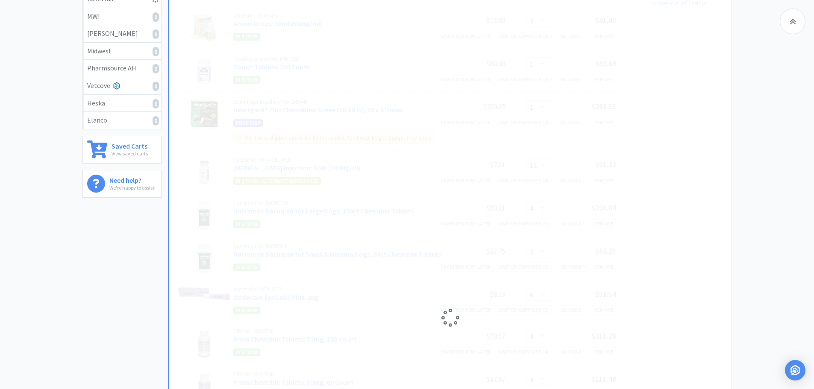
select select "3"
select select "6"
select select "4"
select select "1"
select select "2"
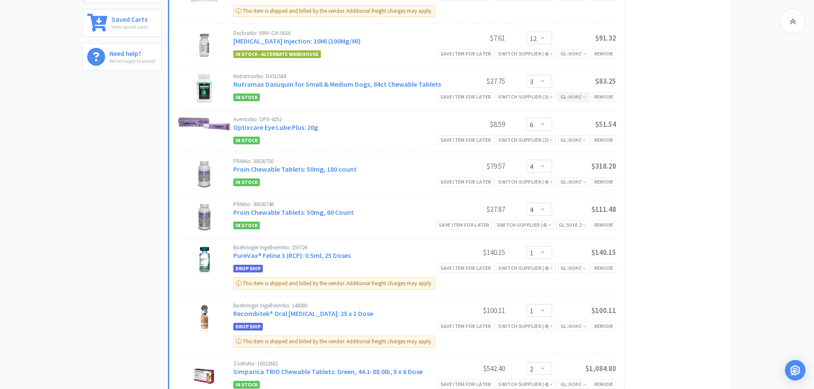
scroll to position [384, 0]
click at [599, 182] on div "Remove" at bounding box center [604, 180] width 24 height 9
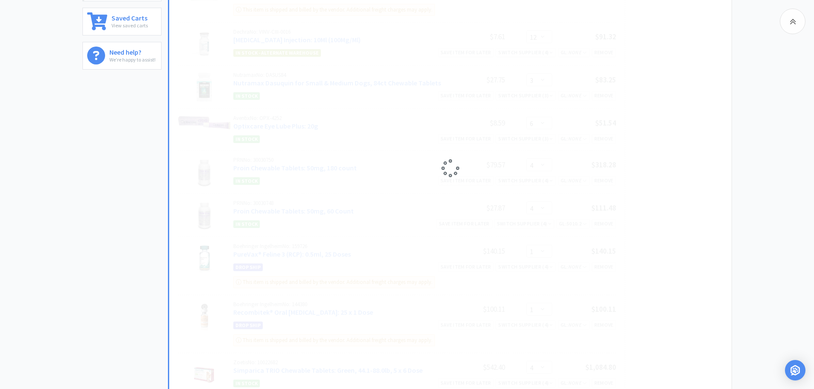
select select "1"
select select "2"
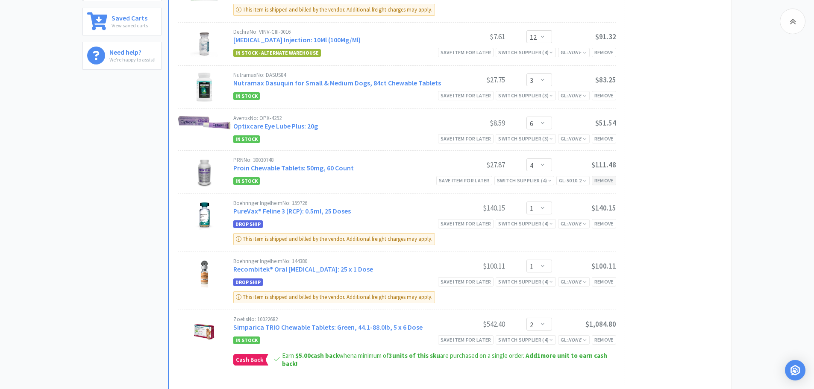
click at [600, 180] on div "Remove" at bounding box center [604, 180] width 24 height 9
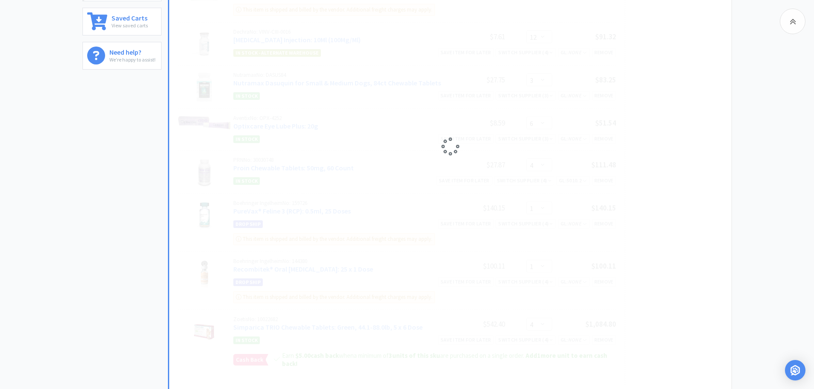
select select "1"
select select "2"
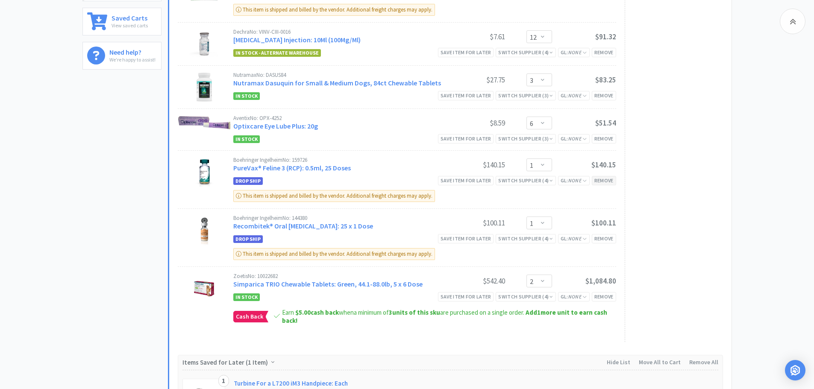
click at [604, 183] on div "Remove" at bounding box center [604, 180] width 24 height 9
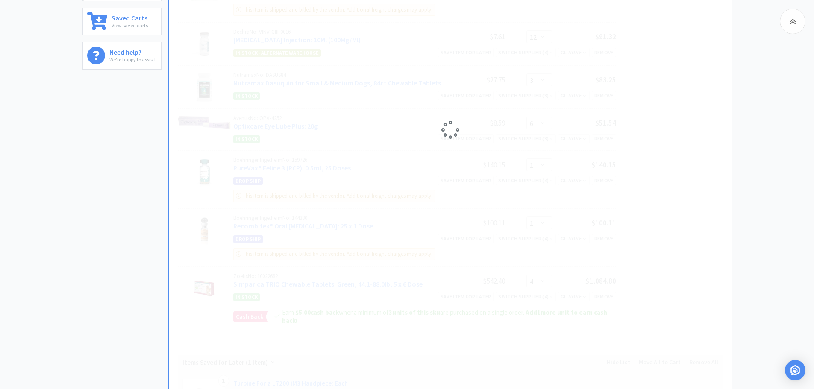
select select "2"
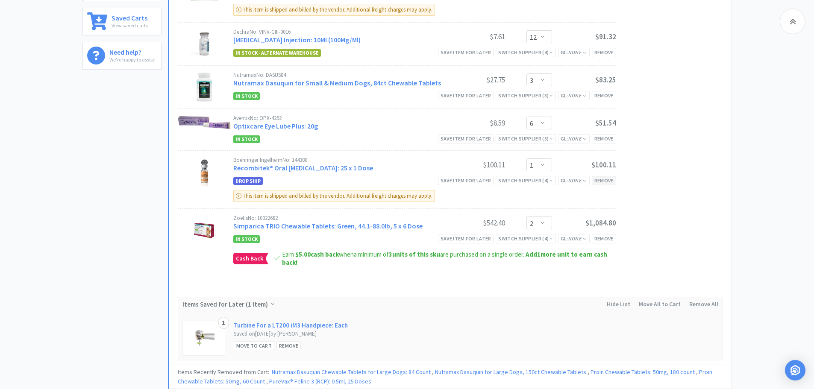
click at [609, 182] on div "Remove" at bounding box center [604, 180] width 24 height 9
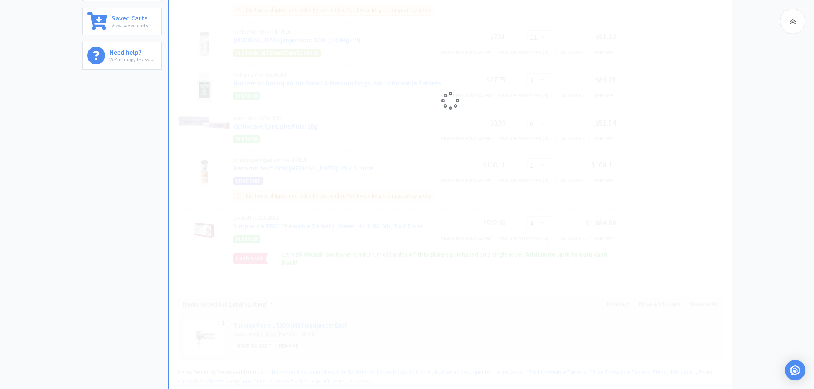
select select "2"
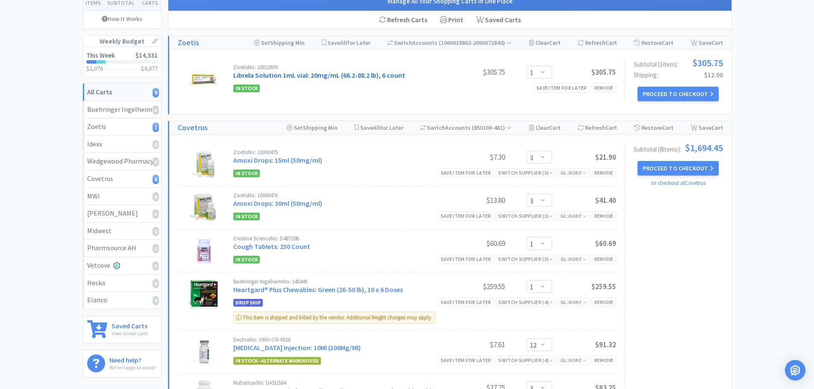
scroll to position [0, 0]
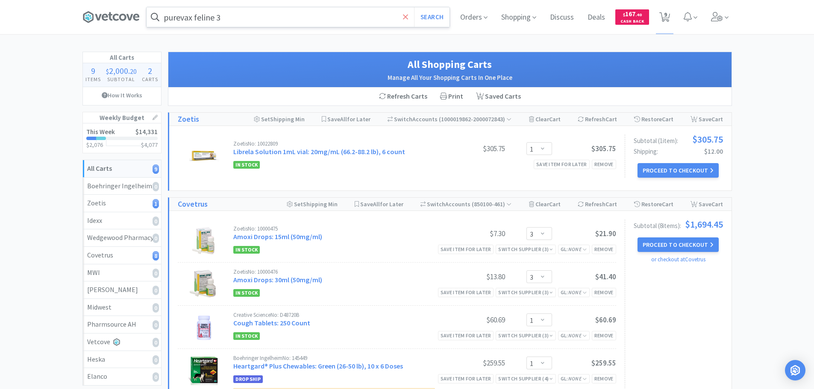
click at [403, 16] on icon at bounding box center [406, 17] width 6 height 9
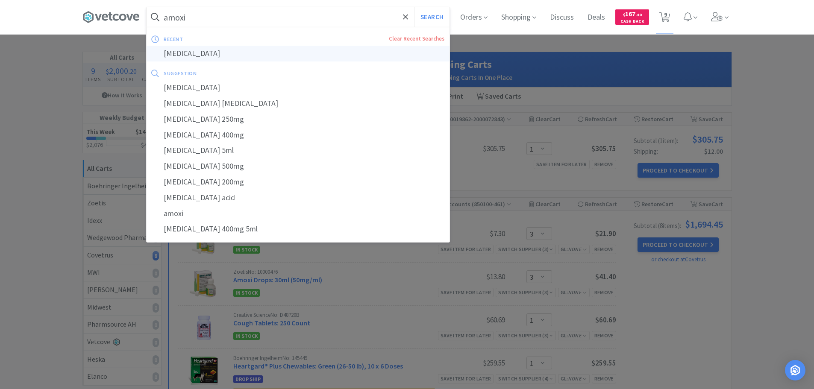
click at [190, 56] on div "[MEDICAL_DATA]" at bounding box center [298, 54] width 303 height 16
type input "[MEDICAL_DATA]"
select select "3"
select select "1"
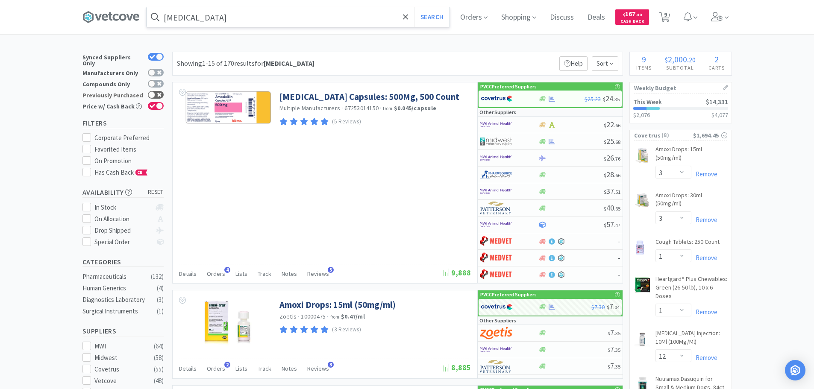
click at [152, 92] on div at bounding box center [151, 94] width 7 height 7
click at [667, 17] on span "9" at bounding box center [665, 14] width 3 height 34
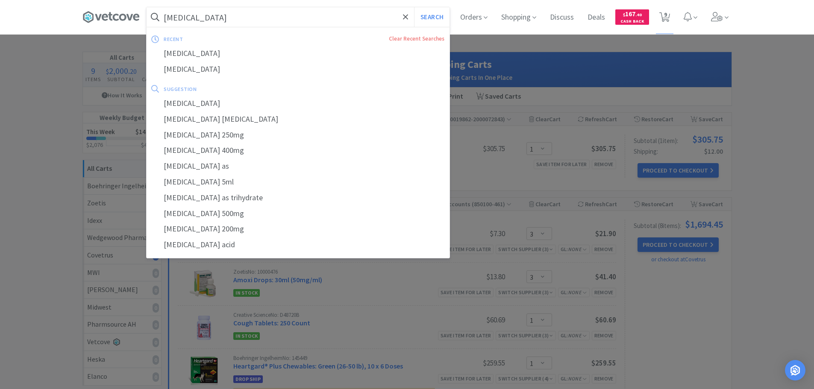
drag, startPoint x: 222, startPoint y: 14, endPoint x: 221, endPoint y: 20, distance: 6.0
click at [222, 14] on input "[MEDICAL_DATA]" at bounding box center [298, 17] width 303 height 20
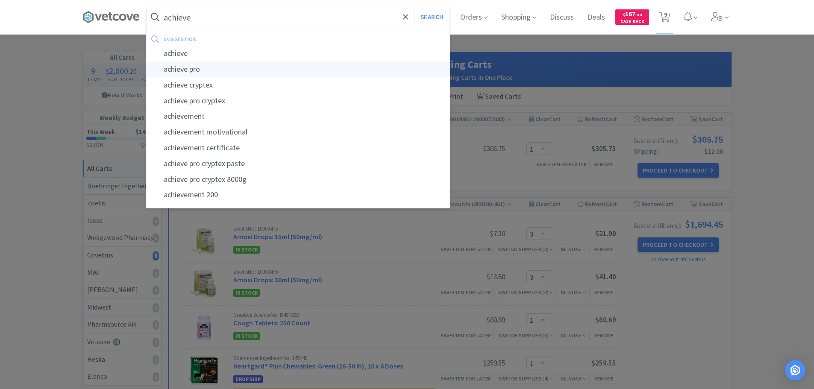
click at [184, 69] on div "achieve pro" at bounding box center [298, 70] width 303 height 16
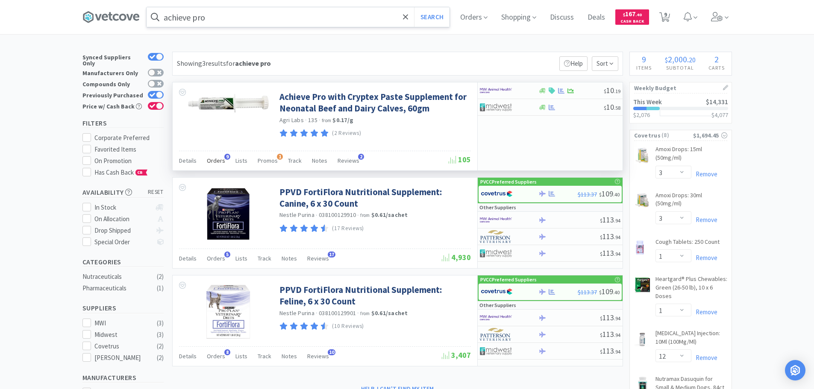
click at [215, 158] on span "Orders" at bounding box center [216, 161] width 18 height 8
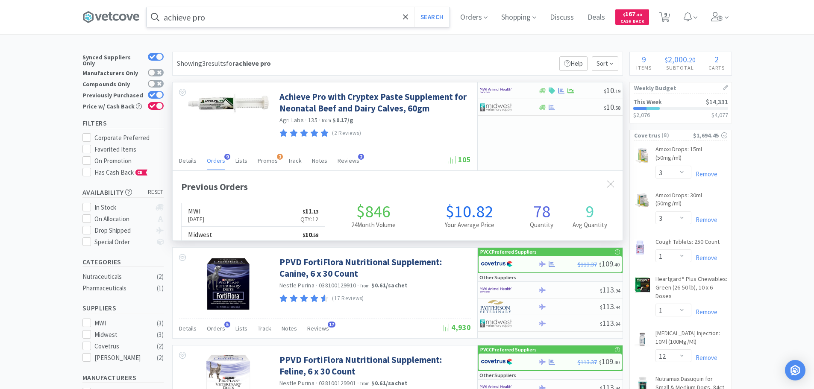
scroll to position [229, 450]
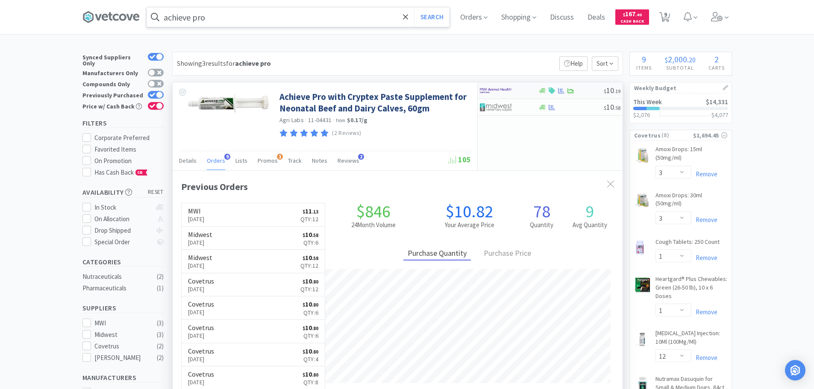
click at [490, 88] on img at bounding box center [496, 90] width 32 height 13
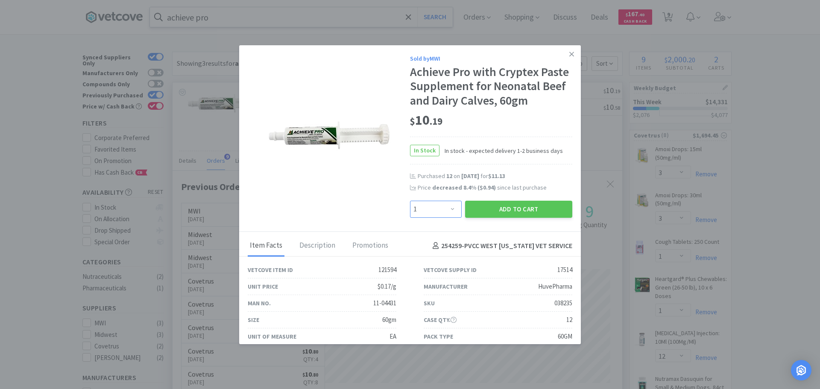
click at [449, 207] on select "Enter Quantity 1 2 3 4 5 6 7 8 9 10 11 12 13 14 15 16 17 18 19 20 Enter Quantity" at bounding box center [436, 209] width 52 height 17
click at [410, 201] on select "Enter Quantity 1 2 3 4 5 6 7 8 9 10 11 12 13 14 15 16 17 18 19 20 Enter Quantity" at bounding box center [436, 209] width 52 height 17
click at [514, 209] on button "Add to Cart" at bounding box center [518, 209] width 107 height 17
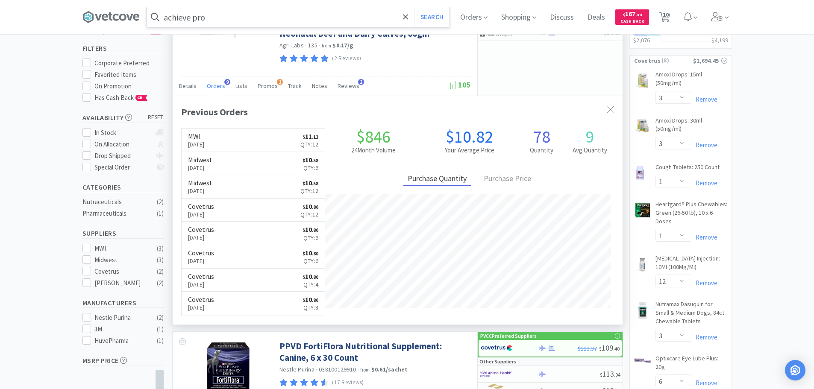
scroll to position [0, 0]
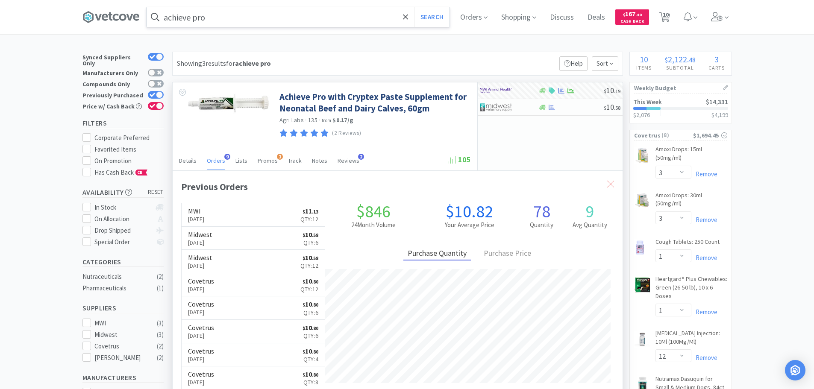
click at [609, 185] on icon at bounding box center [610, 184] width 7 height 7
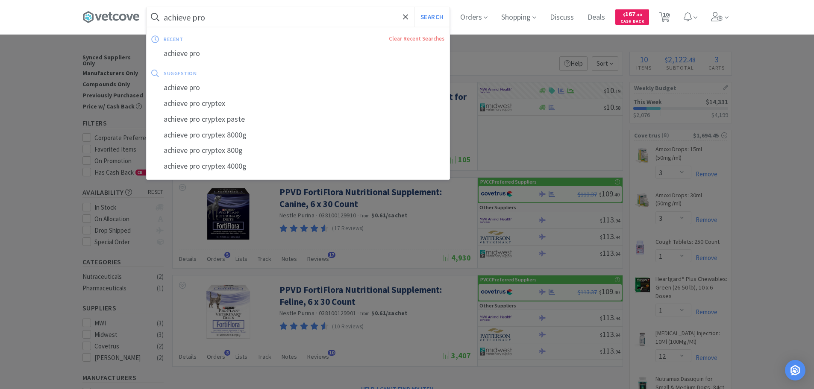
click at [236, 21] on input "achieve pro" at bounding box center [298, 17] width 303 height 20
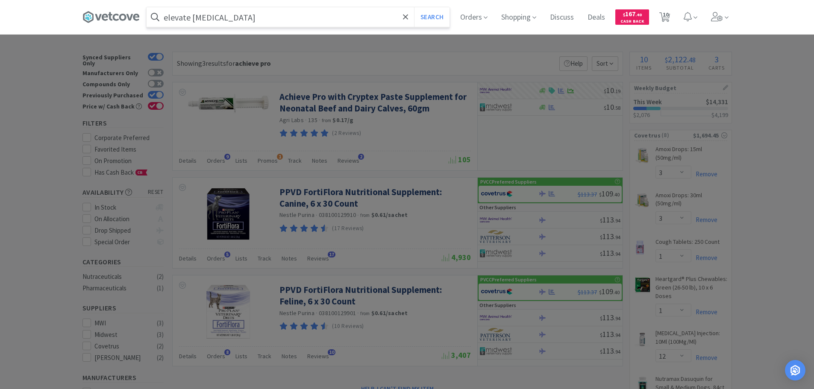
click at [414, 7] on button "Search" at bounding box center [431, 17] width 35 height 20
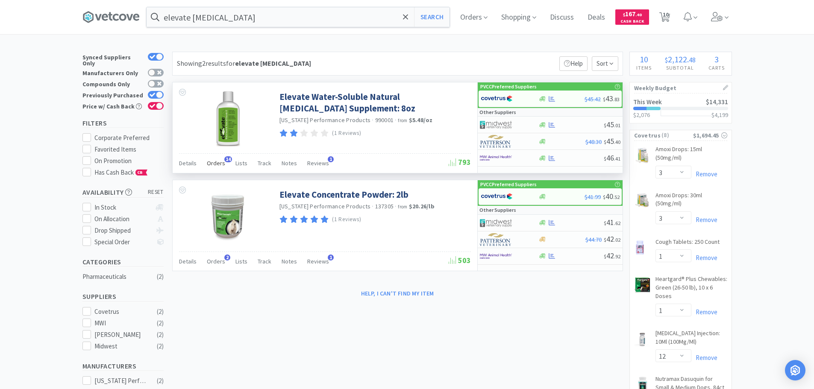
click at [218, 162] on span "Orders" at bounding box center [216, 163] width 18 height 8
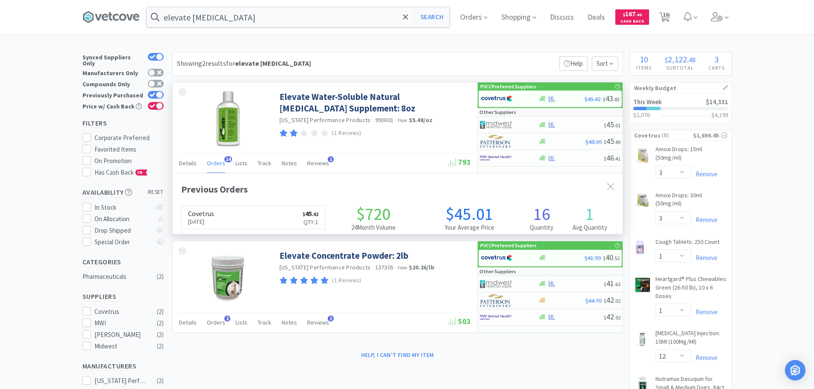
scroll to position [229, 450]
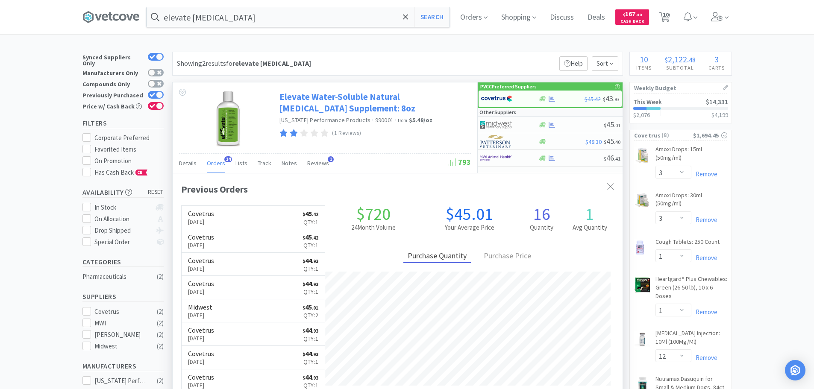
click at [339, 97] on link "Elevate Water-Soluble Natural [MEDICAL_DATA] Supplement: 8oz" at bounding box center [373, 102] width 189 height 23
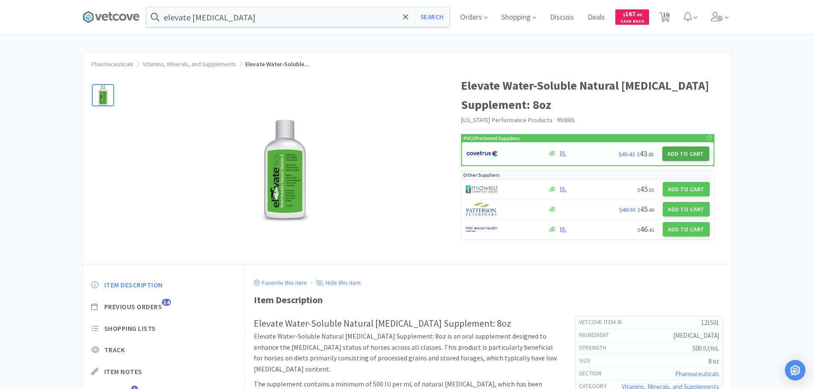
click at [688, 153] on button "Add to Cart" at bounding box center [685, 154] width 47 height 15
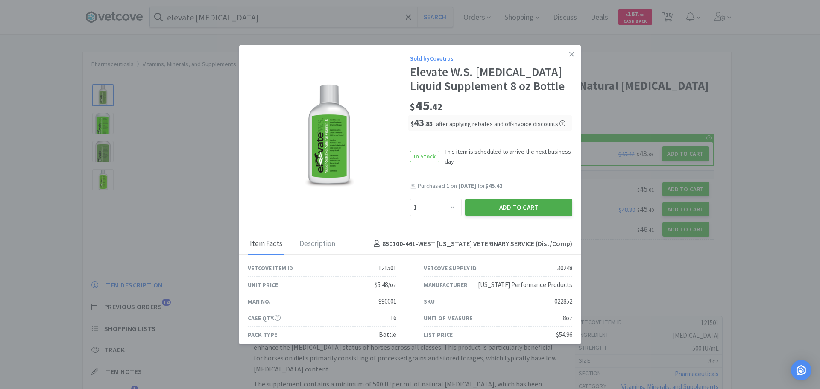
click at [520, 207] on button "Add to Cart" at bounding box center [518, 207] width 107 height 17
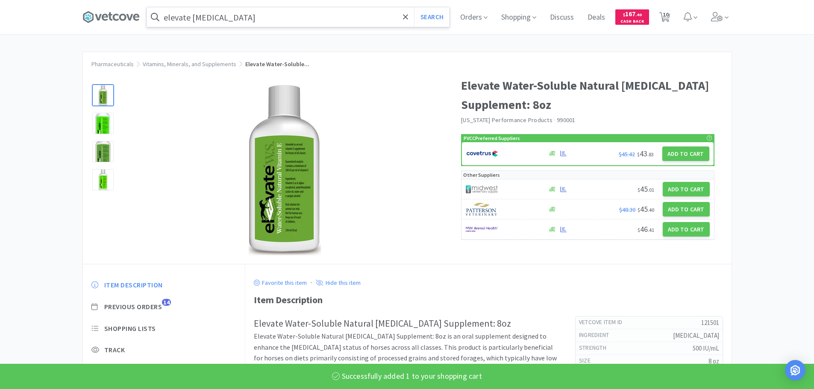
click at [232, 20] on input "elevate [MEDICAL_DATA]" at bounding box center [298, 17] width 303 height 20
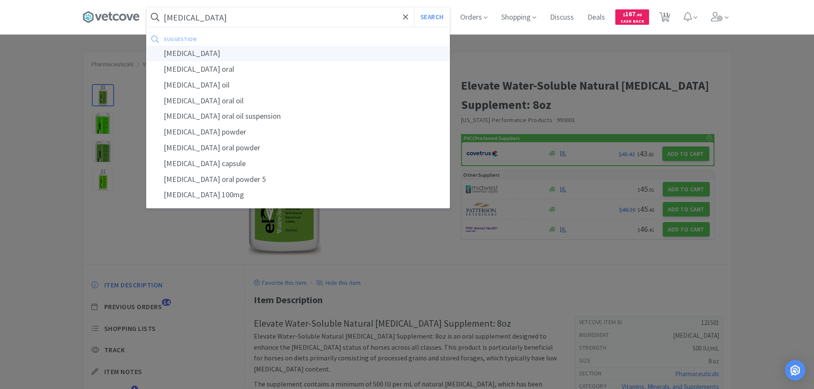
click at [203, 60] on div "[MEDICAL_DATA]" at bounding box center [298, 54] width 303 height 16
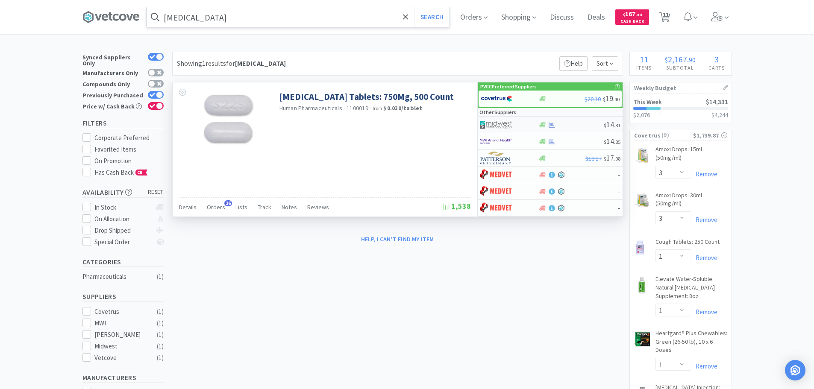
click at [502, 122] on img at bounding box center [496, 124] width 32 height 13
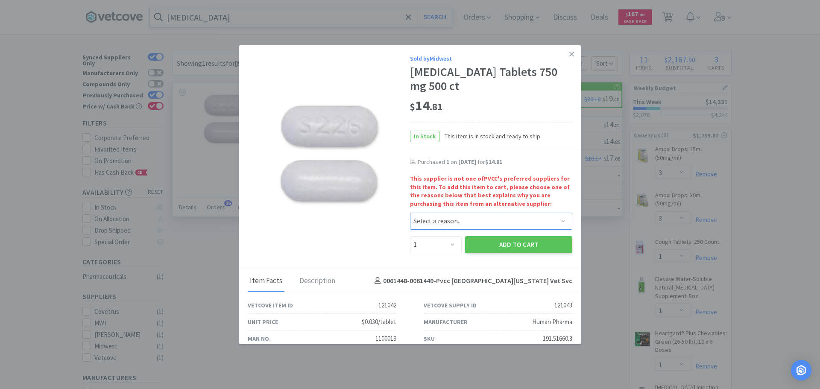
click at [555, 221] on select "Select a reason... Availability - This item is out of stock at the preferred su…" at bounding box center [491, 221] width 162 height 17
click at [381, 73] on div "Sold by Midwest [MEDICAL_DATA] Tablets 750 mg 500 ct $ 14 . 81 In Stock This it…" at bounding box center [410, 156] width 342 height 222
click at [569, 55] on icon at bounding box center [571, 54] width 5 height 5
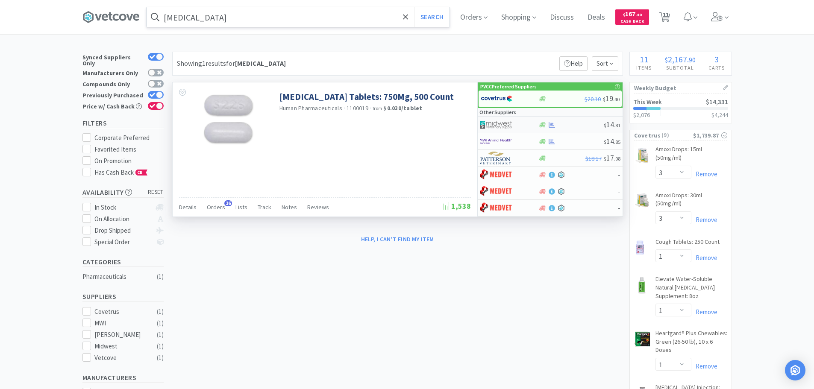
click at [500, 124] on img at bounding box center [496, 124] width 32 height 13
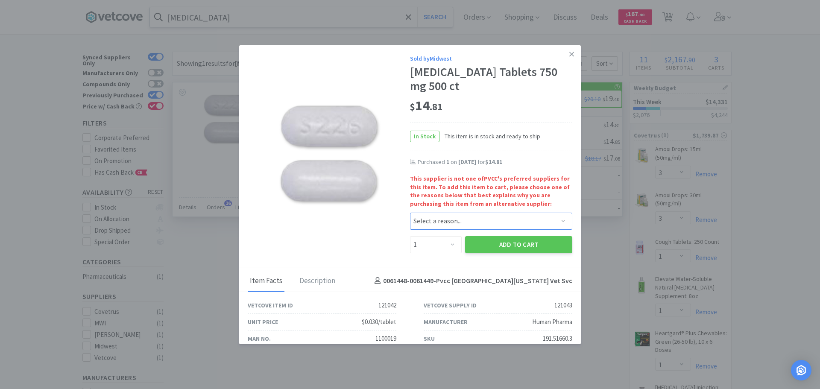
click at [471, 223] on select "Select a reason... Availability - This item is out of stock at the preferred su…" at bounding box center [491, 221] width 162 height 17
click at [410, 213] on select "Select a reason... Availability - This item is out of stock at the preferred su…" at bounding box center [491, 221] width 162 height 17
click at [493, 245] on button "Add to Cart" at bounding box center [518, 244] width 107 height 17
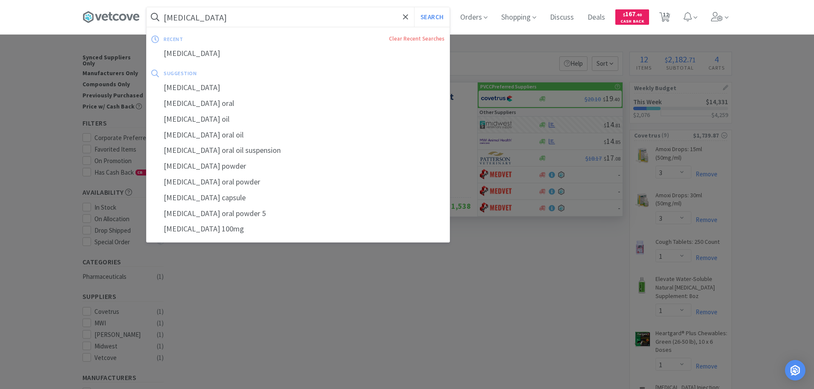
click at [246, 18] on input "[MEDICAL_DATA]" at bounding box center [298, 17] width 303 height 20
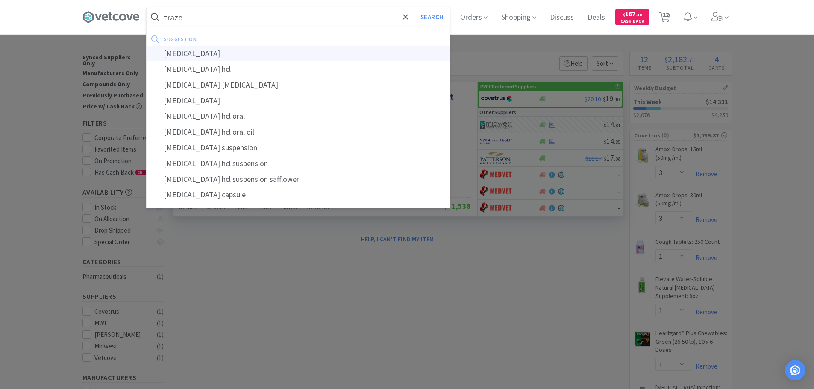
click at [186, 53] on div "[MEDICAL_DATA]" at bounding box center [298, 54] width 303 height 16
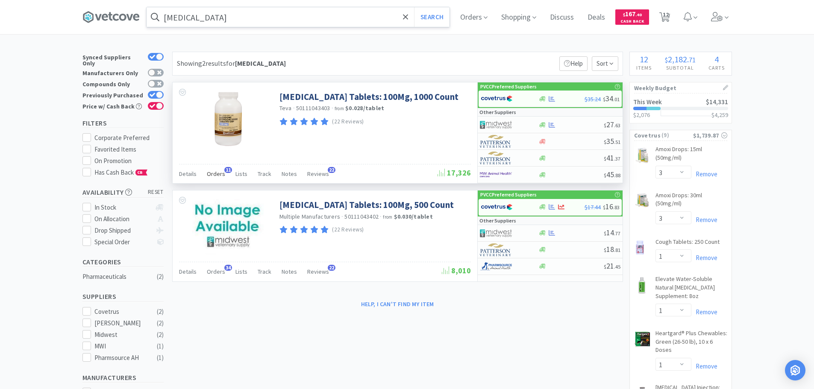
click at [222, 172] on span "Orders" at bounding box center [216, 174] width 18 height 8
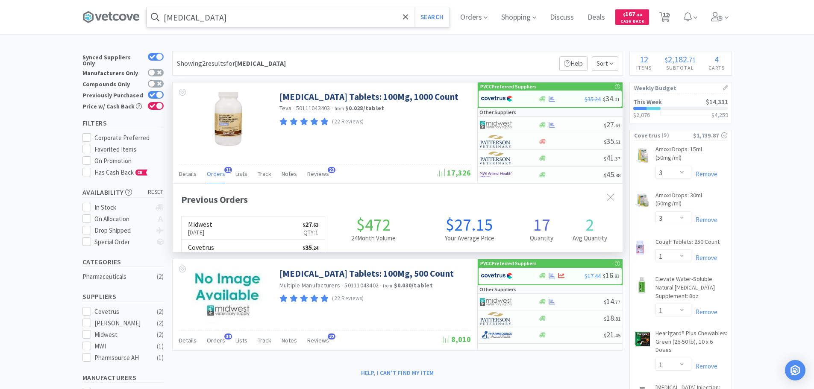
scroll to position [229, 450]
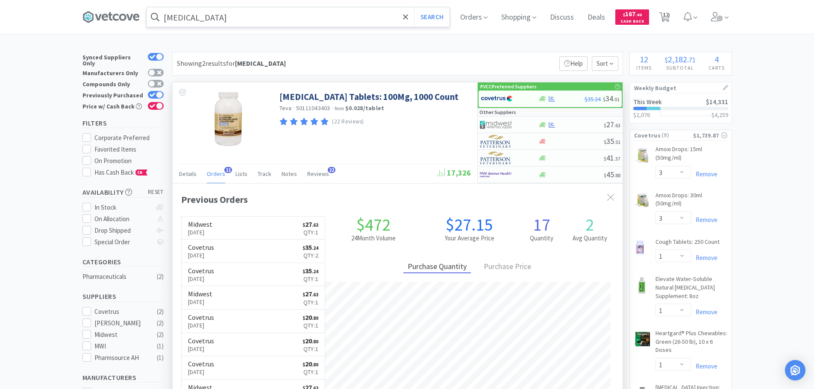
click at [222, 172] on span "Orders" at bounding box center [216, 174] width 18 height 8
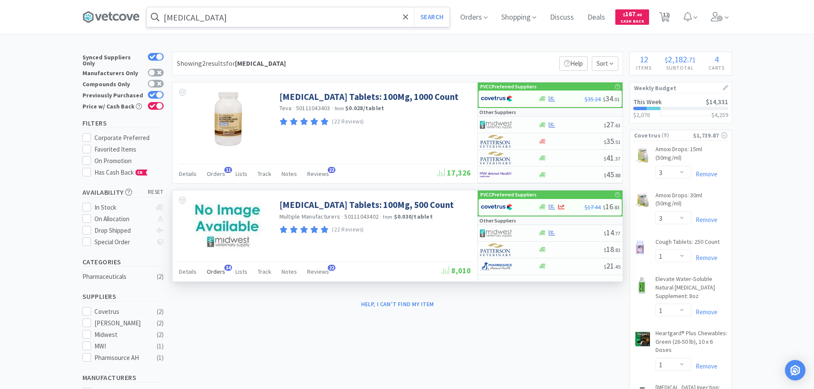
click at [217, 270] on span "Orders" at bounding box center [216, 272] width 18 height 8
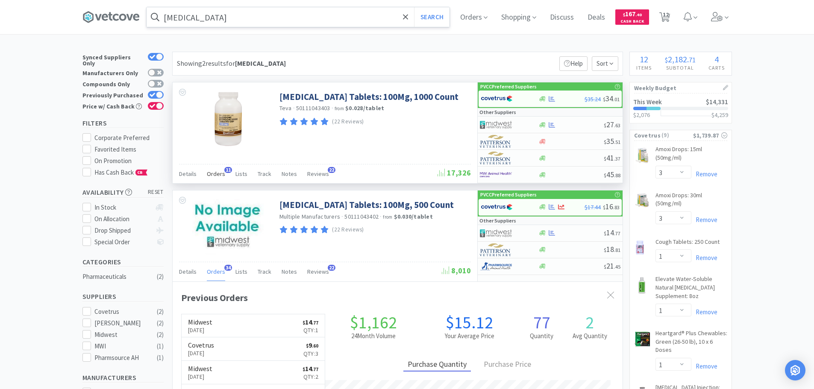
click at [224, 169] on span "11" at bounding box center [228, 170] width 8 height 6
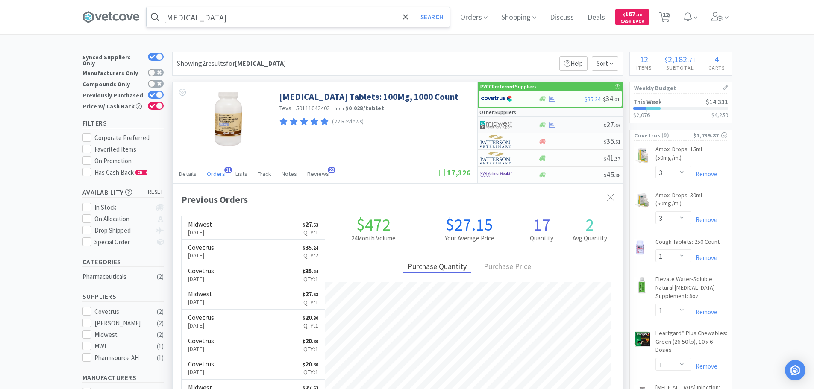
click at [506, 124] on img at bounding box center [496, 124] width 32 height 13
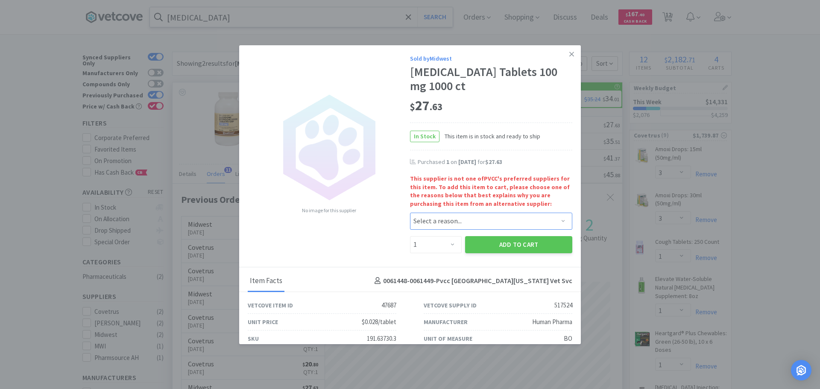
click at [437, 221] on select "Select a reason... Availability - This item is out of stock at the preferred su…" at bounding box center [491, 221] width 162 height 17
click at [410, 213] on select "Select a reason... Availability - This item is out of stock at the preferred su…" at bounding box center [491, 221] width 162 height 17
click at [507, 247] on button "Add to Cart" at bounding box center [518, 244] width 107 height 17
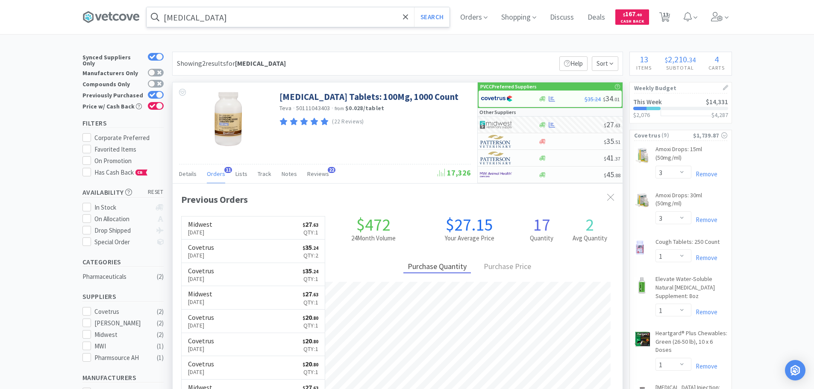
click at [231, 12] on input "[MEDICAL_DATA]" at bounding box center [298, 17] width 303 height 20
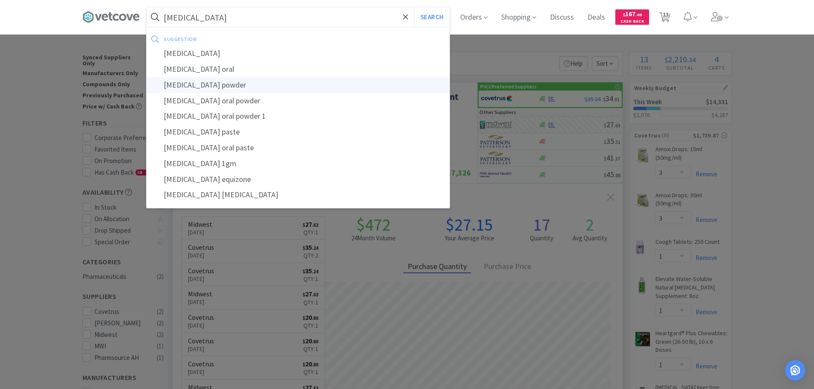
click at [214, 87] on div "[MEDICAL_DATA] powder" at bounding box center [298, 85] width 303 height 16
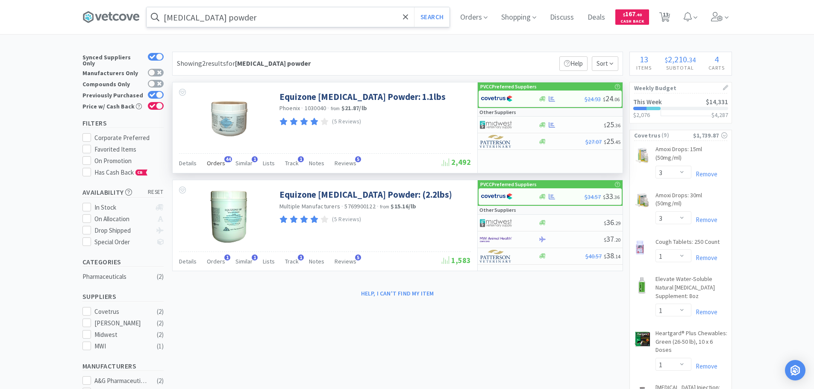
click at [218, 164] on span "Orders" at bounding box center [216, 163] width 18 height 8
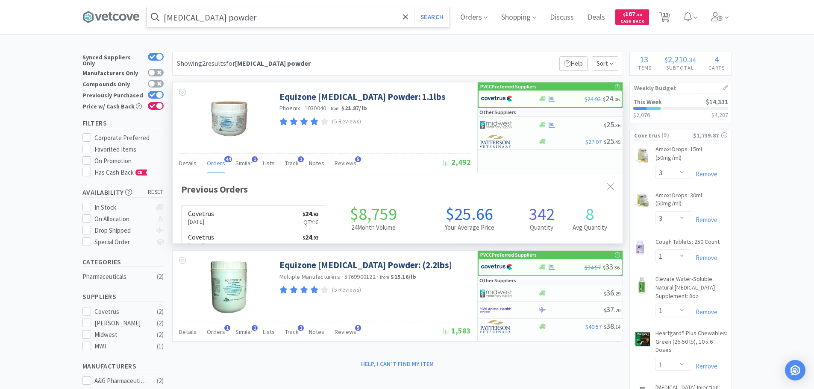
scroll to position [229, 450]
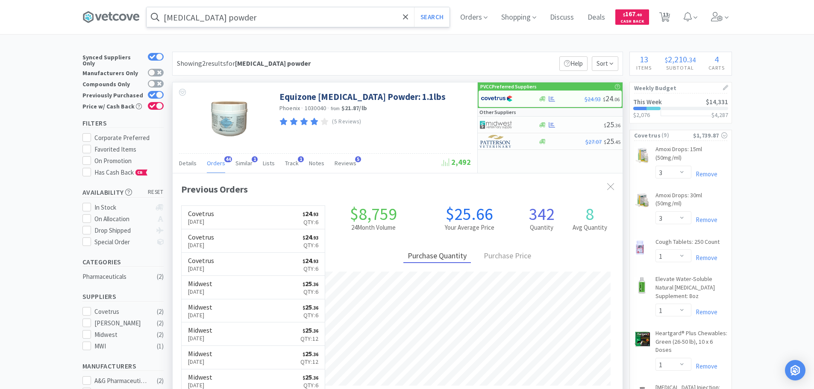
click at [214, 162] on span "Orders" at bounding box center [216, 163] width 18 height 8
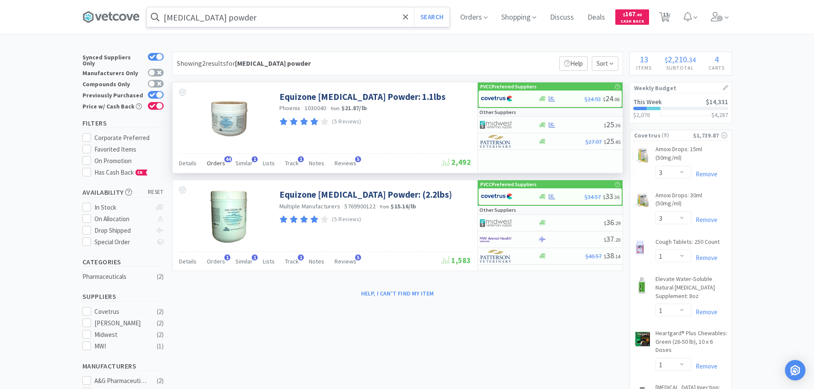
click at [214, 162] on span "Orders" at bounding box center [216, 163] width 18 height 8
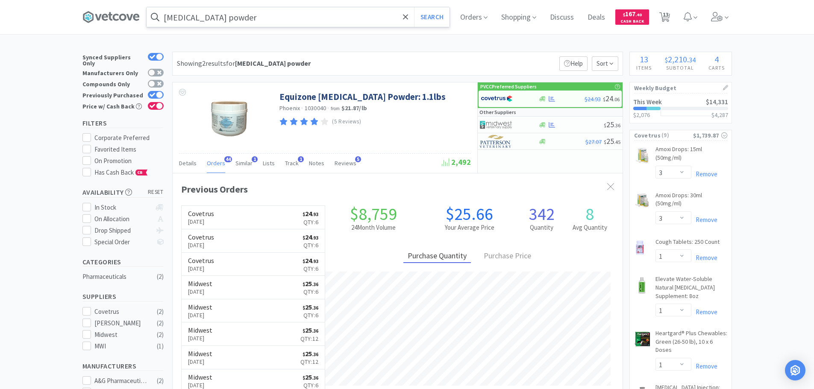
click at [279, 21] on input "[MEDICAL_DATA] powder" at bounding box center [298, 17] width 303 height 20
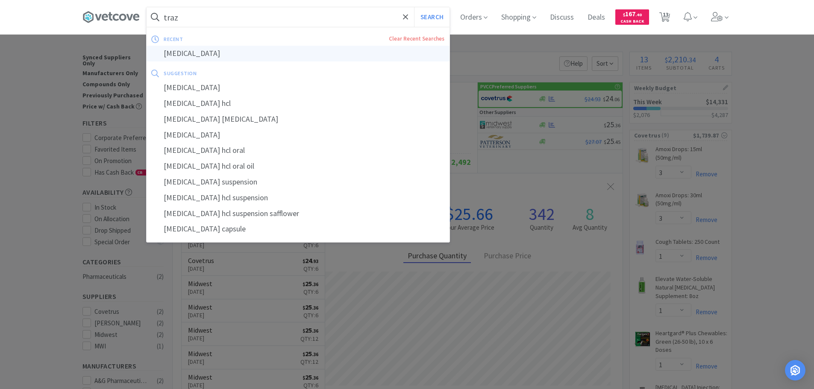
click at [194, 56] on div "[MEDICAL_DATA]" at bounding box center [298, 54] width 303 height 16
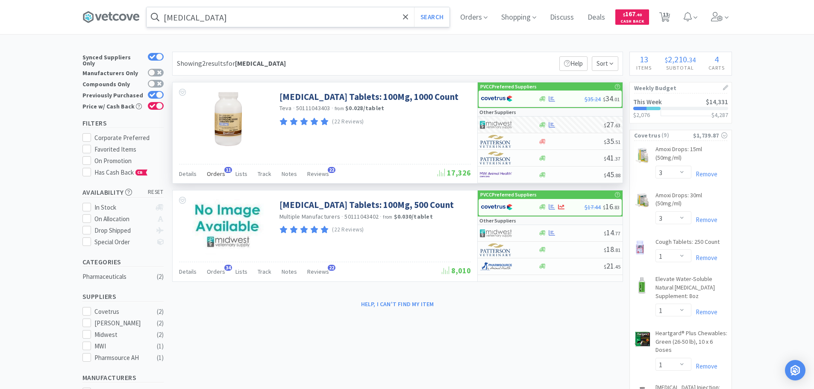
click at [218, 173] on span "Orders" at bounding box center [216, 174] width 18 height 8
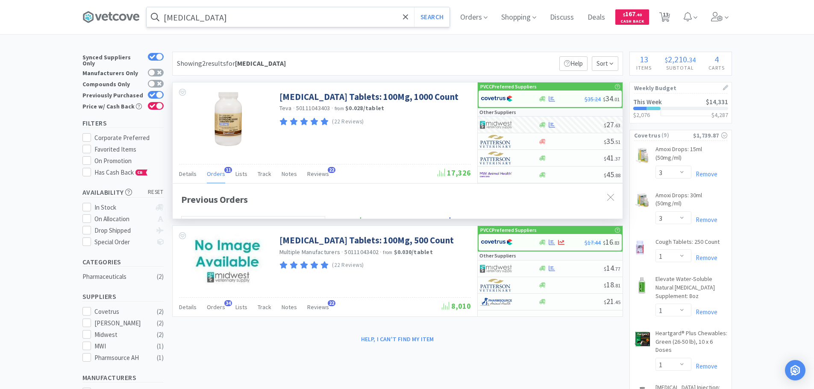
scroll to position [229, 450]
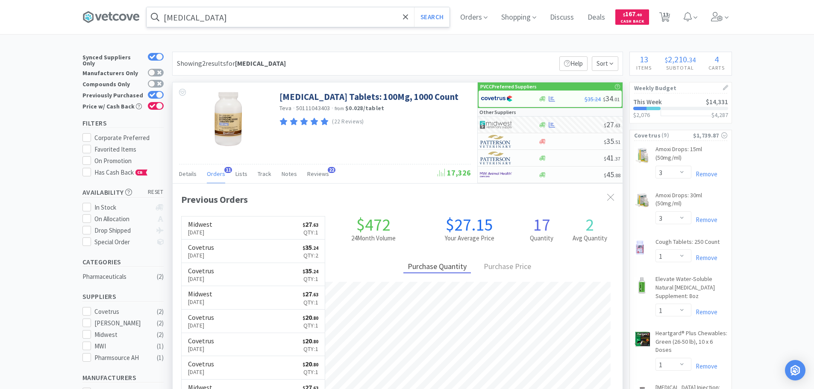
click at [218, 173] on span "Orders" at bounding box center [216, 174] width 18 height 8
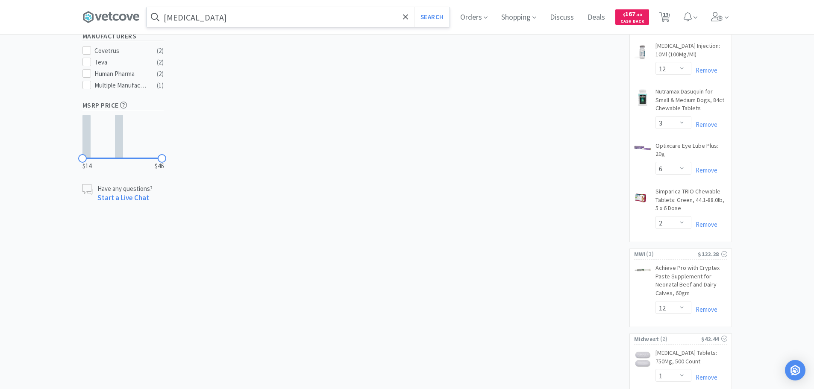
scroll to position [495, 0]
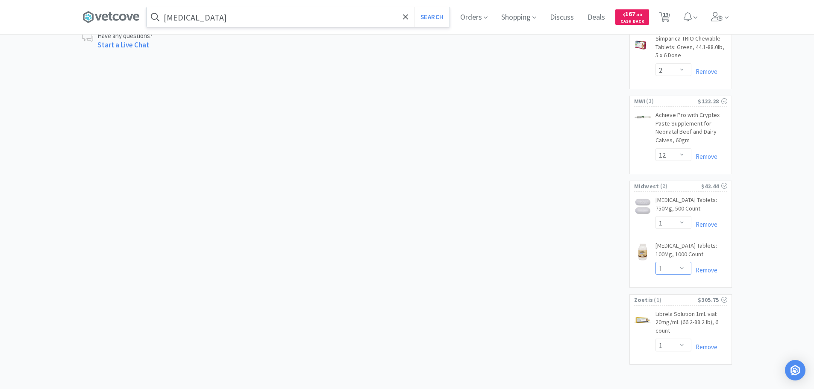
click at [683, 262] on select "Enter Quantity 1 2 3 4 5 6 7 8 9 10 11 12 13 14 15 16 17 18 19 20 Enter Quantity" at bounding box center [673, 268] width 36 height 13
click at [655, 262] on select "Enter Quantity 1 2 3 4 5 6 7 8 9 10 11 12 13 14 15 16 17 18 19 20 Enter Quantity" at bounding box center [673, 268] width 36 height 13
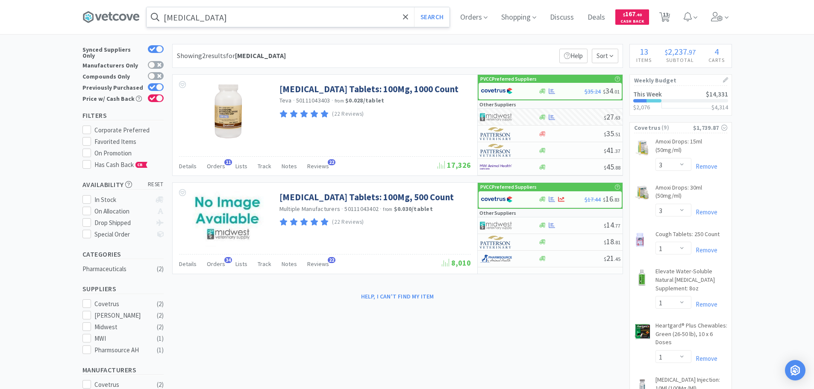
scroll to position [0, 0]
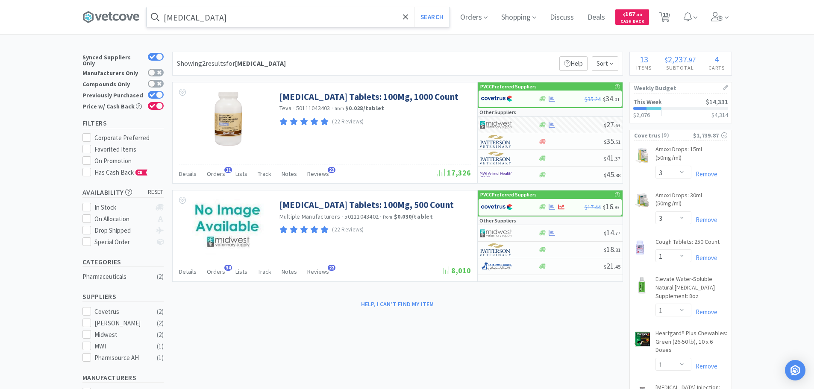
click at [222, 24] on input "[MEDICAL_DATA]" at bounding box center [298, 17] width 303 height 20
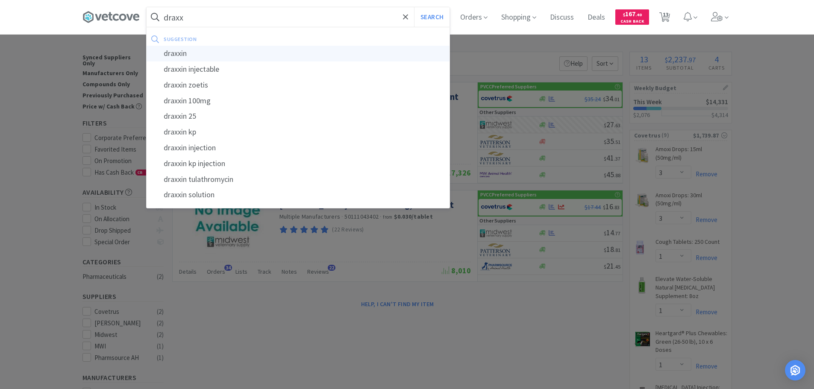
click at [182, 56] on div "draxxin" at bounding box center [298, 54] width 303 height 16
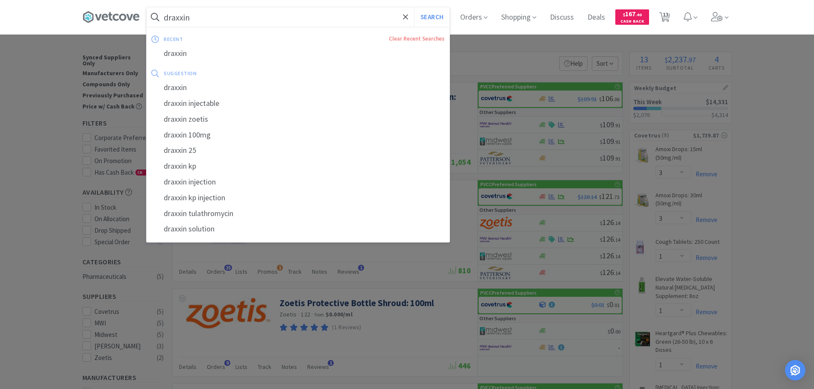
click at [221, 18] on input "draxxin" at bounding box center [298, 17] width 303 height 20
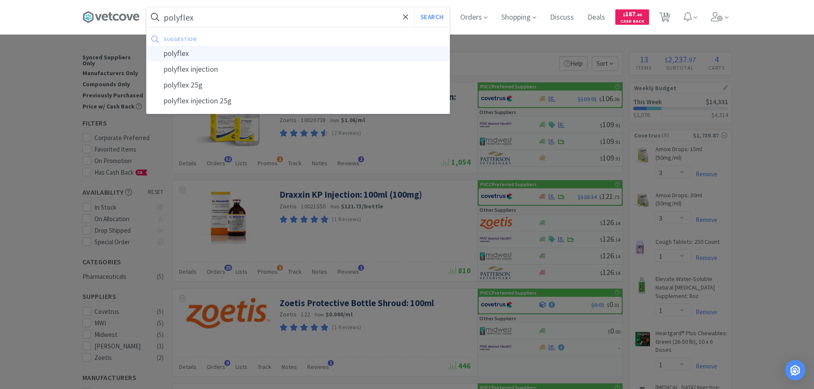
click at [185, 55] on div "polyflex" at bounding box center [298, 54] width 303 height 16
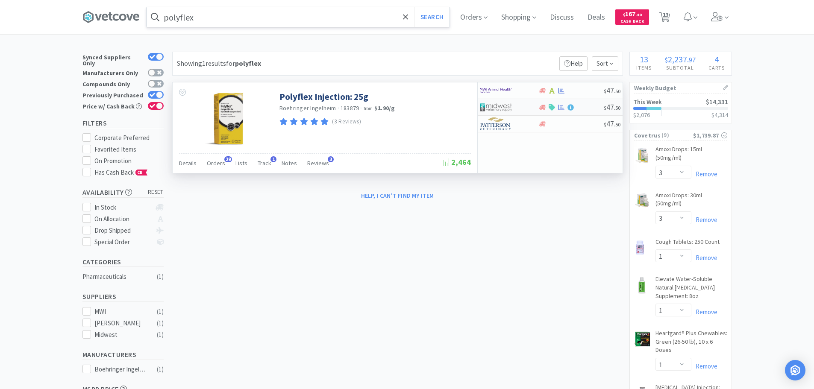
click at [497, 106] on img at bounding box center [496, 107] width 32 height 13
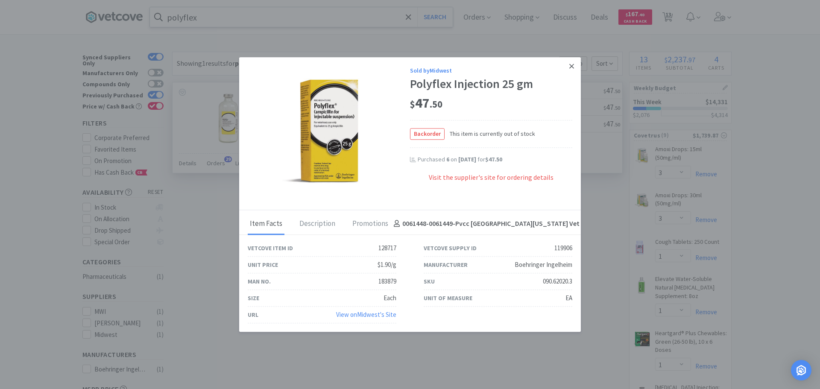
click at [571, 68] on icon at bounding box center [571, 66] width 5 height 8
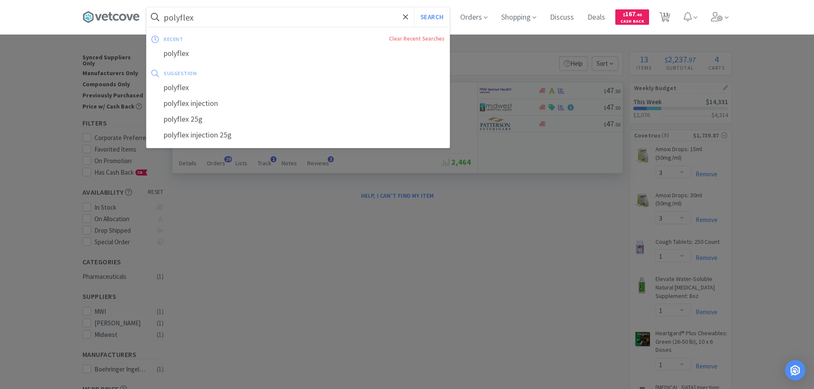
click at [252, 22] on input "polyflex" at bounding box center [298, 17] width 303 height 20
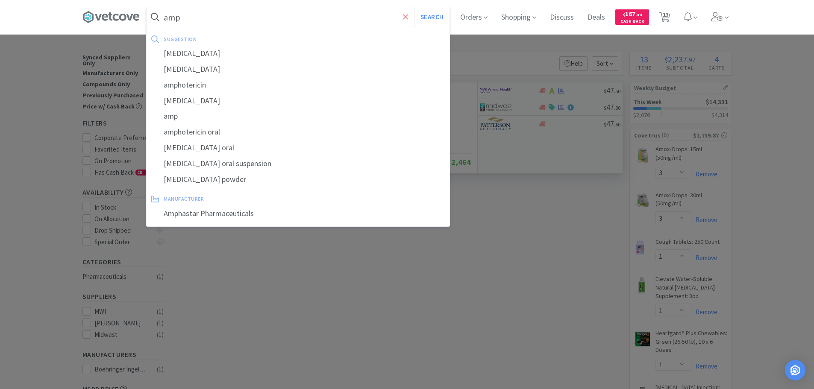
click at [408, 16] on icon at bounding box center [405, 16] width 5 height 5
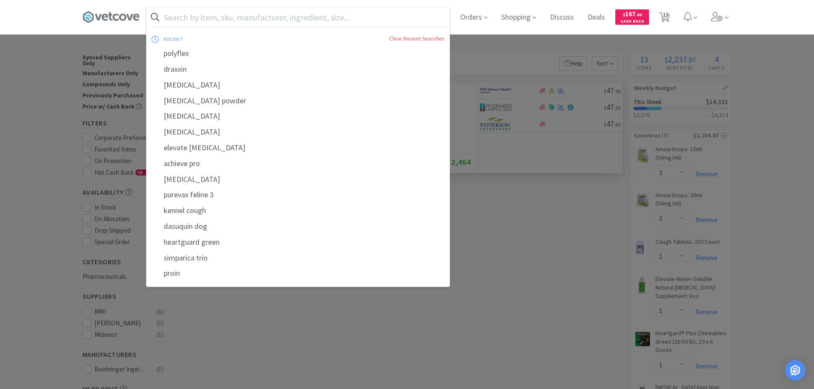
click at [523, 197] on div at bounding box center [407, 194] width 814 height 389
click at [244, 21] on input "text" at bounding box center [298, 17] width 303 height 20
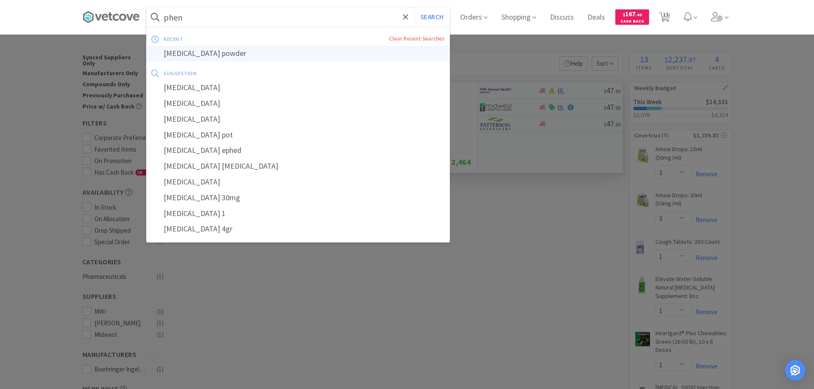
click at [219, 52] on div "[MEDICAL_DATA] powder" at bounding box center [298, 54] width 303 height 16
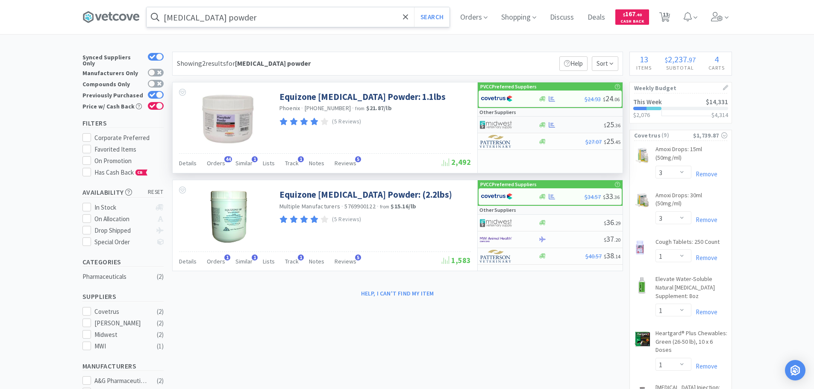
click at [503, 125] on img at bounding box center [496, 124] width 32 height 13
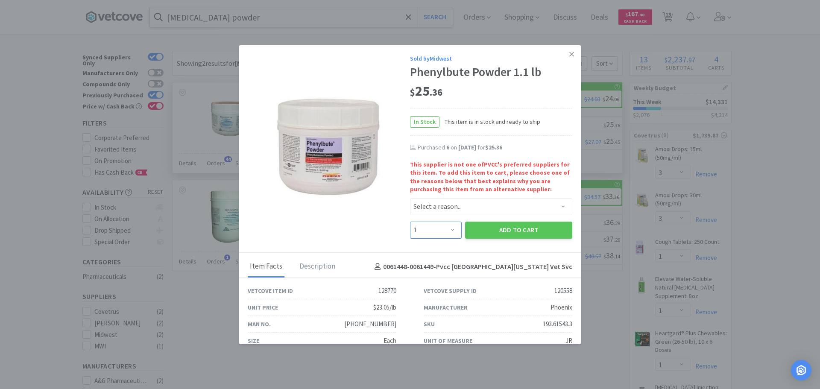
click at [447, 230] on select "Enter Quantity 1 2 3 4 5 6 7 8 9 10 11 12 13 14 15 16 17 18 19 20 Enter Quantity" at bounding box center [436, 230] width 52 height 17
click at [410, 222] on select "Enter Quantity 1 2 3 4 5 6 7 8 9 10 11 12 13 14 15 16 17 18 19 20 Enter Quantity" at bounding box center [436, 230] width 52 height 17
click at [450, 203] on select "Select a reason... Availability - This item is out of stock at the preferred su…" at bounding box center [491, 206] width 162 height 17
click at [410, 198] on select "Select a reason... Availability - This item is out of stock at the preferred su…" at bounding box center [491, 206] width 162 height 17
click at [514, 232] on button "Add to Cart" at bounding box center [518, 230] width 107 height 17
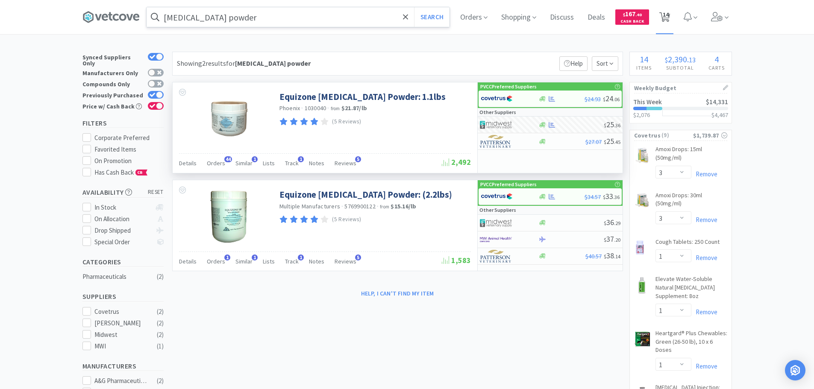
click at [669, 18] on span "14" at bounding box center [666, 14] width 6 height 34
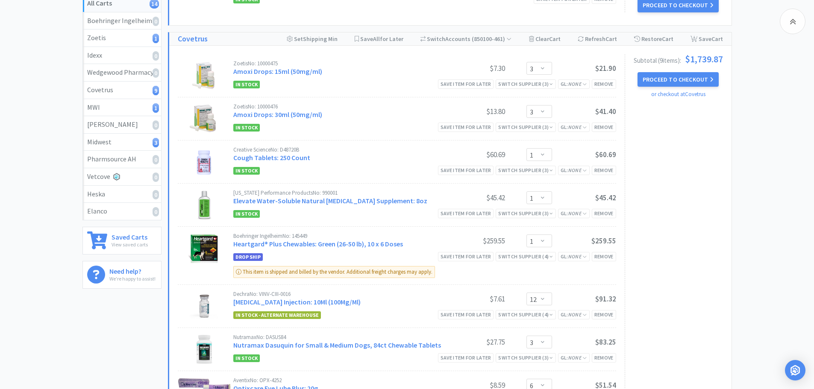
scroll to position [43, 0]
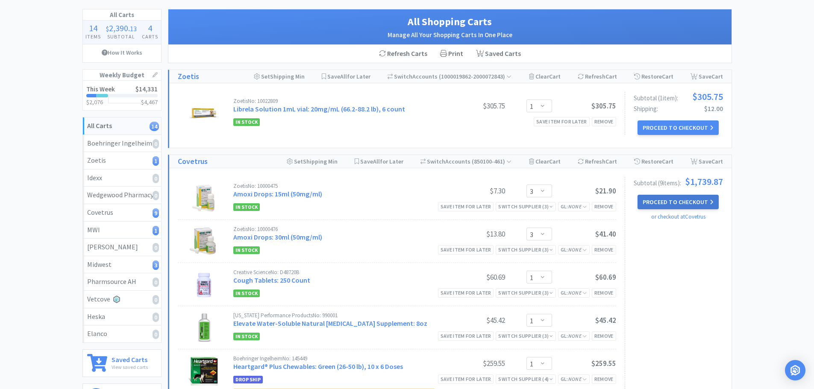
click at [683, 204] on button "Proceed to Checkout" at bounding box center [677, 202] width 81 height 15
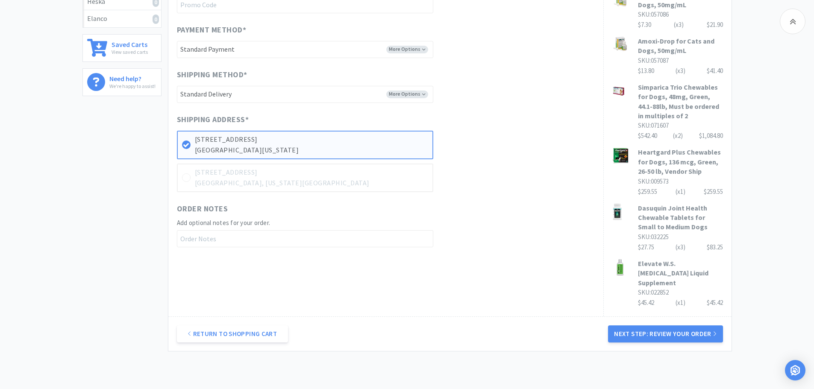
scroll to position [399, 0]
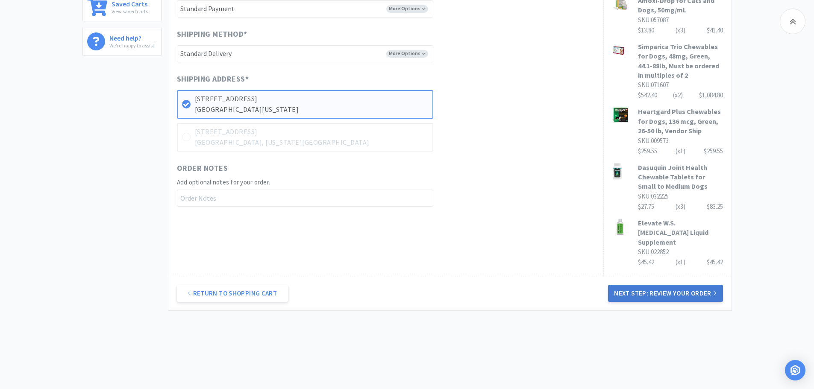
click at [692, 286] on button "Next Step: Review Your Order" at bounding box center [665, 293] width 114 height 17
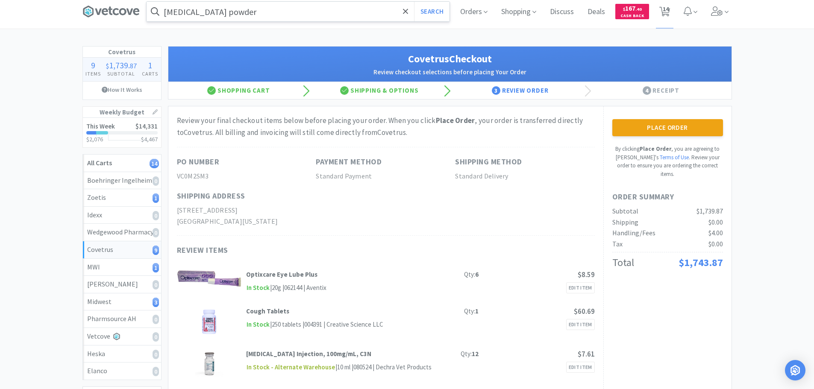
scroll to position [0, 0]
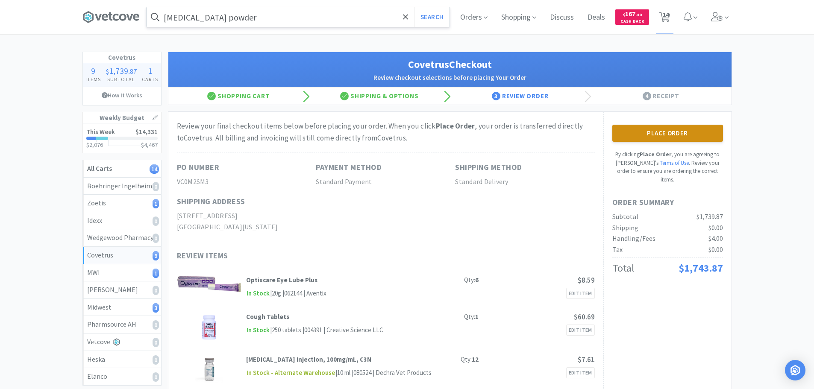
click at [676, 130] on button "Place Order" at bounding box center [667, 133] width 111 height 17
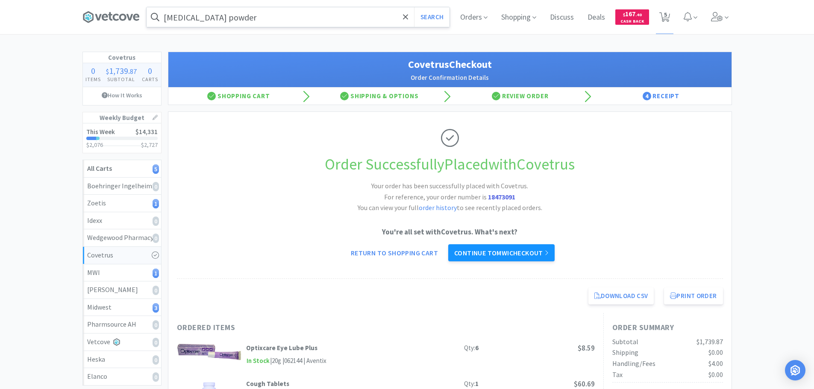
click at [502, 254] on link "Continue to MWI checkout" at bounding box center [501, 252] width 106 height 17
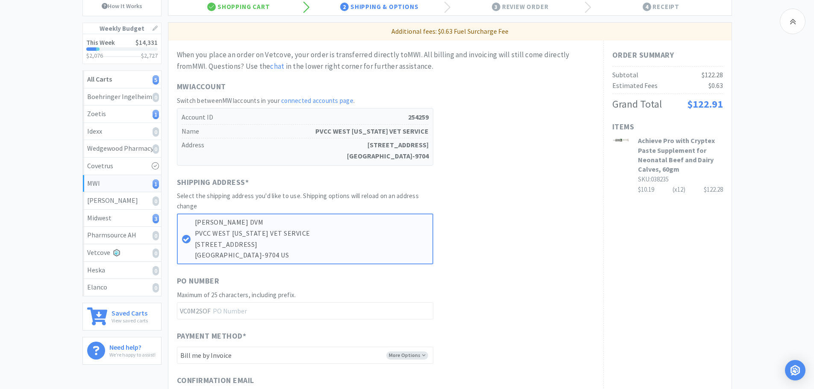
scroll to position [85, 0]
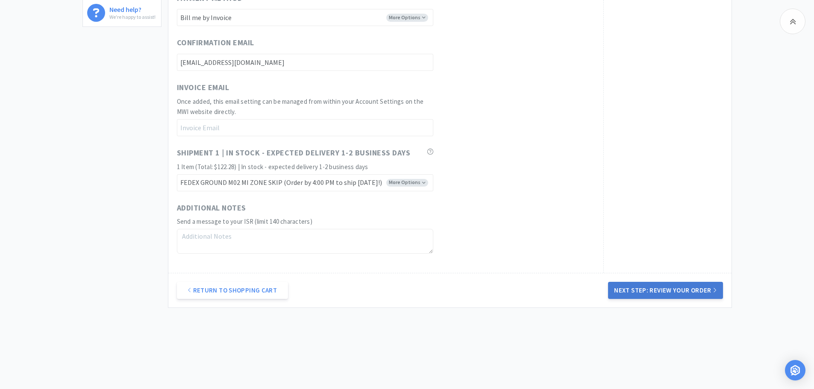
click at [668, 289] on button "Next Step: Review Your Order" at bounding box center [665, 290] width 114 height 17
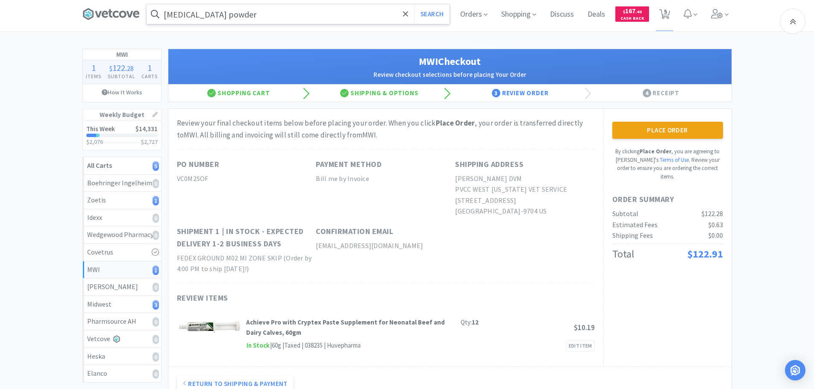
scroll to position [0, 0]
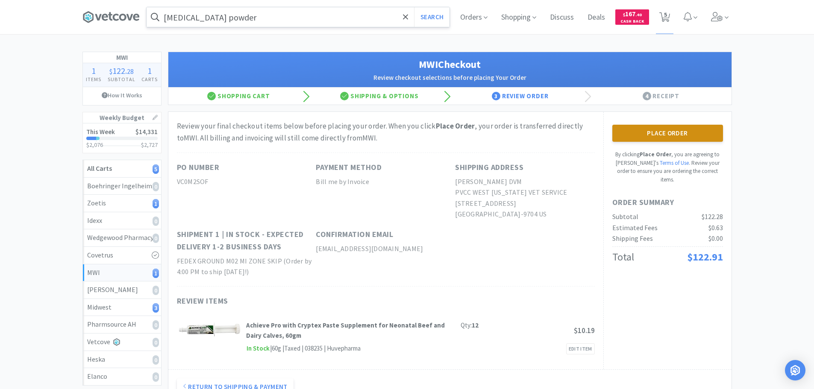
click at [675, 135] on button "Place Order" at bounding box center [667, 133] width 111 height 17
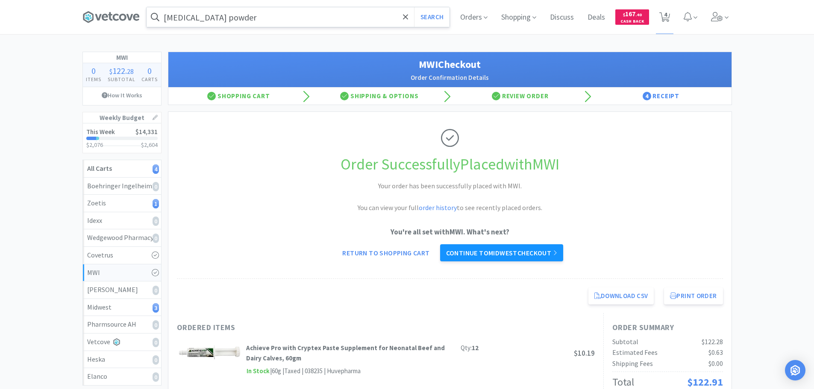
click at [515, 257] on link "Continue to Midwest checkout" at bounding box center [501, 252] width 123 height 17
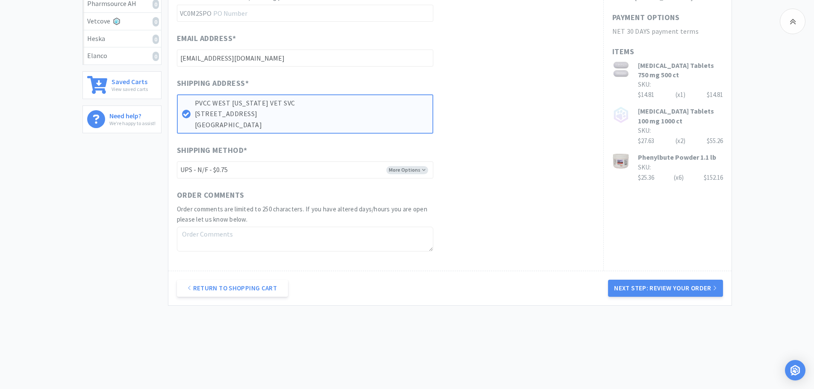
scroll to position [325, 0]
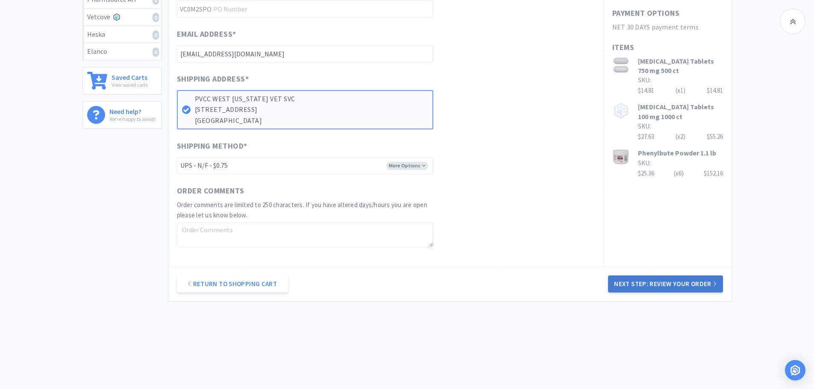
click at [667, 279] on button "Next Step: Review Your Order" at bounding box center [665, 284] width 114 height 17
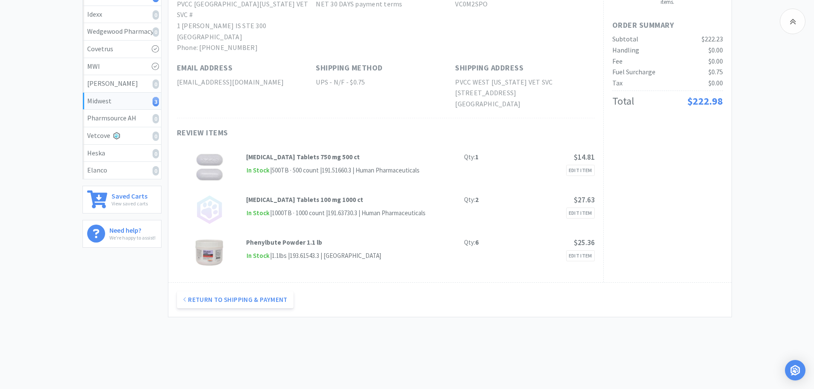
scroll to position [211, 0]
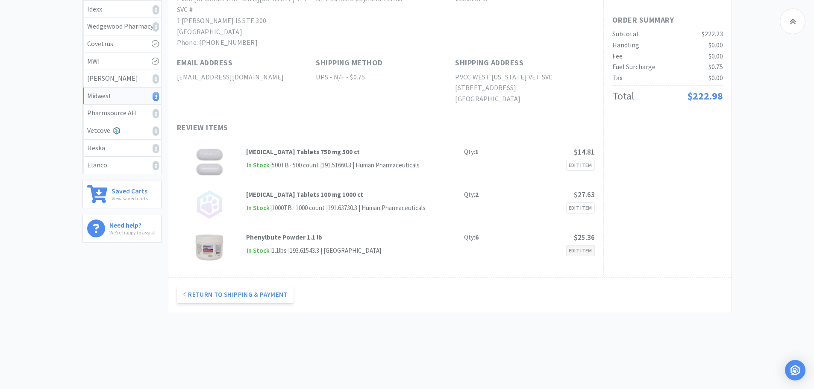
click at [584, 245] on link "Edit Item" at bounding box center [580, 250] width 29 height 11
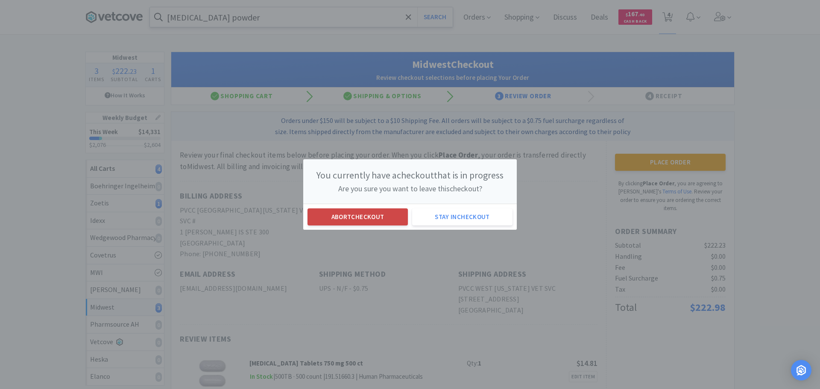
click at [375, 217] on button "Abort checkout" at bounding box center [358, 216] width 100 height 17
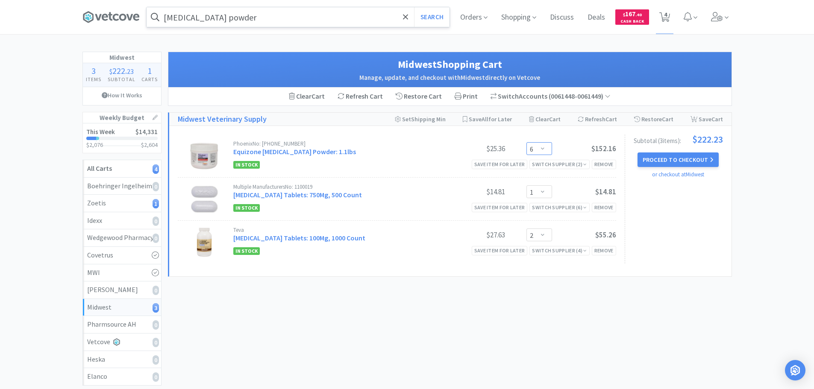
click at [546, 149] on select "Enter Quantity 1 2 3 4 5 6 7 8 9 10 11 12 13 14 15 16 17 18 19 20 Enter Quantity" at bounding box center [539, 148] width 26 height 13
click at [526, 142] on select "Enter Quantity 1 2 3 4 5 6 7 8 9 10 11 12 13 14 15 16 17 18 19 20 Enter Quantity" at bounding box center [539, 148] width 26 height 13
click at [543, 149] on select "Enter Quantity 1 2 3 4 5 6 7 8 9 10 11 12 13 14 15 16 17 18 19 20 Enter Quantity" at bounding box center [539, 148] width 26 height 13
click at [526, 142] on select "Enter Quantity 1 2 3 4 5 6 7 8 9 10 11 12 13 14 15 16 17 18 19 20 Enter Quantity" at bounding box center [539, 148] width 26 height 13
click at [541, 147] on select "Enter Quantity 1 2 3 4 5 6 7 8 9 10 11 12 13 14 15 16 17 18 19 20 Enter Quantity" at bounding box center [539, 148] width 26 height 13
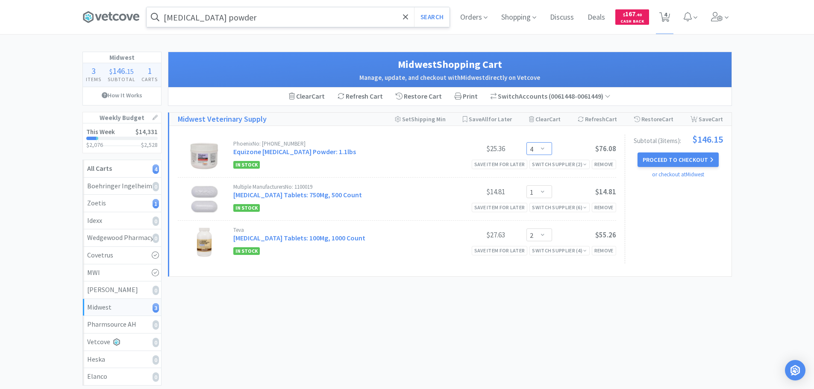
click at [526, 142] on select "Enter Quantity 1 2 3 4 5 6 7 8 9 10 11 12 13 14 15 16 17 18 19 20 Enter Quantity" at bounding box center [539, 148] width 26 height 13
click at [679, 158] on button "Proceed to Checkout" at bounding box center [677, 160] width 81 height 15
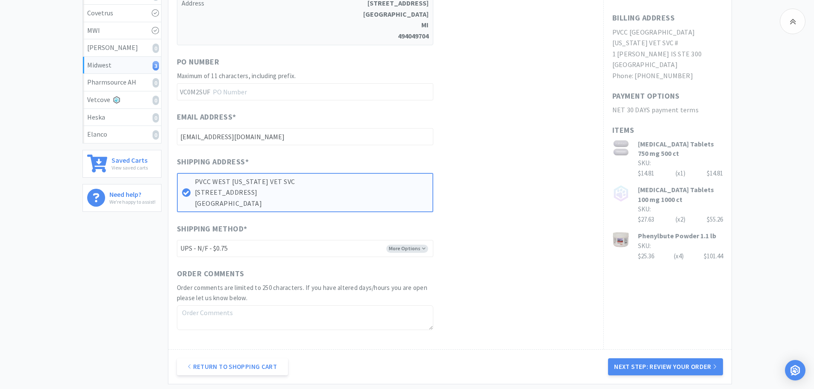
scroll to position [256, 0]
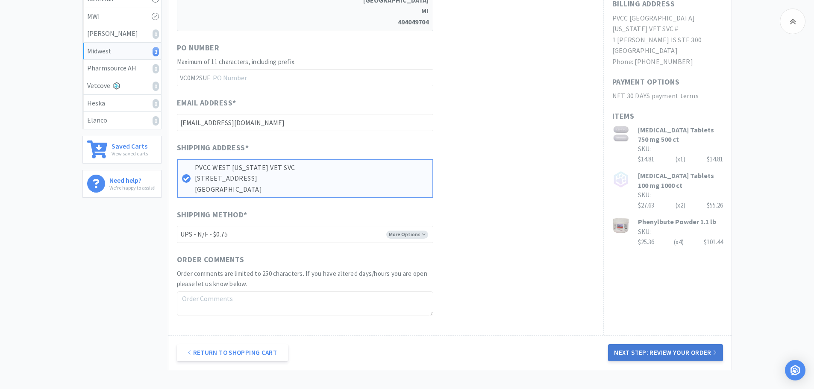
click at [670, 355] on button "Next Step: Review Your Order" at bounding box center [665, 352] width 114 height 17
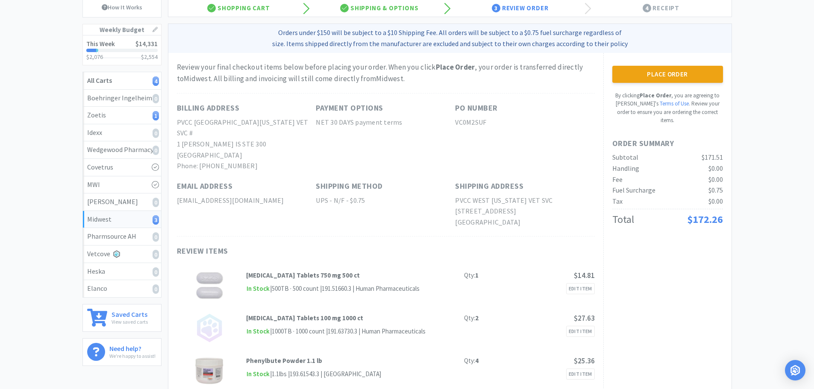
scroll to position [128, 0]
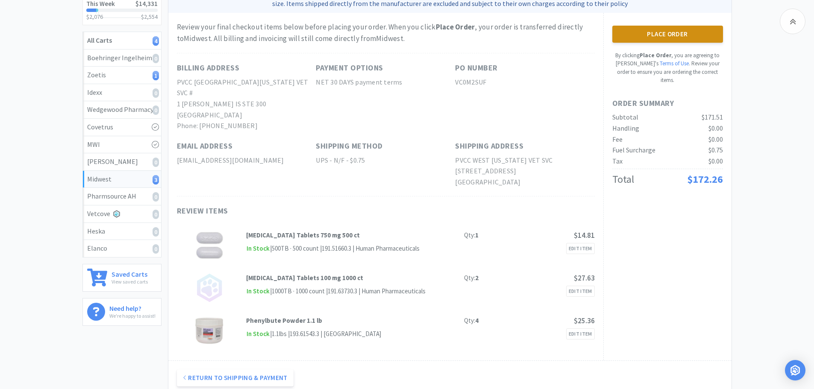
click at [675, 34] on button "Place Order" at bounding box center [667, 34] width 111 height 17
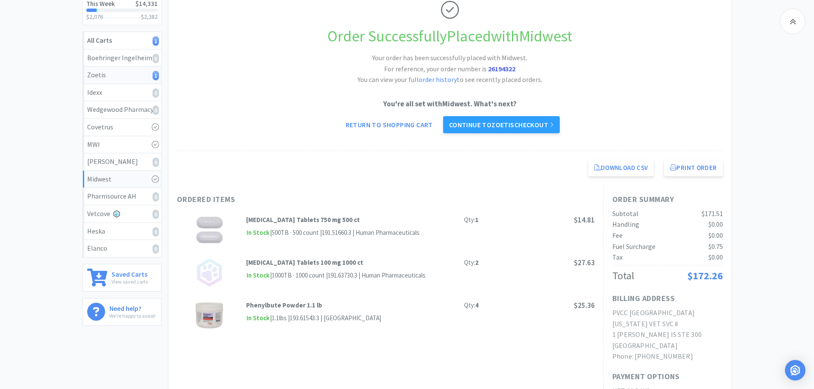
click at [105, 79] on div "Zoetis 1" at bounding box center [122, 75] width 70 height 11
